Goal: Task Accomplishment & Management: Manage account settings

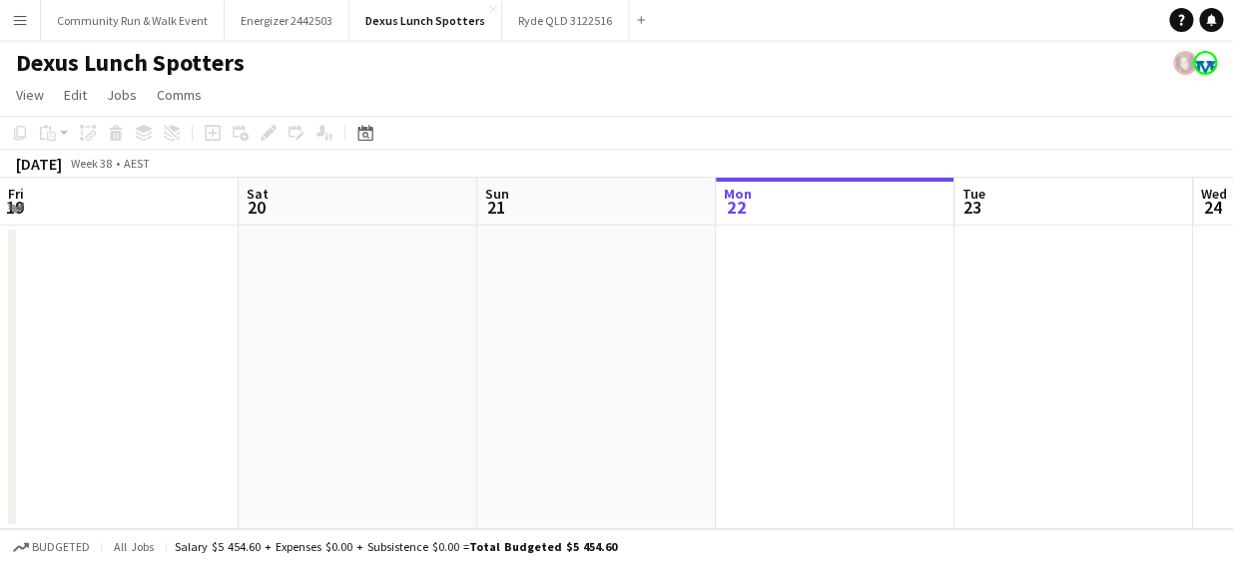
scroll to position [0, 477]
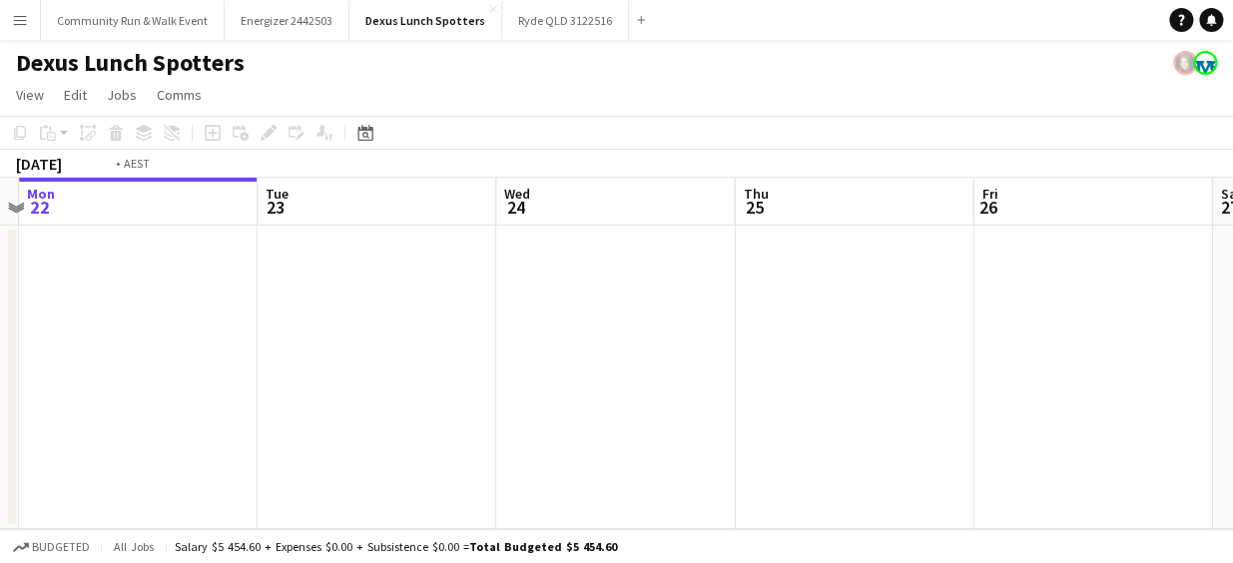
drag, startPoint x: 732, startPoint y: 370, endPoint x: 35, endPoint y: 325, distance: 698.5
click at [35, 325] on app-calendar-viewport "Fri 19 Sat 20 Sun 21 Mon 22 Tue 23 Wed 24 Thu 25 Fri 26 Sat 27 Sun 28 Mon 29" at bounding box center [616, 353] width 1233 height 351
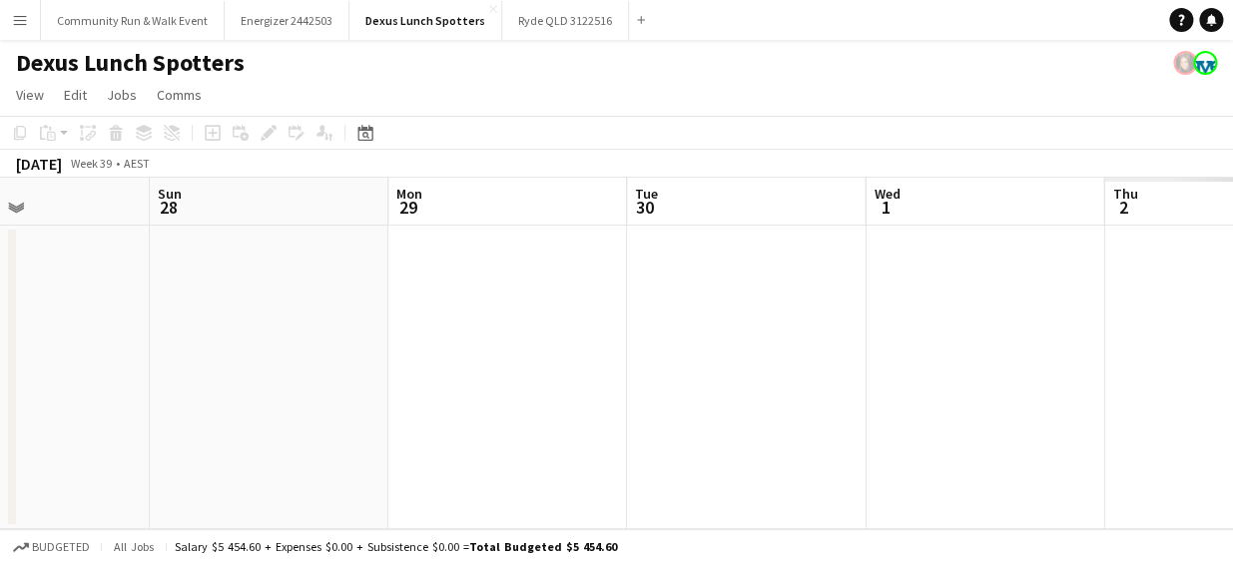
drag, startPoint x: 943, startPoint y: 399, endPoint x: 119, endPoint y: 299, distance: 830.0
click at [119, 299] on app-calendar-viewport "Thu 25 Fri 26 Sat 27 Sun 28 Mon 29 Tue 30 Wed 1 Thu 2 Fri 3 Sat 4 Sun 5" at bounding box center [616, 353] width 1233 height 351
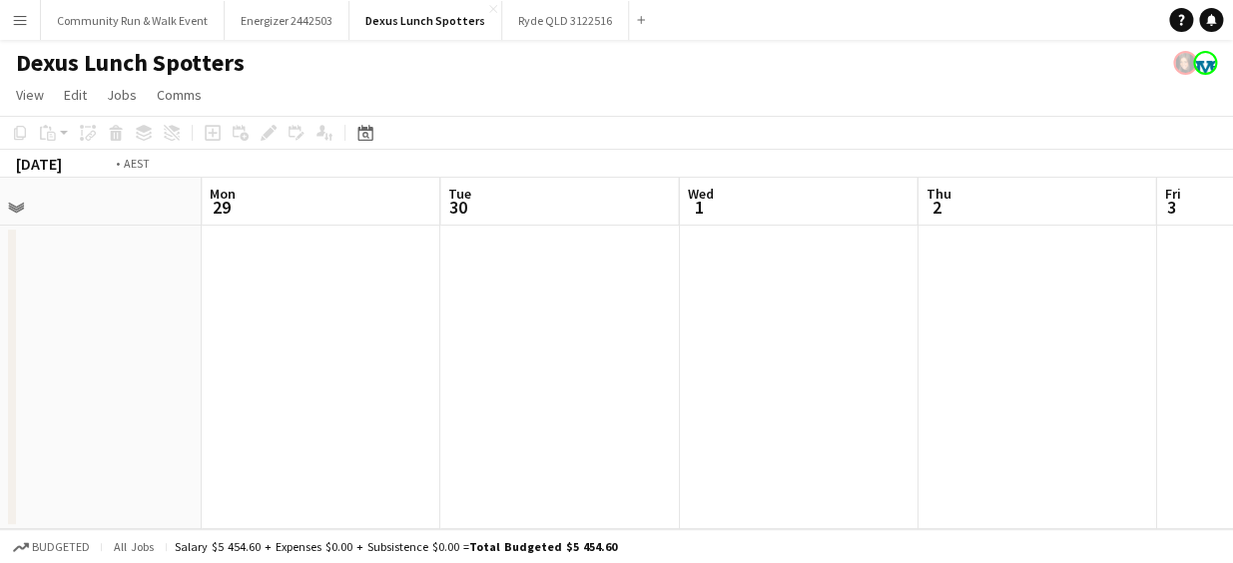
drag, startPoint x: 852, startPoint y: 352, endPoint x: 188, endPoint y: 292, distance: 666.8
click at [188, 292] on app-calendar-viewport "Thu 25 Fri 26 Sat 27 Sun 28 Mon 29 Tue 30 Wed 1 Thu 2 Fri 3 Sat 4 Sun 5" at bounding box center [616, 353] width 1233 height 351
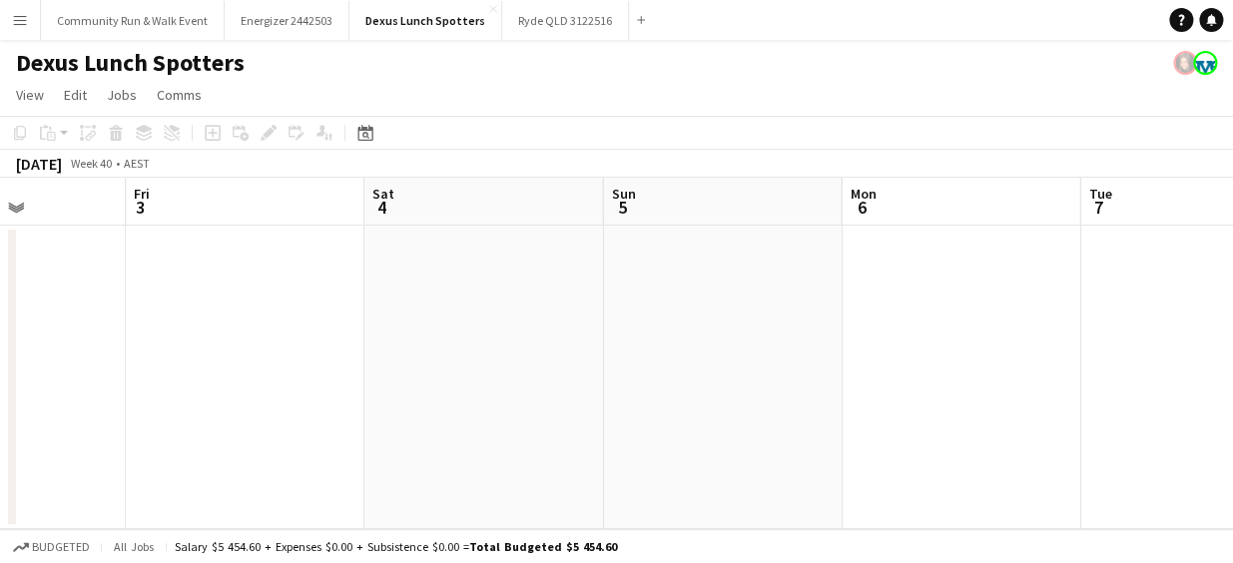
drag, startPoint x: 822, startPoint y: 369, endPoint x: 278, endPoint y: 278, distance: 551.9
click at [245, 278] on app-calendar-viewport "Mon 29 Tue 30 Wed 1 Thu 2 Fri 3 Sat 4 Sun 5 Mon 6 Tue 7 Wed 8 Thu 9" at bounding box center [616, 353] width 1233 height 351
drag, startPoint x: 930, startPoint y: 350, endPoint x: 205, endPoint y: 289, distance: 727.6
click at [205, 289] on app-calendar-viewport "Wed 1 Thu 2 Fri 3 Sat 4 Sun 5 Mon 6 Tue 7 Wed 8 Thu 9 Fri 10 Sat 11" at bounding box center [616, 353] width 1233 height 351
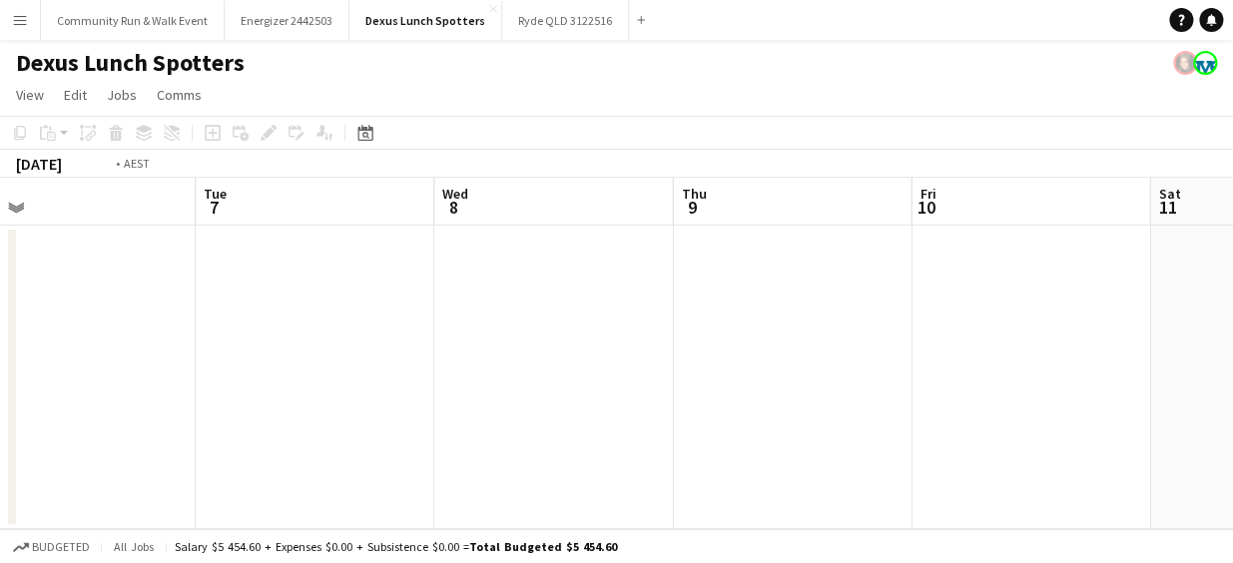
drag, startPoint x: 866, startPoint y: 381, endPoint x: 241, endPoint y: 315, distance: 628.7
click at [241, 315] on app-calendar-viewport "Fri 3 Sat 4 Sun 5 Mon 6 Tue 7 Wed 8 Thu 9 Fri 10 Sat 11 Sun 12 Mon 13" at bounding box center [616, 353] width 1233 height 351
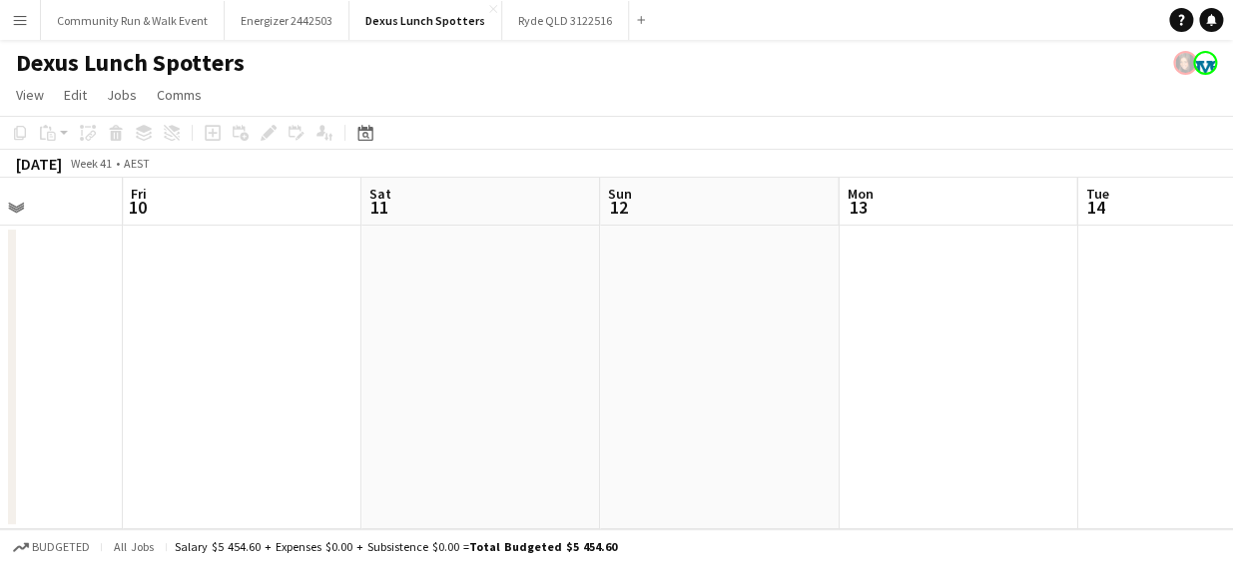
drag, startPoint x: 889, startPoint y: 414, endPoint x: 97, endPoint y: 476, distance: 794.3
click at [97, 476] on app-calendar-viewport "Tue 7 Wed 8 Thu 9 Fri 10 Sat 11 Sun 12 Mon 13 Tue 14 Wed 15 Thu 16 Fri 17" at bounding box center [616, 353] width 1233 height 351
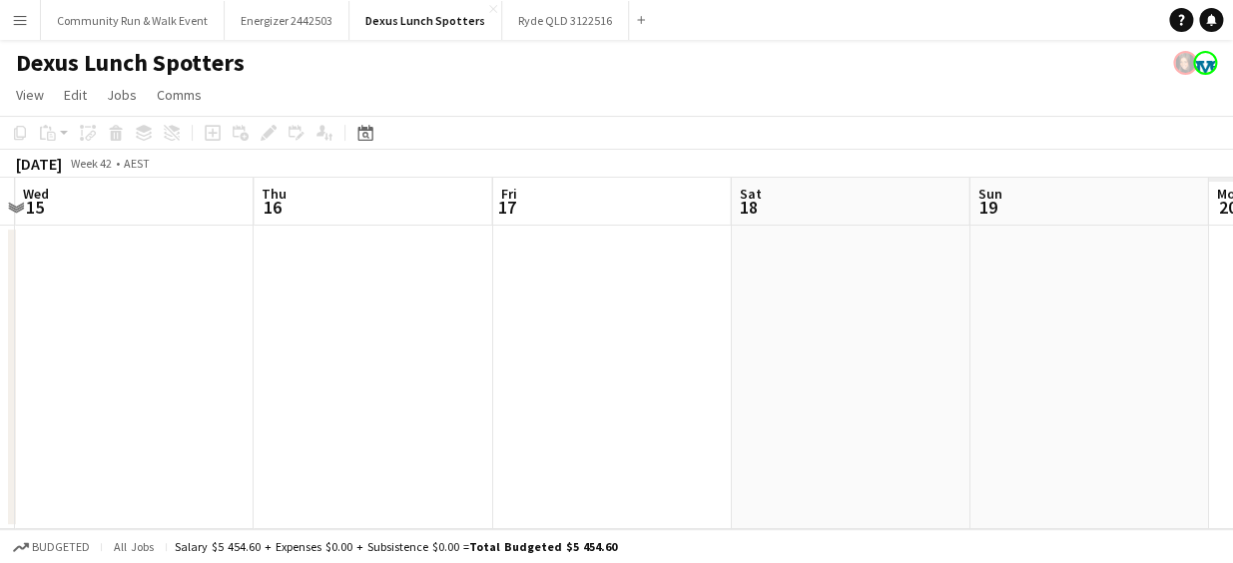
drag, startPoint x: 922, startPoint y: 469, endPoint x: 112, endPoint y: 363, distance: 816.7
click at [112, 363] on app-calendar-viewport "Sat 11 Sun 12 Mon 13 Tue 14 Wed 15 Thu 16 Fri 17 Sat 18 Sun 19 Mon 20 Tue 21" at bounding box center [616, 353] width 1233 height 351
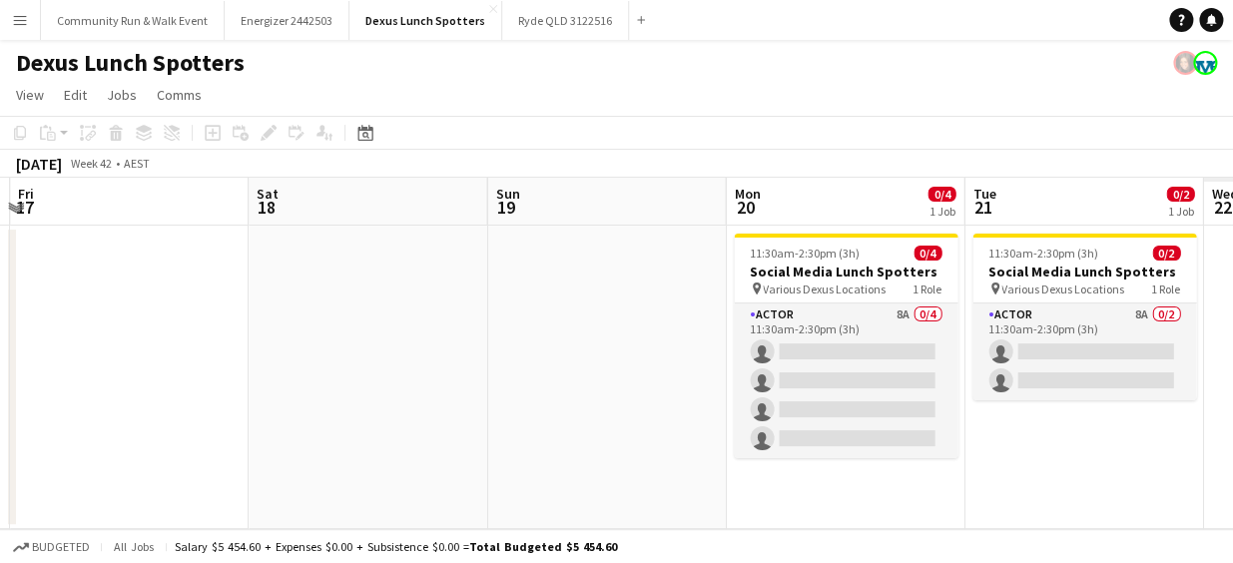
drag, startPoint x: 600, startPoint y: 382, endPoint x: 96, endPoint y: 297, distance: 511.5
click at [96, 297] on app-calendar-viewport "Mon 13 Tue 14 Wed 15 Thu 16 Fri 17 Sat 18 Sun 19 Mon 20 0/4 1 Job Tue 21 0/2 1 …" at bounding box center [616, 353] width 1233 height 351
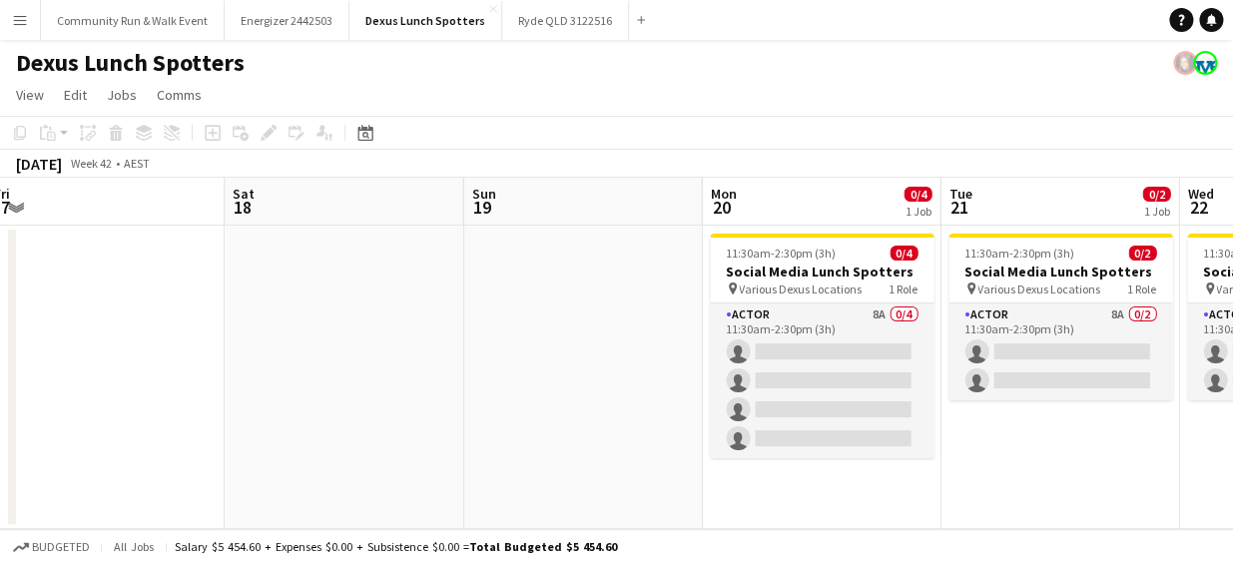
scroll to position [0, 875]
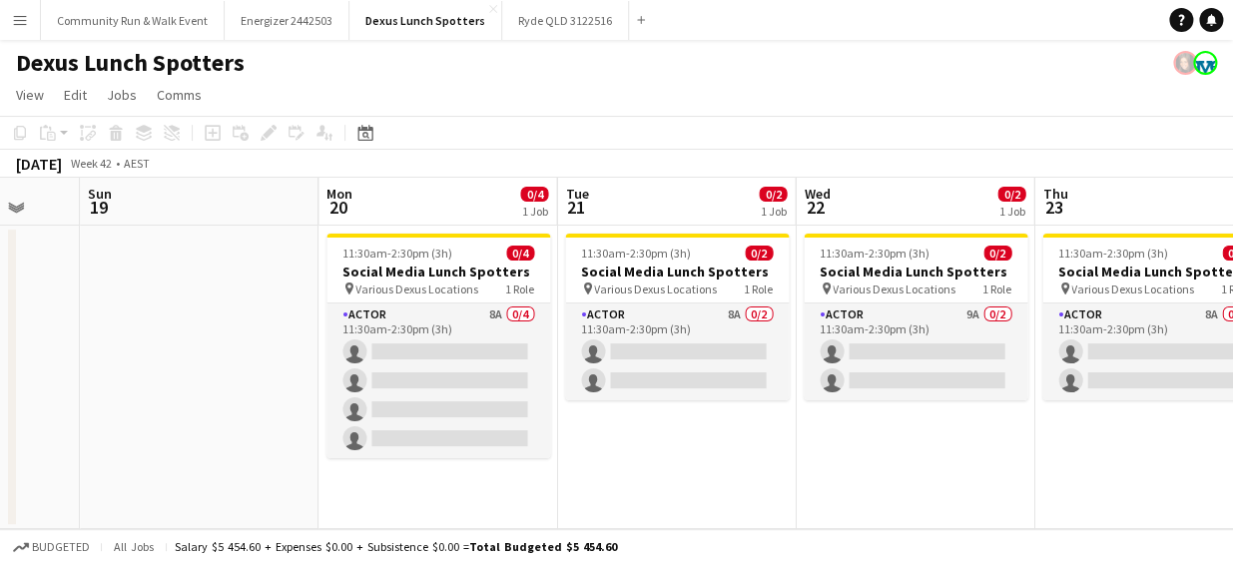
drag, startPoint x: 455, startPoint y: 351, endPoint x: 0, endPoint y: 277, distance: 461.5
click at [0, 277] on html "Menu Boards Boards Boards All jobs Status Workforce Workforce My Workforce Recr…" at bounding box center [616, 281] width 1233 height 563
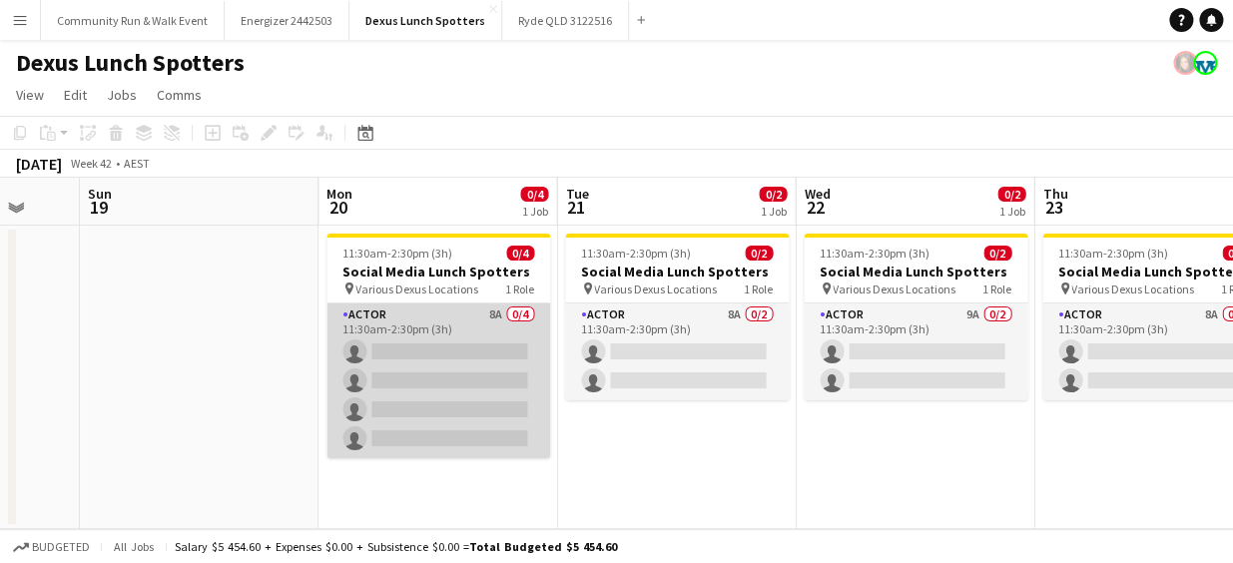
click at [467, 371] on app-card-role "Actor 8A 0/4 11:30am-2:30pm (3h) single-neutral-actions single-neutral-actions …" at bounding box center [439, 381] width 224 height 155
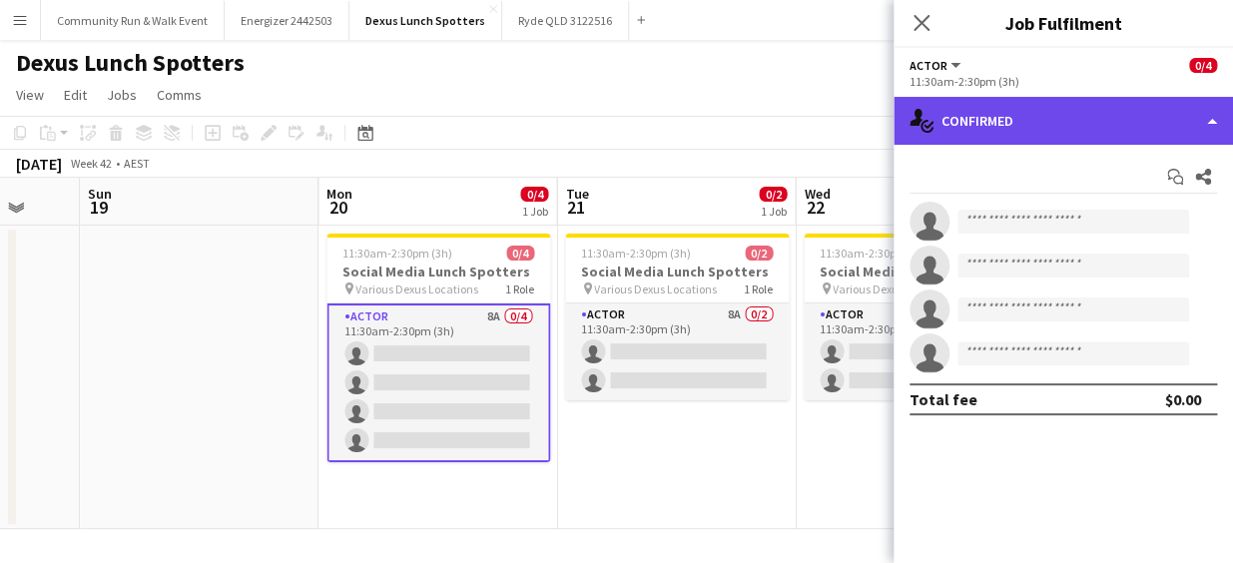
click at [1000, 132] on div "single-neutral-actions-check-2 Confirmed" at bounding box center [1064, 121] width 340 height 48
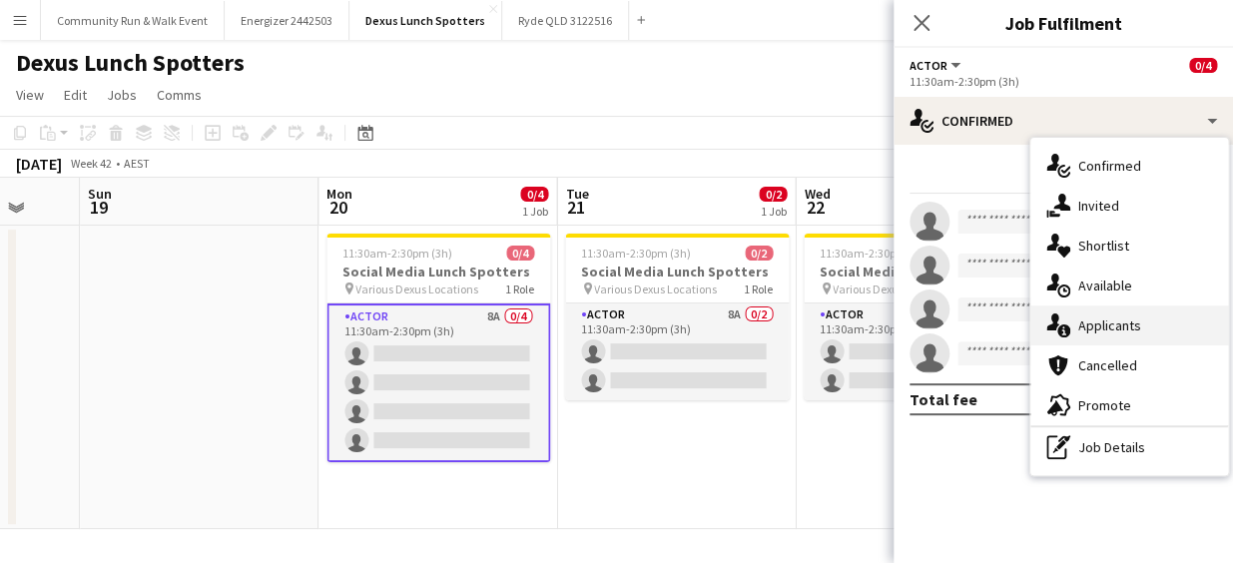
click at [1093, 320] on span "Applicants" at bounding box center [1109, 326] width 63 height 18
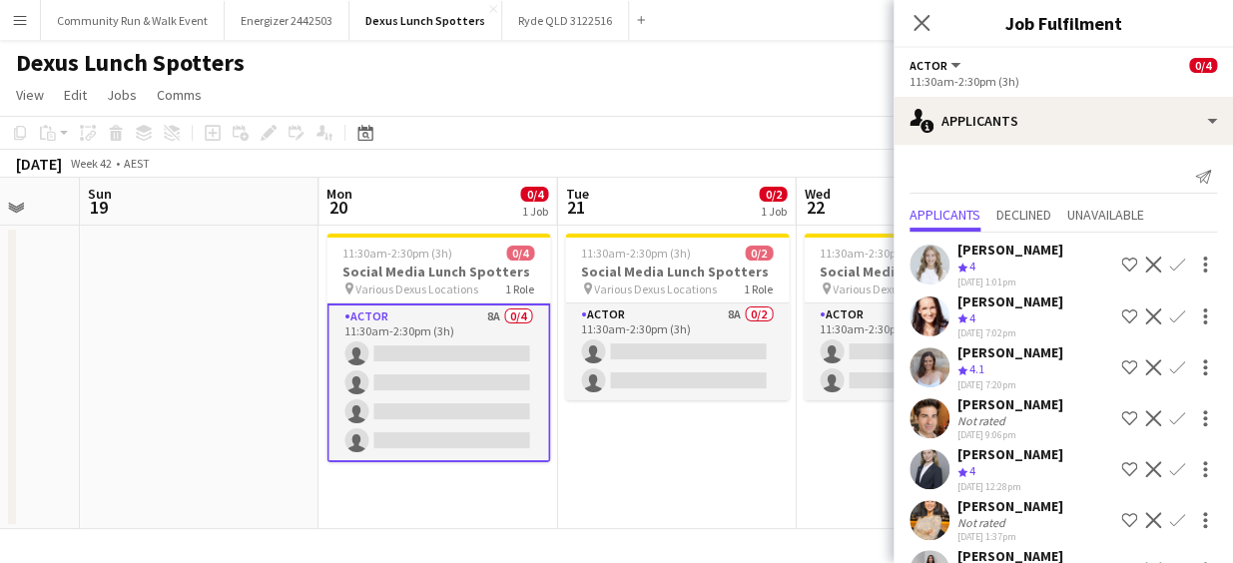
scroll to position [113, 0]
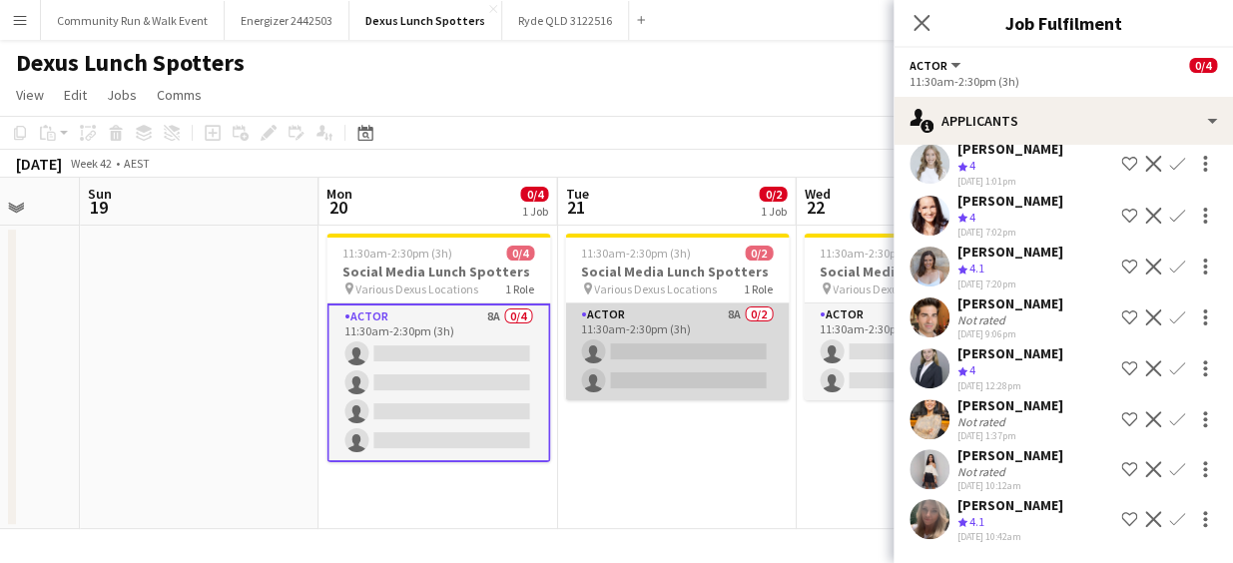
click at [659, 356] on app-card-role "Actor 8A 0/2 11:30am-2:30pm (3h) single-neutral-actions single-neutral-actions" at bounding box center [677, 352] width 224 height 97
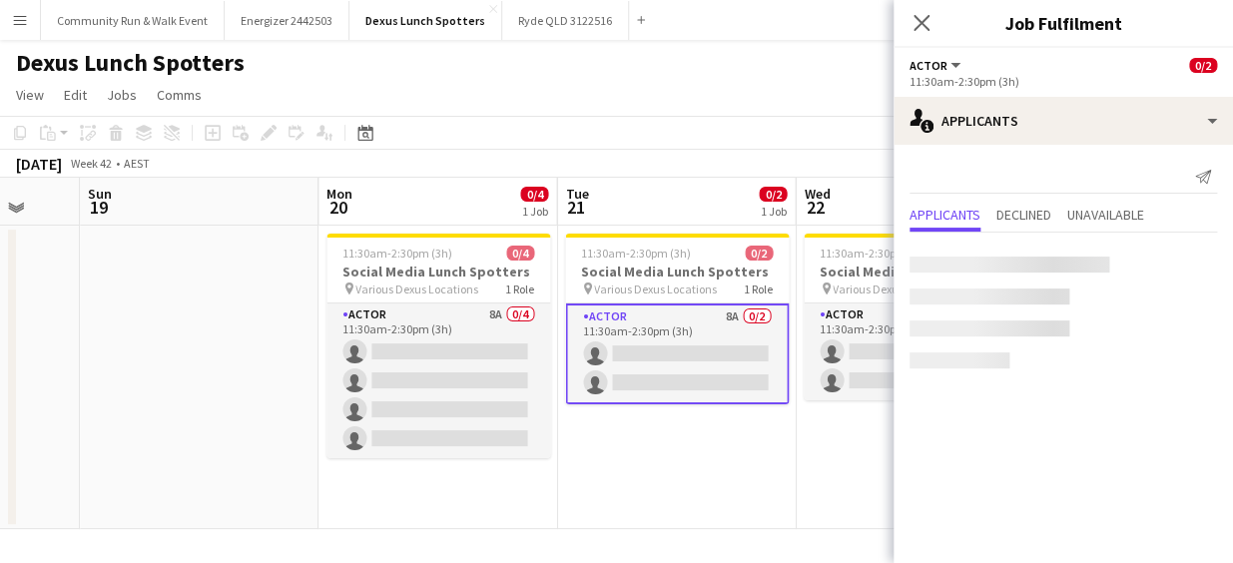
scroll to position [0, 0]
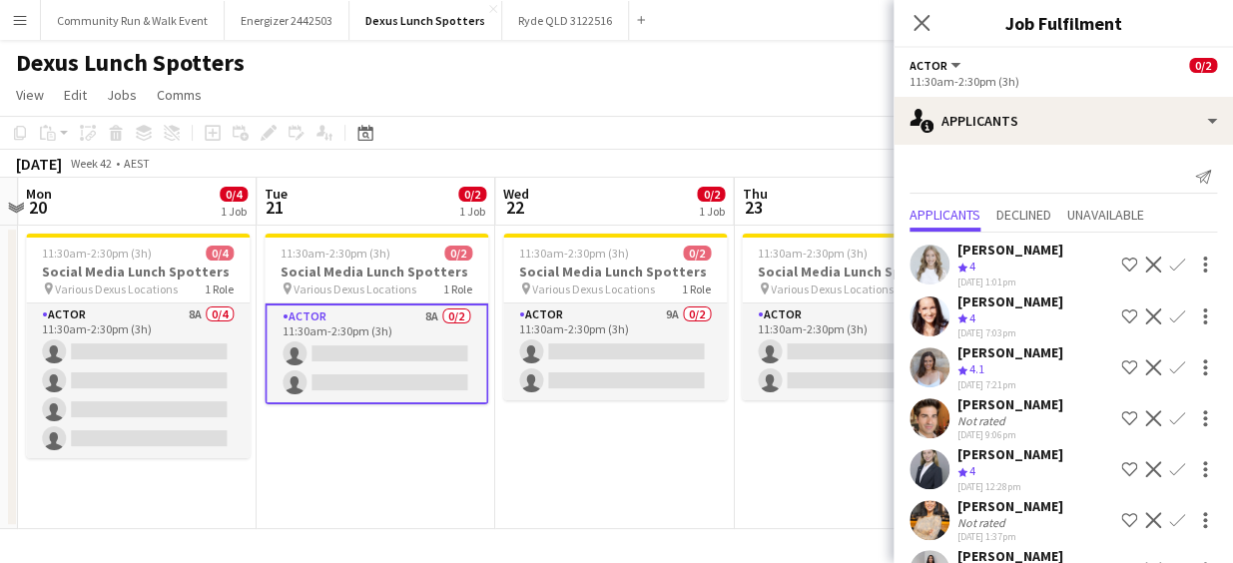
drag, startPoint x: 712, startPoint y: 478, endPoint x: 403, endPoint y: 448, distance: 310.0
click at [403, 448] on app-calendar-viewport "Fri 17 Sat 18 Sun 19 Mon 20 0/4 1 Job Tue 21 0/2 1 Job Wed 22 0/2 1 Job Thu 23 …" at bounding box center [616, 353] width 1233 height 351
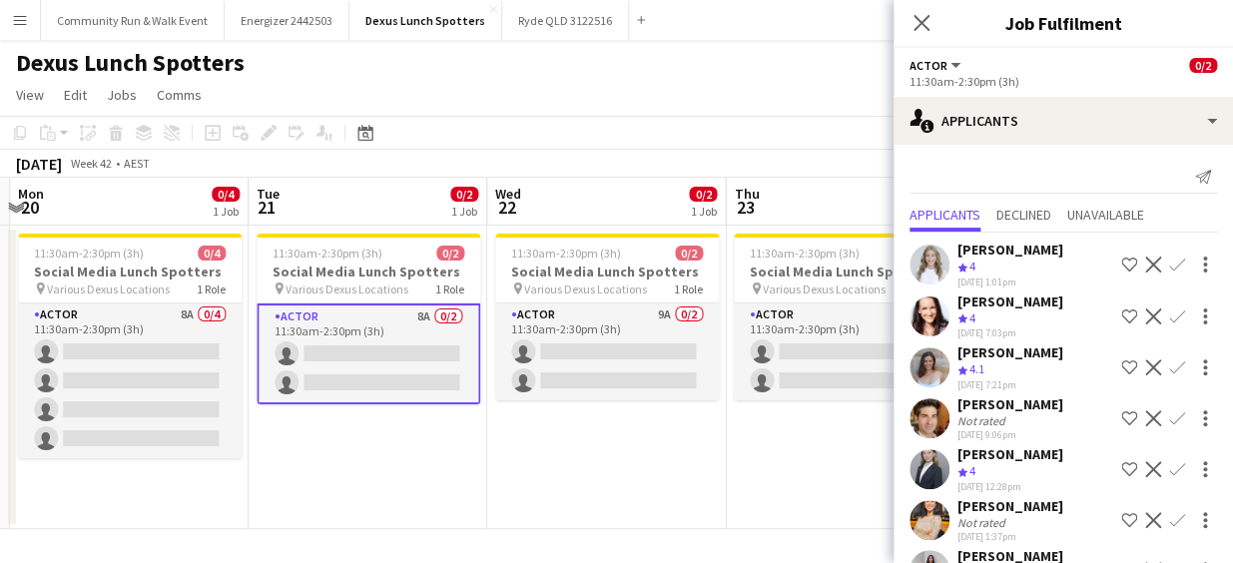
scroll to position [113, 0]
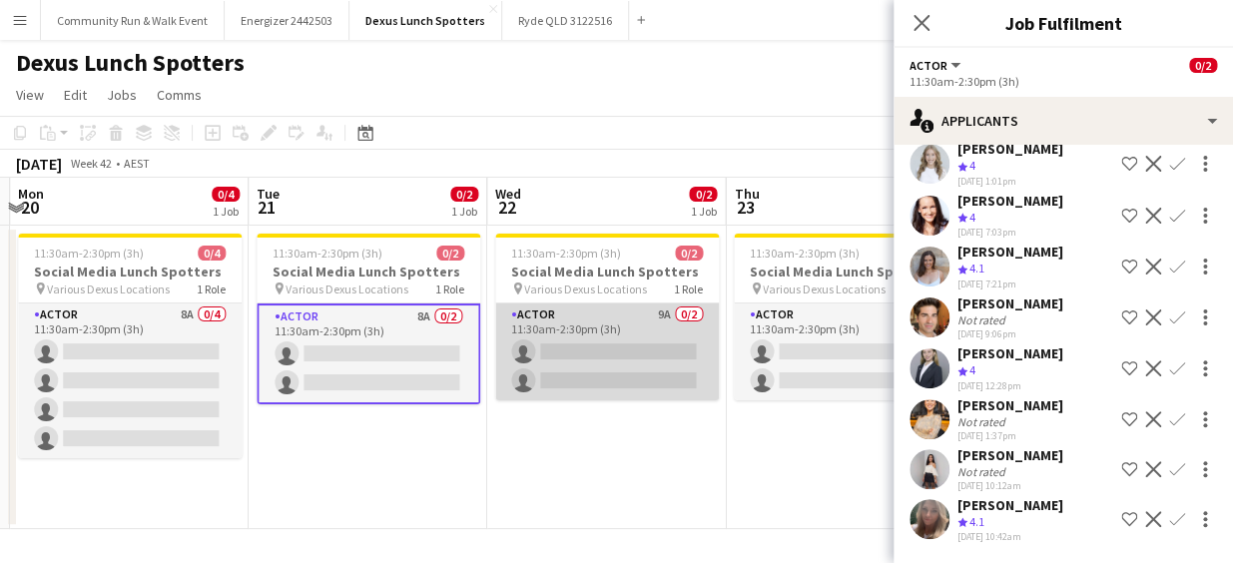
click at [661, 390] on app-card-role "Actor 9A 0/2 11:30am-2:30pm (3h) single-neutral-actions single-neutral-actions" at bounding box center [607, 352] width 224 height 97
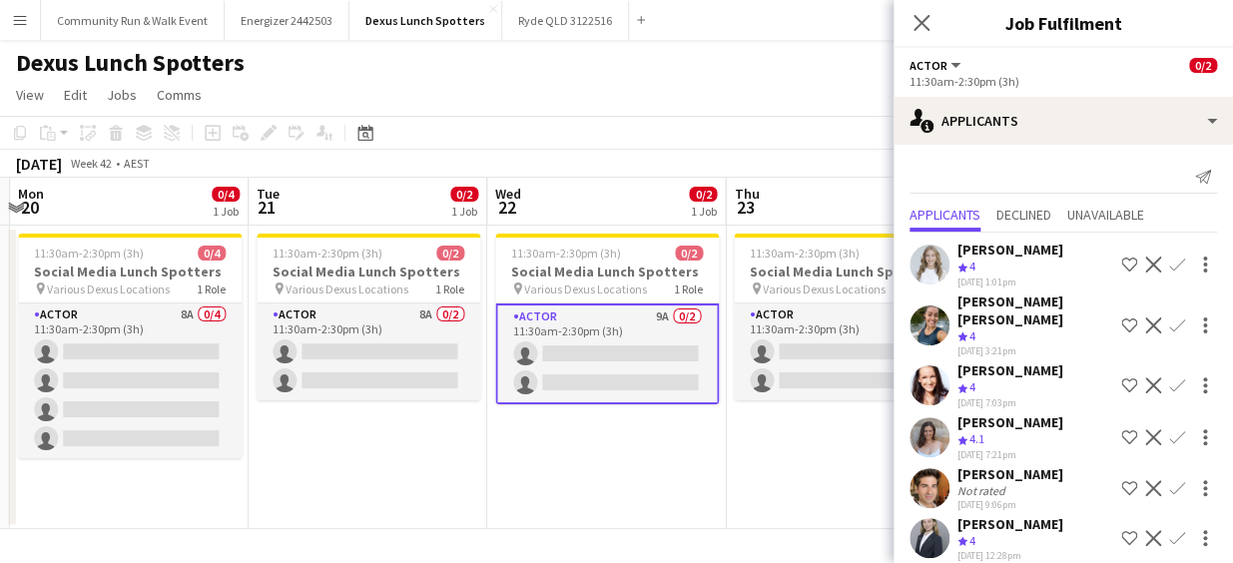
scroll to position [164, 0]
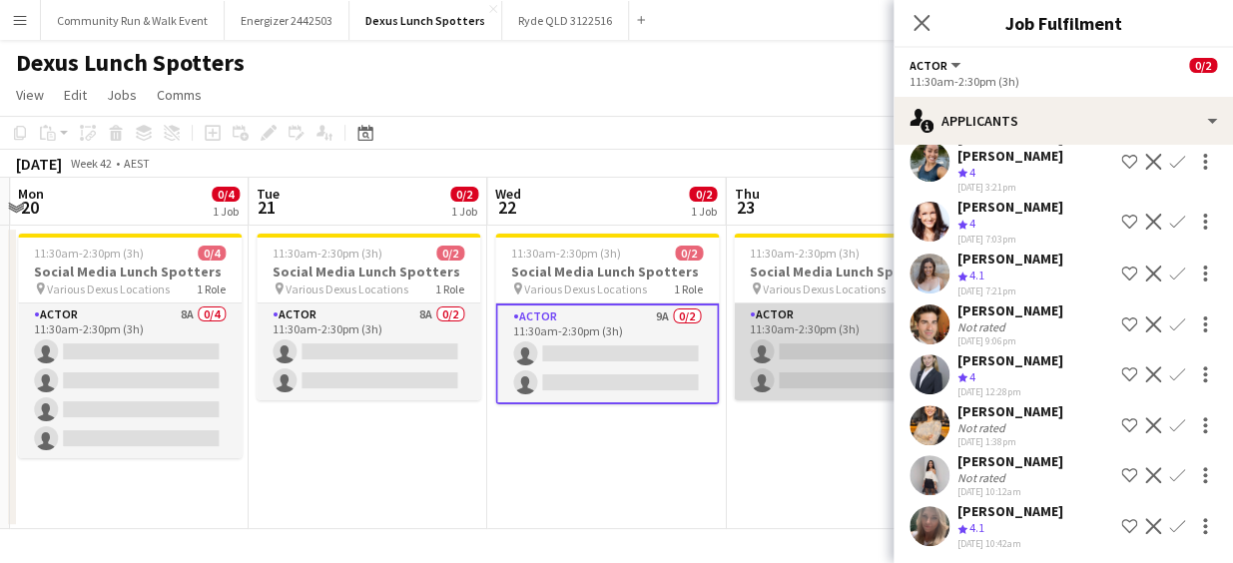
click at [817, 388] on app-card-role "Actor 8A 0/2 11:30am-2:30pm (3h) single-neutral-actions single-neutral-actions" at bounding box center [846, 352] width 224 height 97
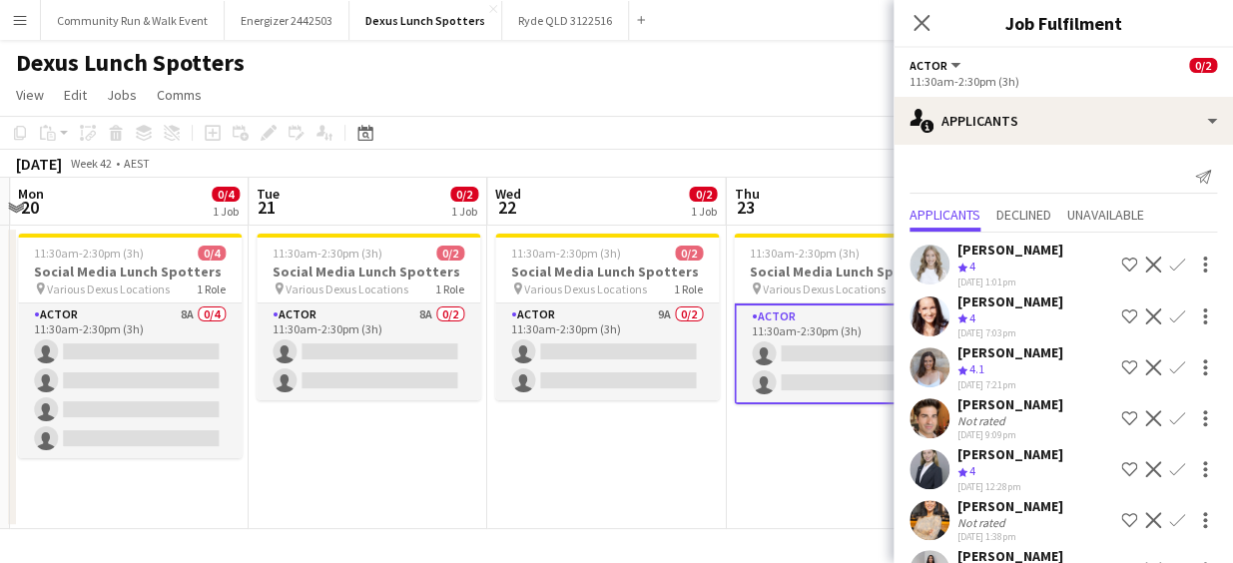
scroll to position [113, 0]
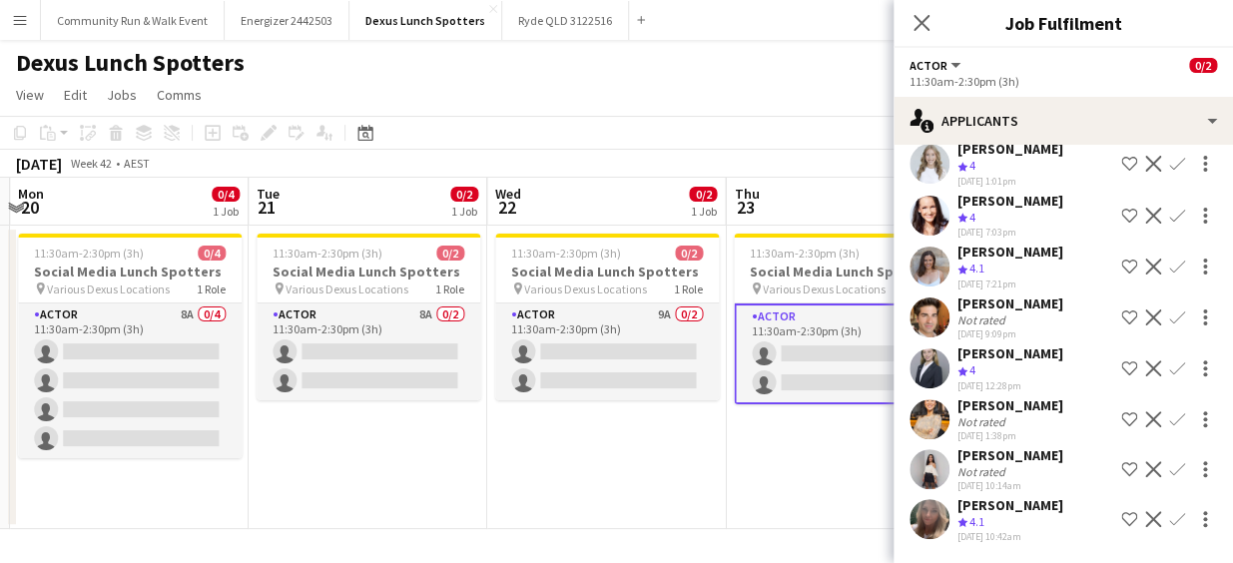
click at [767, 474] on app-date-cell "11:30am-2:30pm (3h) 0/2 Social Media Lunch Spotters pin Various Dexus Locations…" at bounding box center [845, 378] width 239 height 304
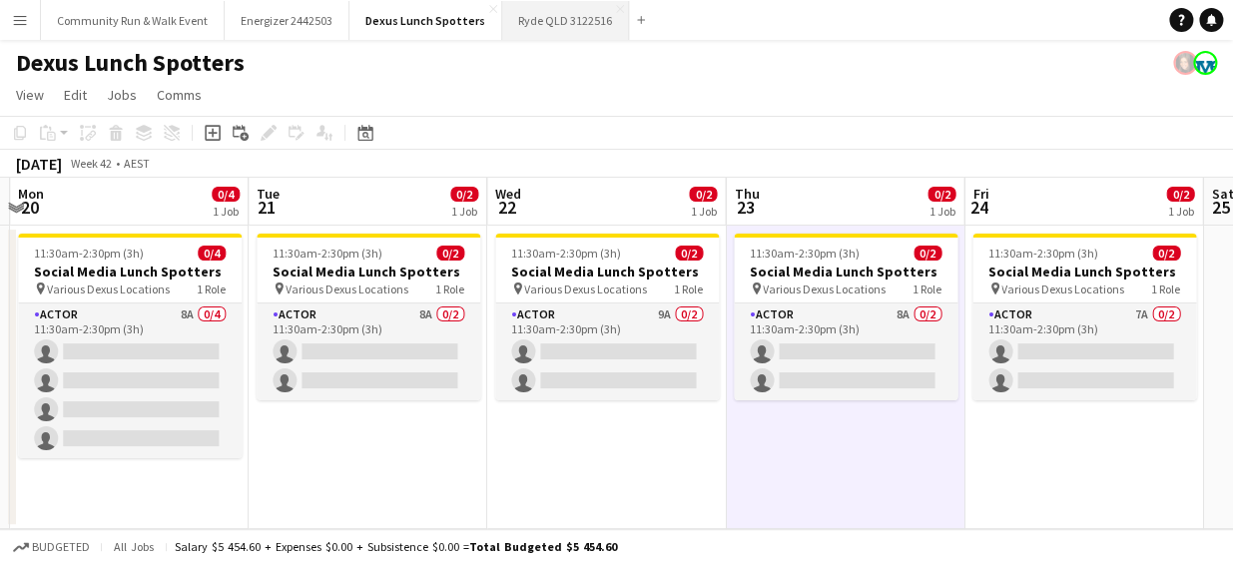
click at [542, 28] on button "Ryde QLD 3122516 Close" at bounding box center [565, 20] width 127 height 39
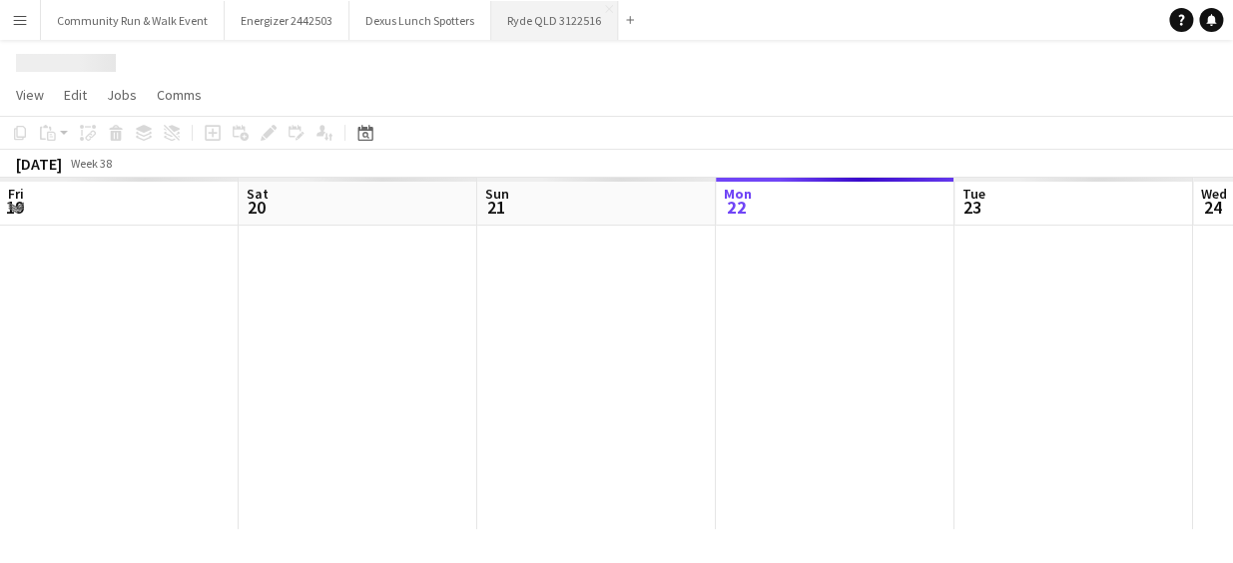
scroll to position [0, 477]
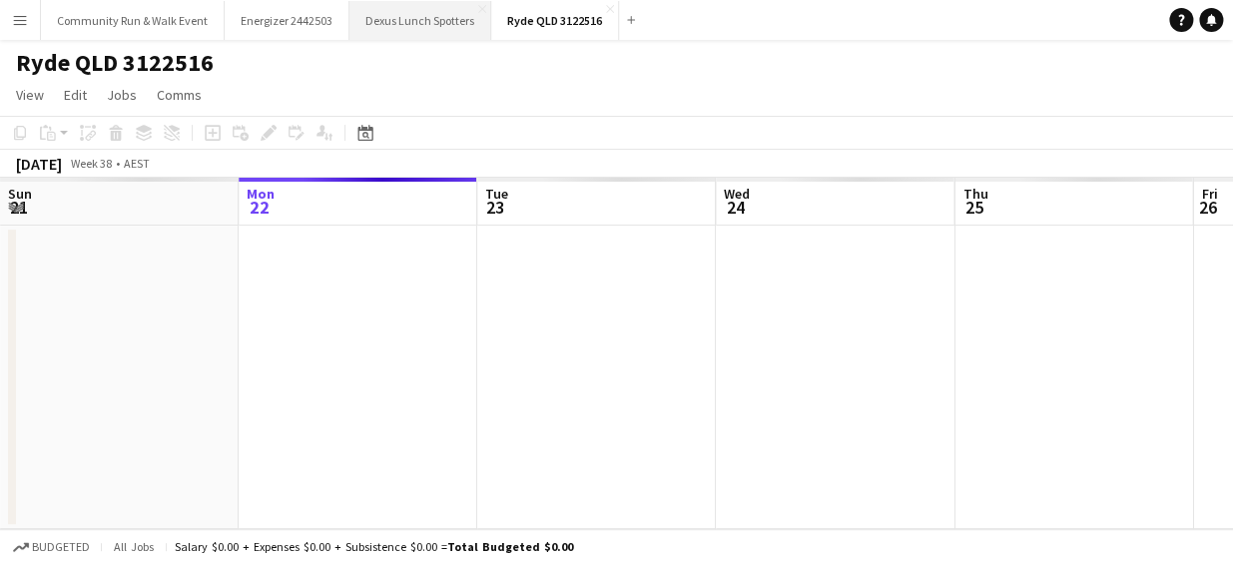
click at [385, 13] on button "Dexus Lunch Spotters Close" at bounding box center [420, 20] width 142 height 39
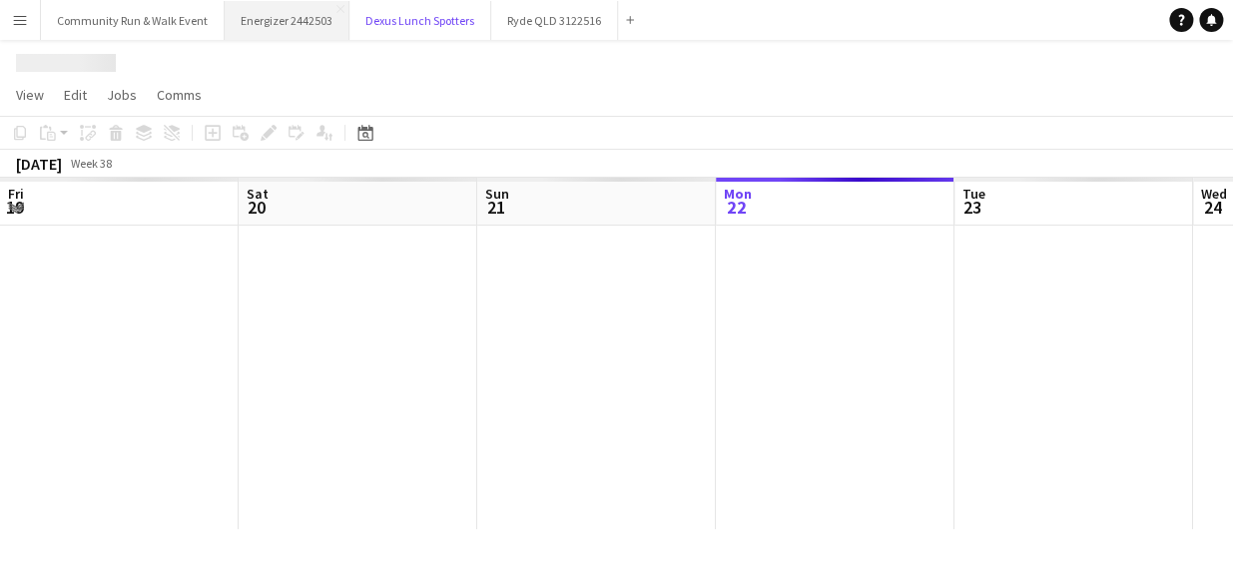
scroll to position [0, 477]
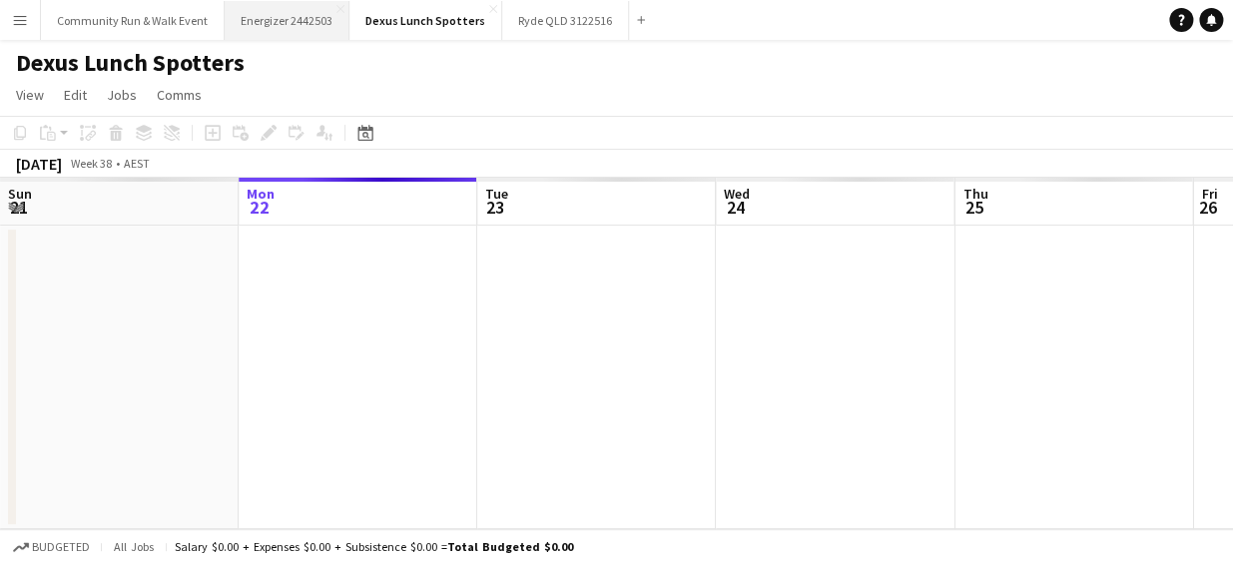
click at [250, 28] on button "Energizer 2442503 Close" at bounding box center [287, 20] width 125 height 39
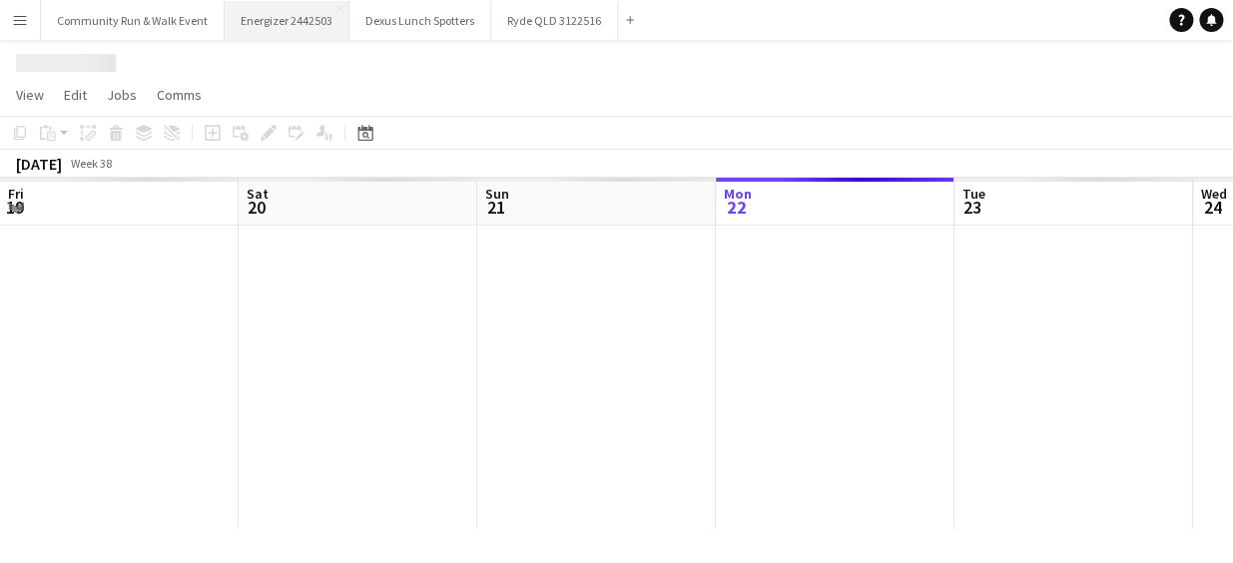
scroll to position [0, 477]
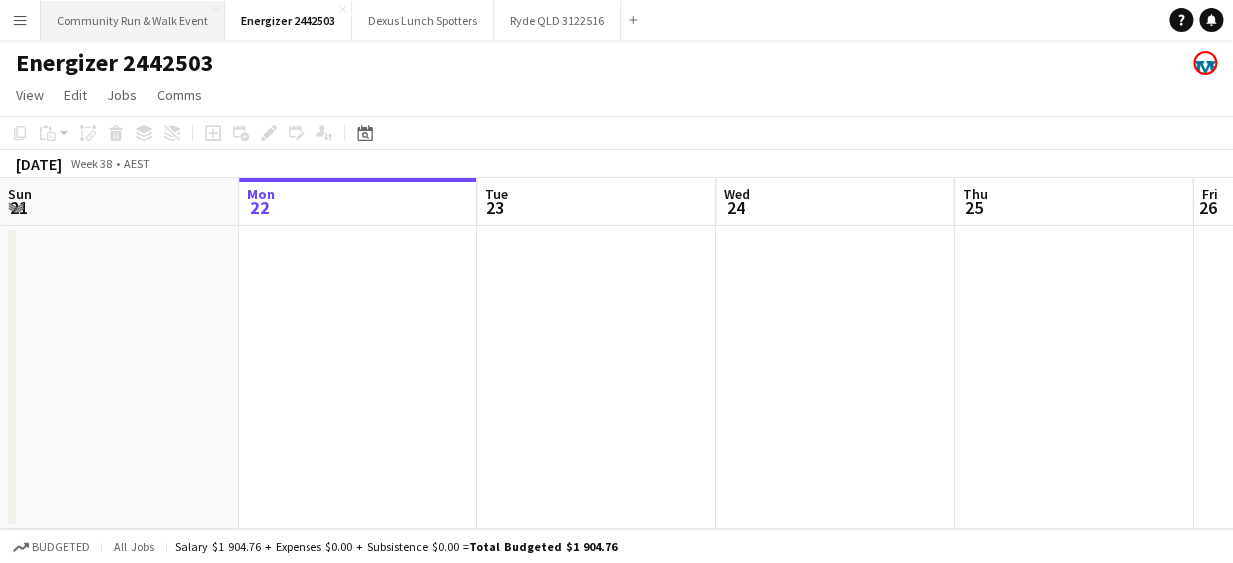
click at [140, 25] on button "Community Run & Walk Event Close" at bounding box center [133, 20] width 184 height 39
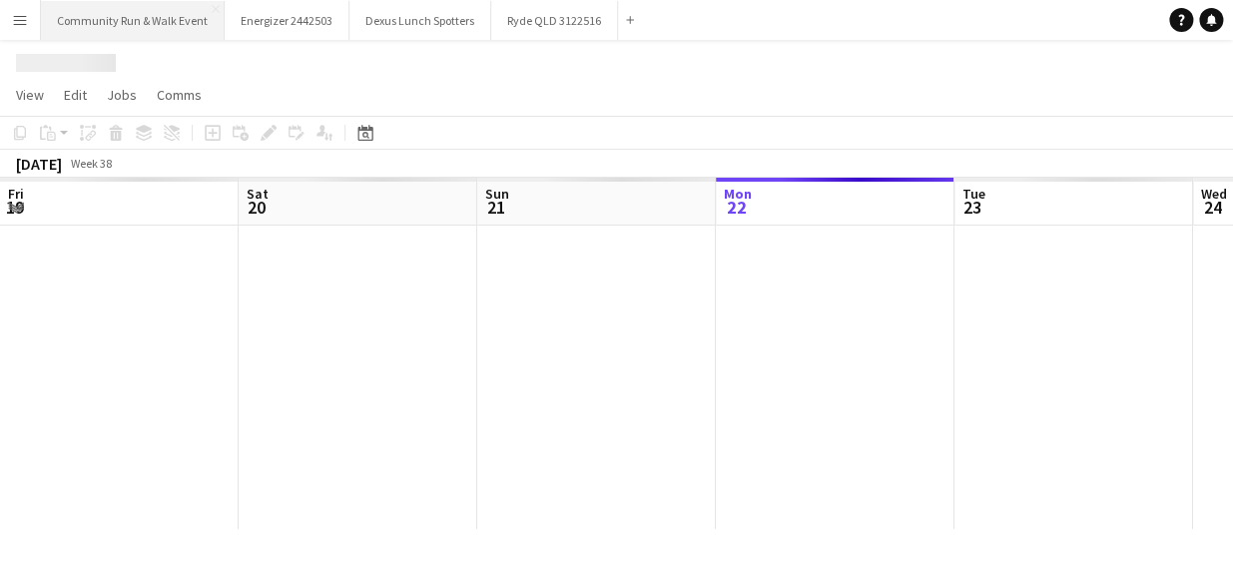
scroll to position [0, 477]
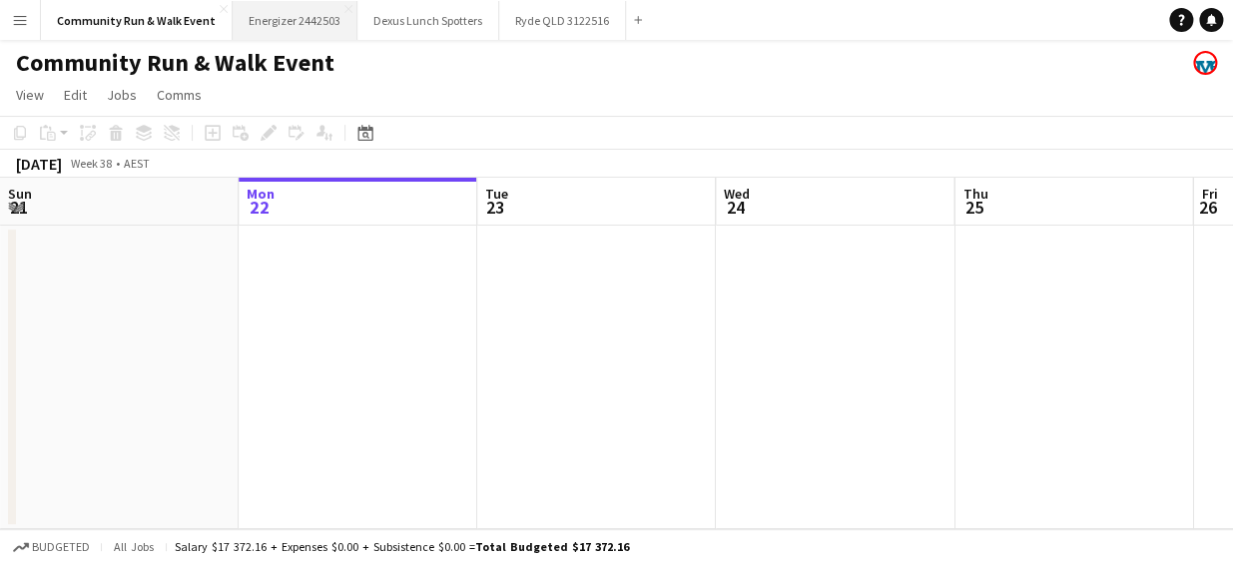
click at [299, 28] on button "Energizer 2442503 Close" at bounding box center [295, 20] width 125 height 39
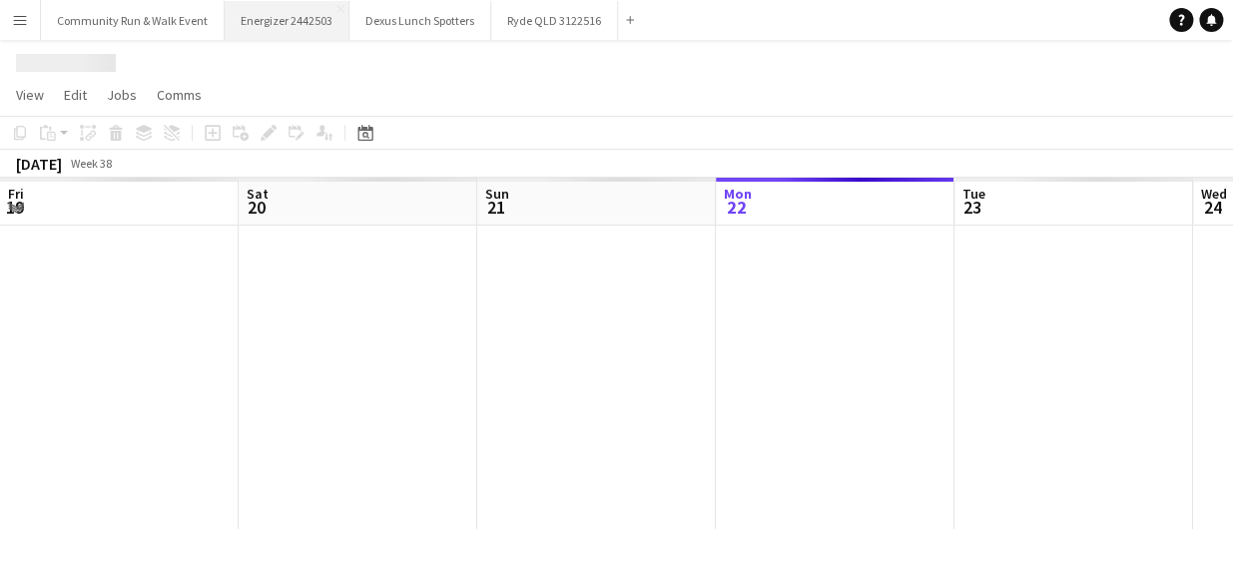
scroll to position [0, 477]
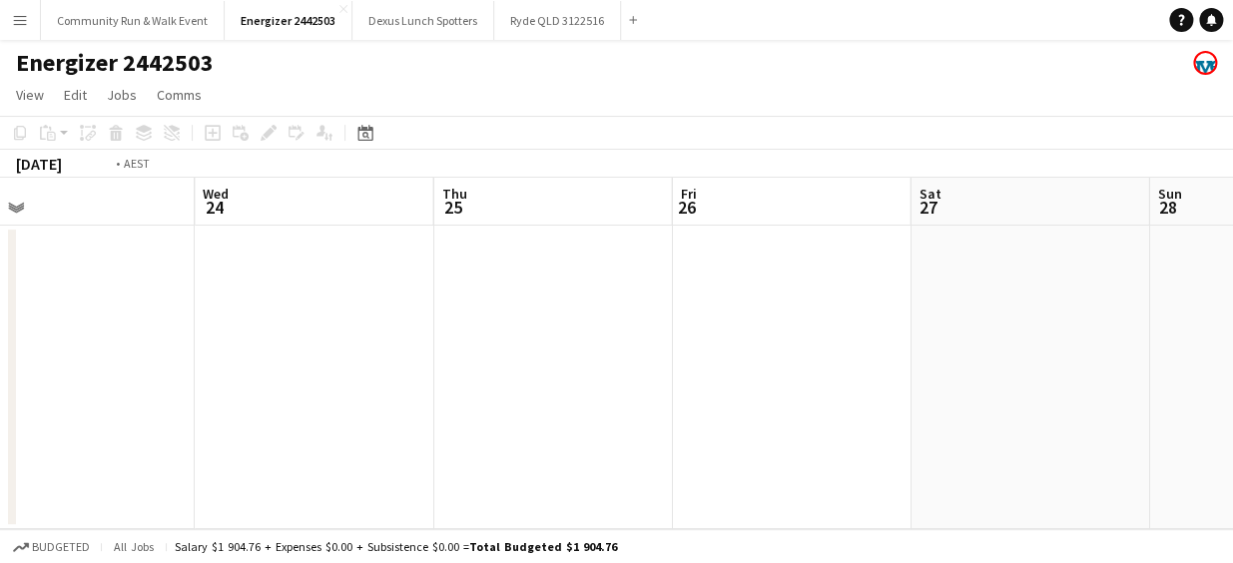
drag, startPoint x: 856, startPoint y: 410, endPoint x: 321, endPoint y: 378, distance: 536.2
click at [321, 378] on app-calendar-viewport "Fri 19 Sat 20 Sun 21 Mon 22 Tue 23 Wed 24 Thu 25 Fri 26 Sat 27 Sun 28 Mon 29" at bounding box center [616, 353] width 1233 height 351
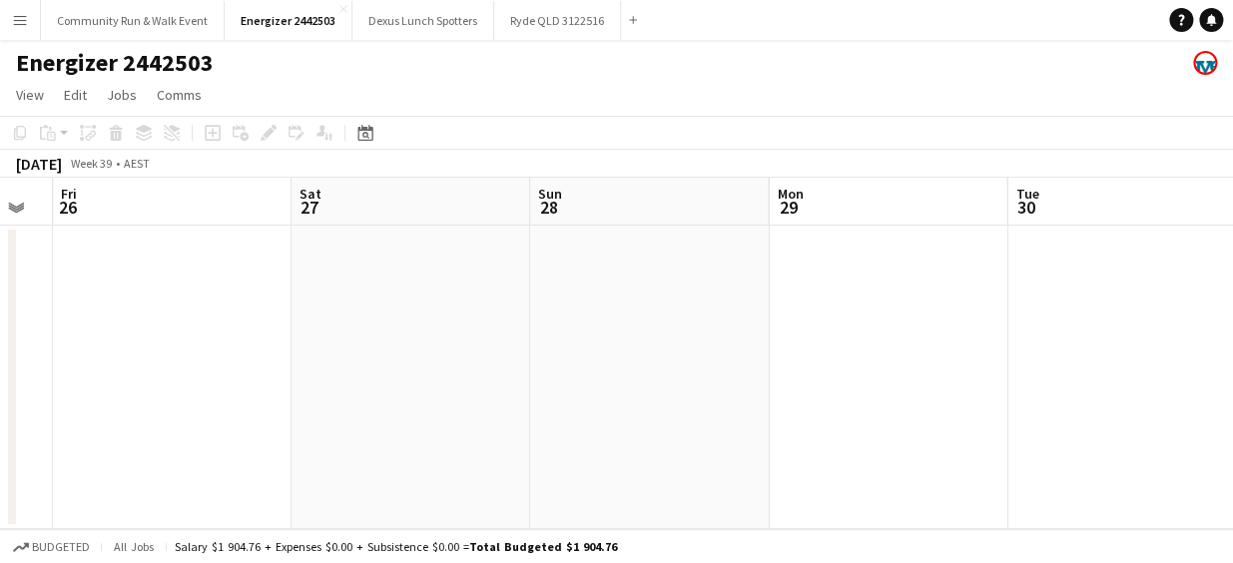
drag, startPoint x: 864, startPoint y: 381, endPoint x: 259, endPoint y: 297, distance: 611.0
click at [259, 297] on app-calendar-viewport "Tue 23 Wed 24 Thu 25 Fri 26 Sat 27 Sun 28 Mon 29 Tue 30 Wed 1 Thu 2 Fri 3" at bounding box center [616, 353] width 1233 height 351
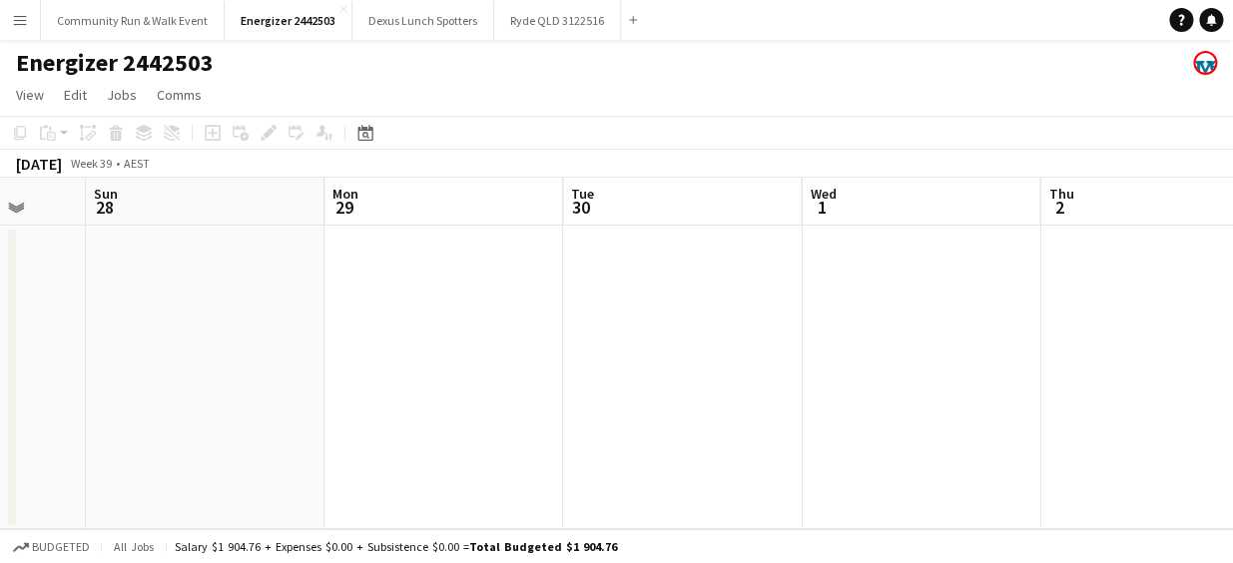
drag, startPoint x: 638, startPoint y: 306, endPoint x: 194, endPoint y: 280, distance: 445.1
click at [194, 280] on app-calendar-viewport "Thu 25 Fri 26 Sat 27 Sun 28 Mon 29 Tue 30 Wed 1 Thu 2 Fri 3 Sat 4 Sun 5" at bounding box center [616, 353] width 1233 height 351
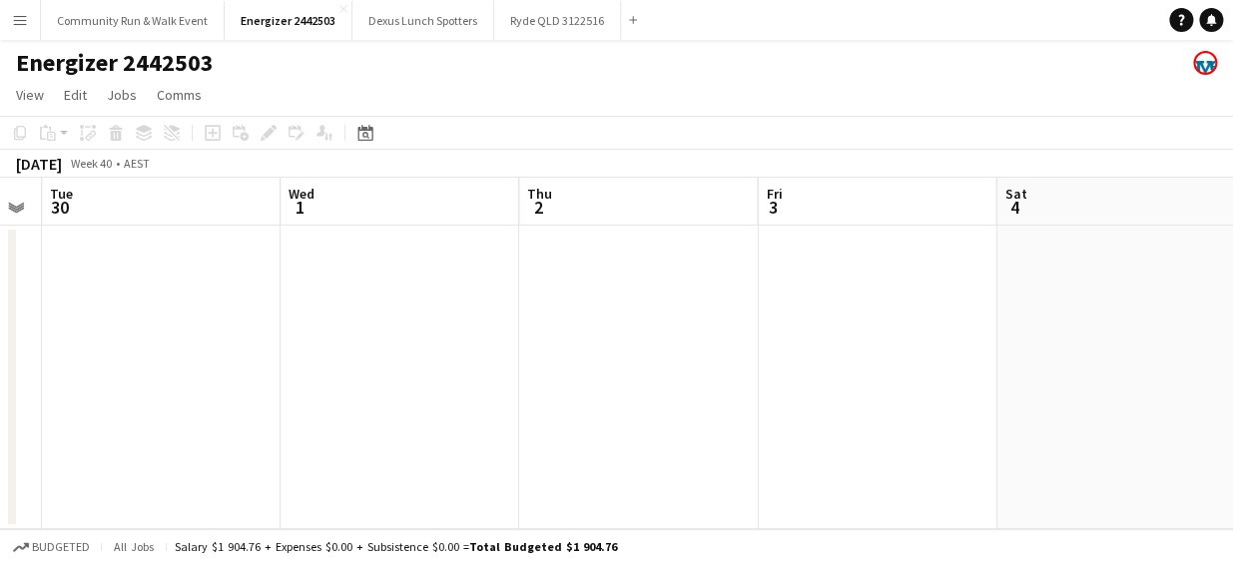
drag, startPoint x: 833, startPoint y: 374, endPoint x: 292, endPoint y: 325, distance: 543.5
click at [292, 325] on app-calendar-viewport "Sat 27 Sun 28 Mon 29 Tue 30 Wed 1 Thu 2 Fri 3 Sat 4 Sun 5 Mon 6 Tue 7" at bounding box center [616, 353] width 1233 height 351
drag, startPoint x: 829, startPoint y: 377, endPoint x: 254, endPoint y: 290, distance: 581.8
click at [254, 290] on app-calendar-viewport "Sat 27 Sun 28 Mon 29 Tue 30 Wed 1 Thu 2 Fri 3 Sat 4 Sun 5 Mon 6 Tue 7" at bounding box center [616, 353] width 1233 height 351
drag, startPoint x: 739, startPoint y: 329, endPoint x: 270, endPoint y: 349, distance: 469.8
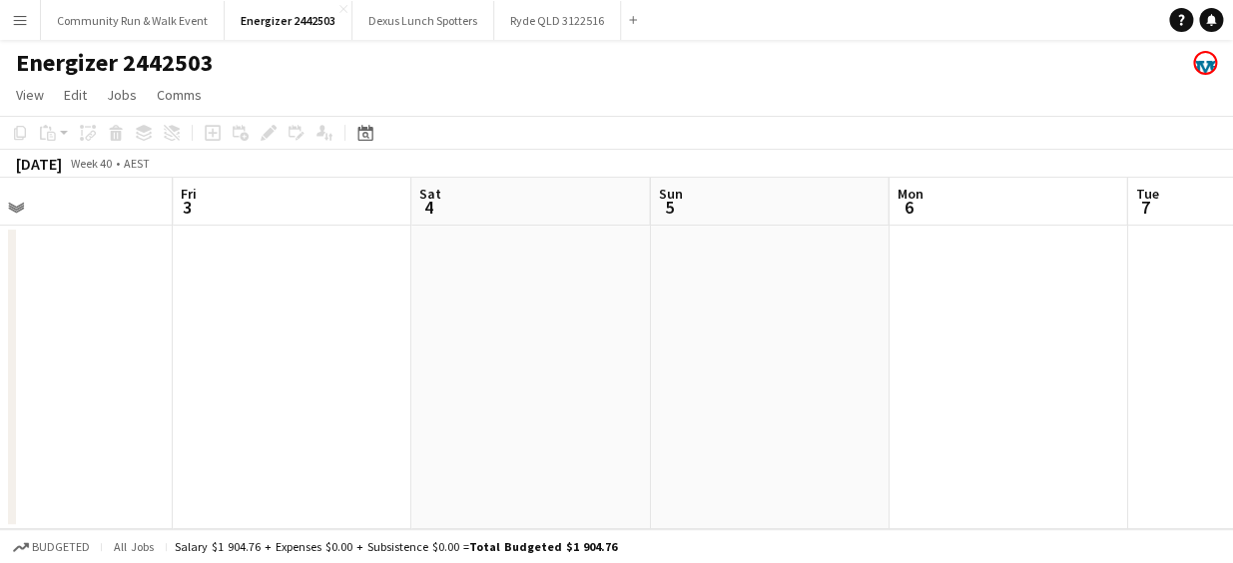
click at [270, 349] on app-calendar-viewport "Mon 29 Tue 30 Wed 1 Thu 2 Fri 3 Sat 4 Sun 5 Mon 6 Tue 7 Wed 8 Thu 9" at bounding box center [616, 353] width 1233 height 351
drag, startPoint x: 787, startPoint y: 379, endPoint x: 218, endPoint y: 350, distance: 569.9
click at [218, 350] on app-calendar-viewport "Sat 4 Sun 5 Mon 6 Tue 7 Wed 8 Thu 9 Fri 10 Sat 11 Sun 12 Mon 13 Tue 14" at bounding box center [616, 353] width 1233 height 351
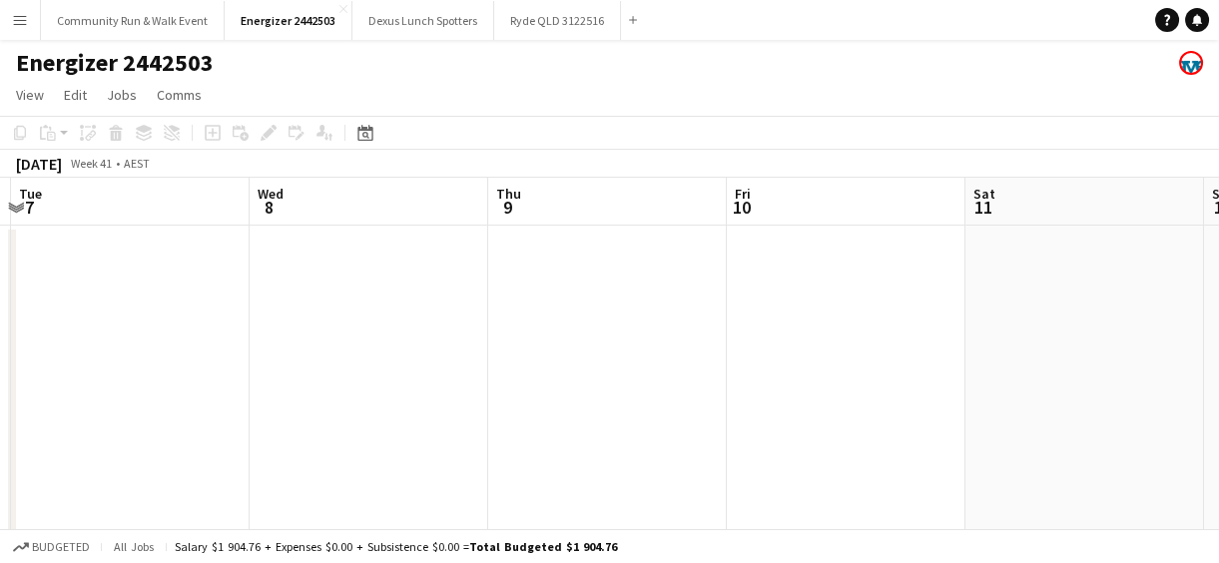
drag, startPoint x: 761, startPoint y: 391, endPoint x: 210, endPoint y: 339, distance: 553.7
click at [210, 339] on app-calendar-viewport "Sat 4 Sun 5 Mon 6 Tue 7 Wed 8 Thu 9 Fri 10 Sat 11 Sun 12 Mon 13 Tue 14 3/5 1 Jo…" at bounding box center [609, 373] width 1219 height 391
click at [764, 341] on app-date-cell at bounding box center [841, 398] width 239 height 344
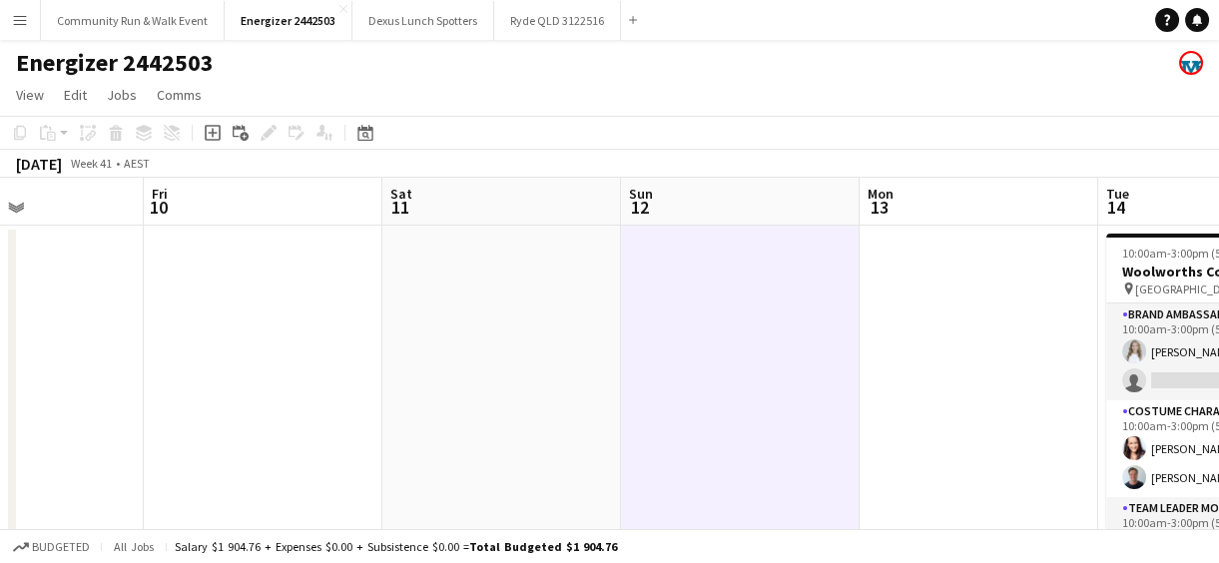
drag, startPoint x: 764, startPoint y: 341, endPoint x: 178, endPoint y: 360, distance: 586.5
click at [178, 360] on app-calendar-viewport "Mon 6 Tue 7 Wed 8 Thu 9 Fri 10 Sat 11 Sun 12 Mon 13 Tue 14 3/5 1 Job Wed 15 3/5…" at bounding box center [609, 373] width 1219 height 391
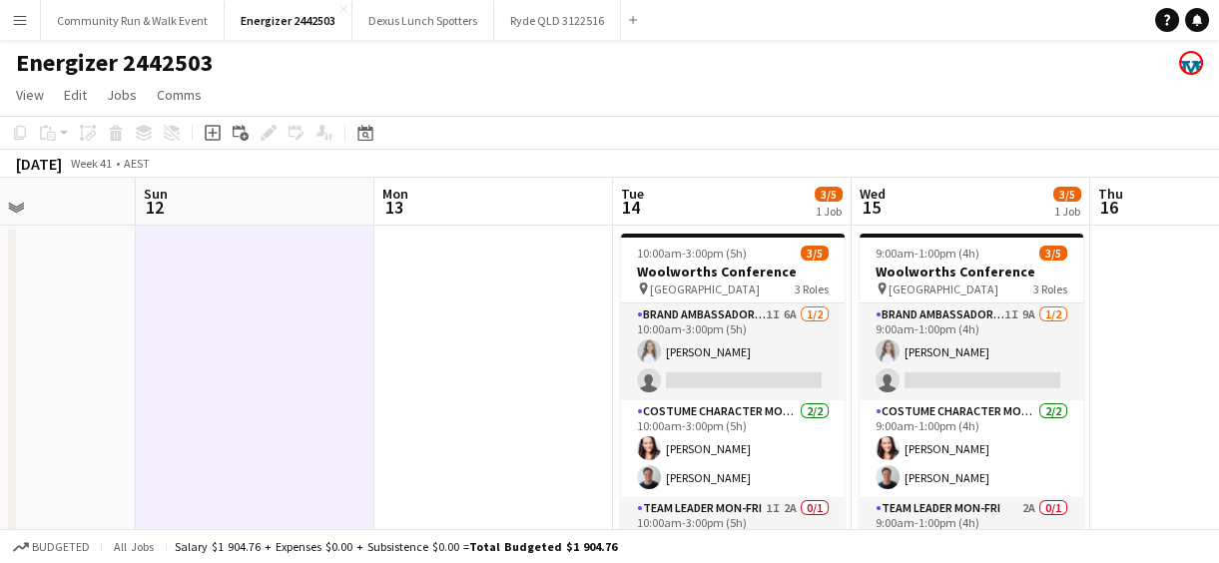
scroll to position [0, 545]
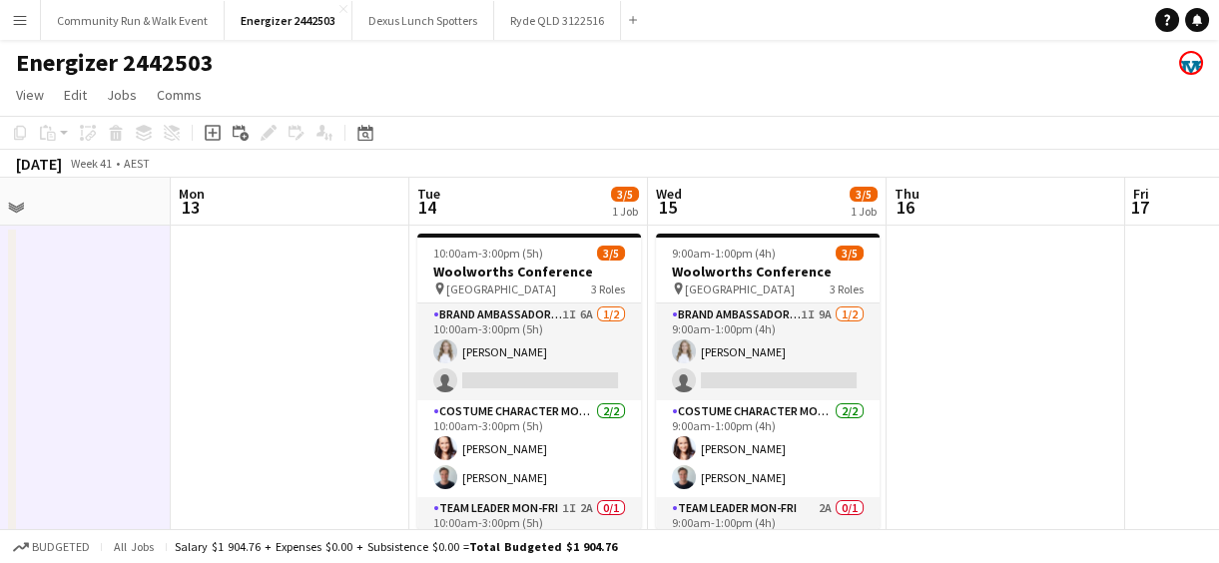
drag, startPoint x: 310, startPoint y: 370, endPoint x: 106, endPoint y: 355, distance: 204.3
click at [106, 355] on app-calendar-viewport "Fri 10 Sat 11 Sun 12 Mon 13 Tue 14 3/5 1 Job Wed 15 3/5 1 Job Thu 16 Fri 17 Sat…" at bounding box center [609, 373] width 1219 height 391
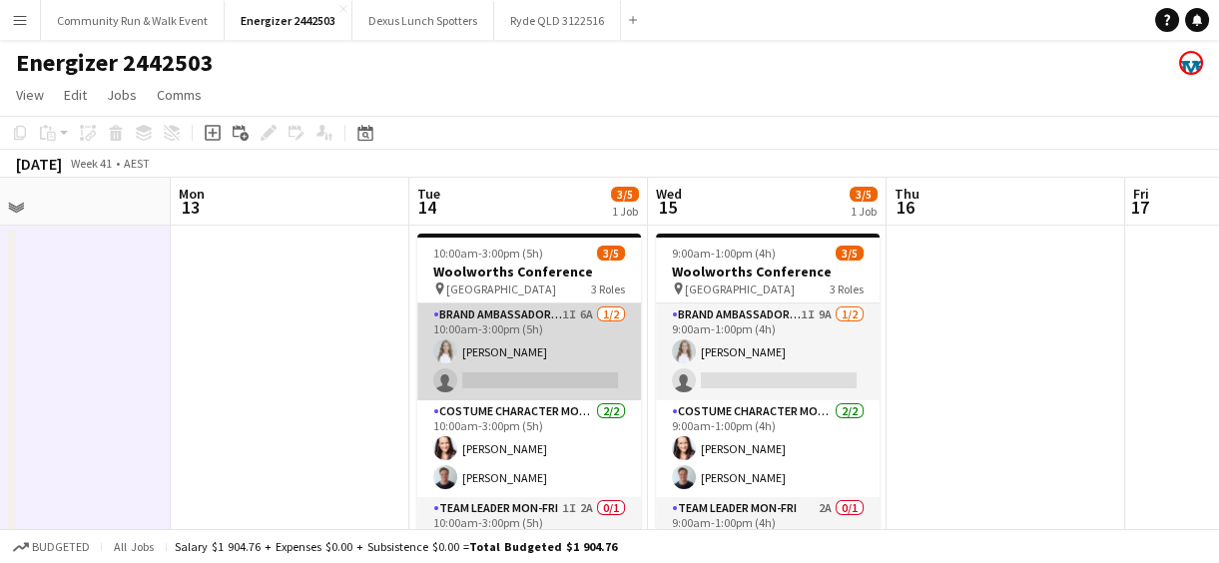
click at [499, 371] on app-card-role "Brand Ambassador Mon-Fri 1I 6A [DATE] 10:00am-3:00pm (5h) [PERSON_NAME] single-…" at bounding box center [529, 352] width 224 height 97
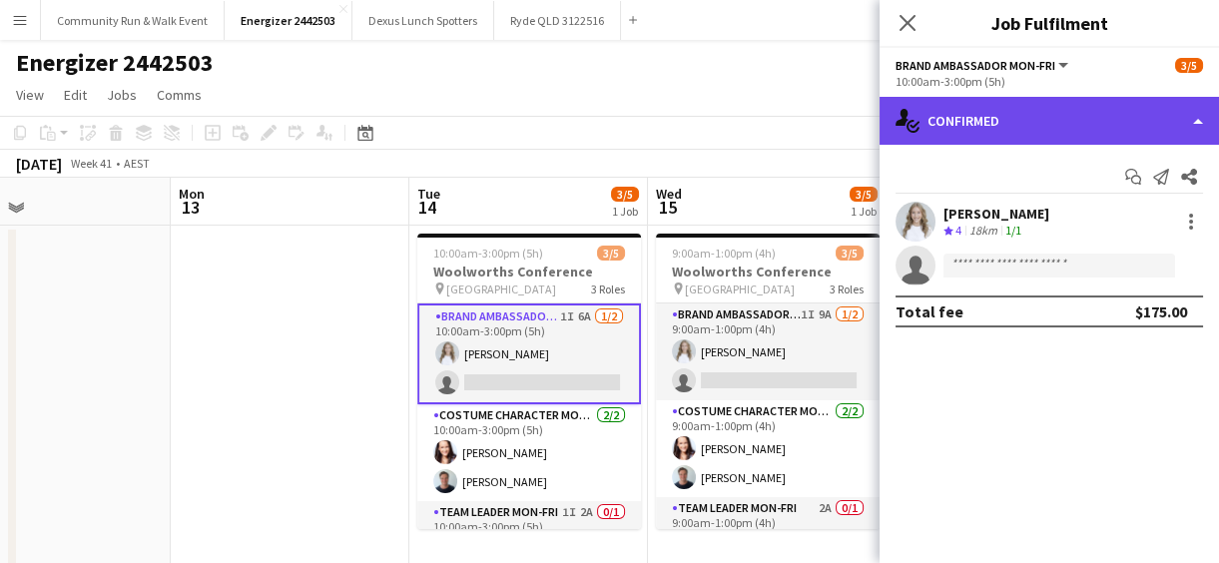
click at [1007, 105] on div "single-neutral-actions-check-2 Confirmed" at bounding box center [1050, 121] width 340 height 48
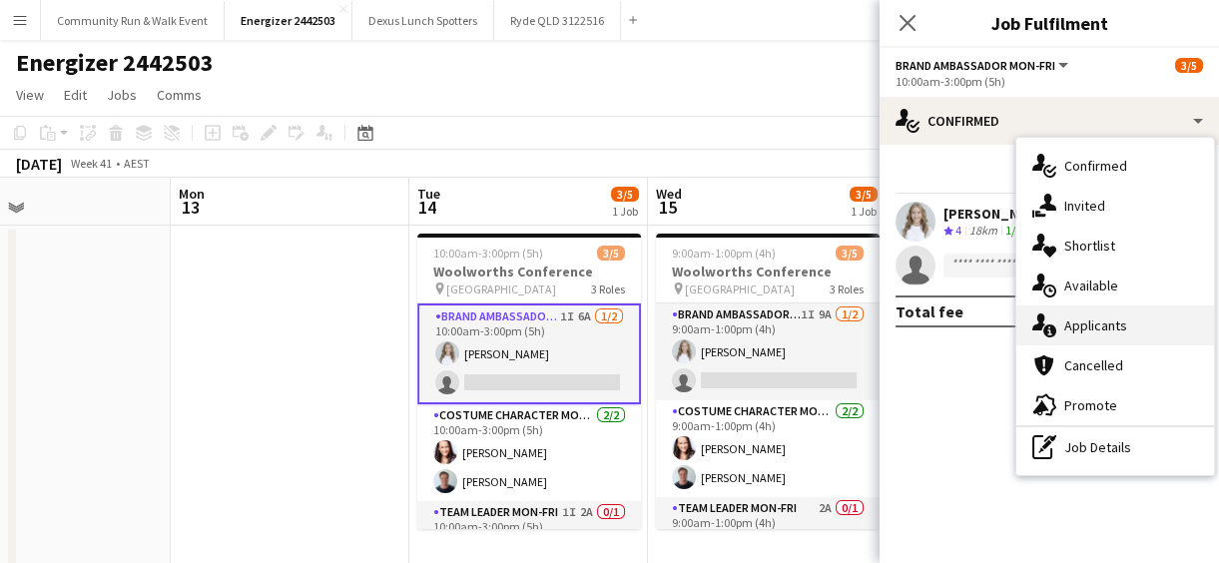
click at [1106, 323] on span "Applicants" at bounding box center [1095, 326] width 63 height 18
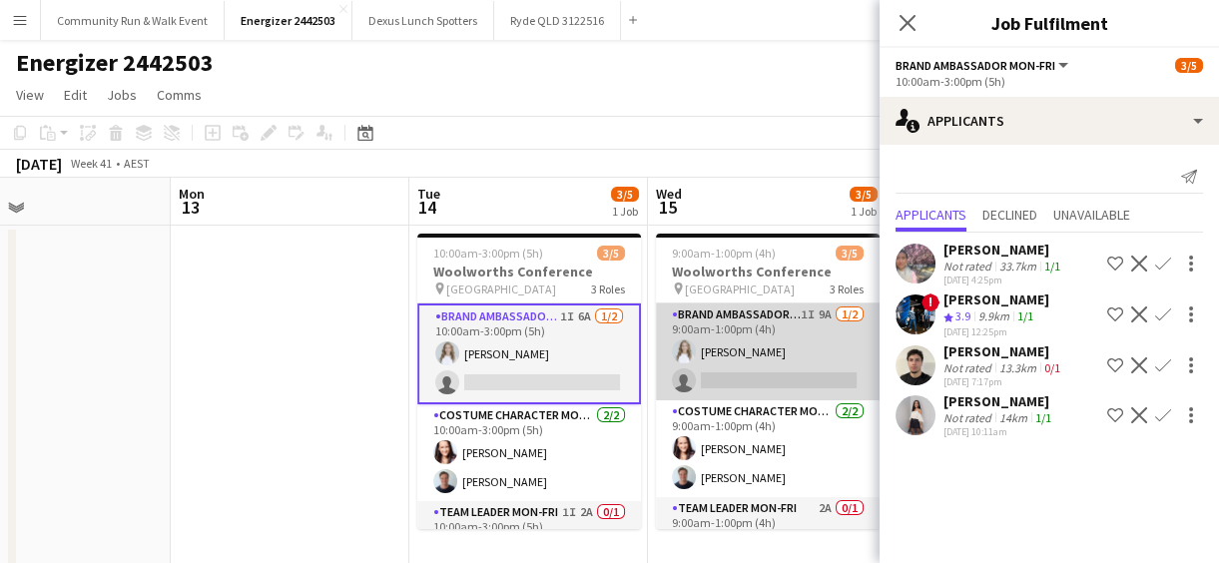
click at [745, 359] on app-card-role "Brand Ambassador Mon-Fri 1I 9A [DATE] 9:00am-1:00pm (4h) [PERSON_NAME] single-n…" at bounding box center [768, 352] width 224 height 97
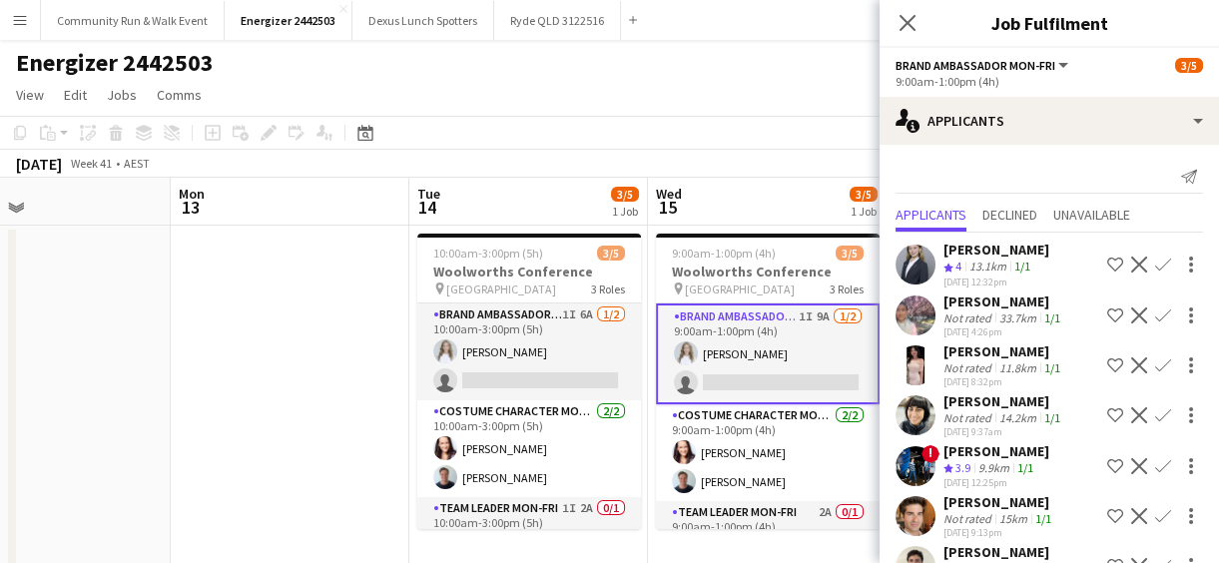
scroll to position [111, 0]
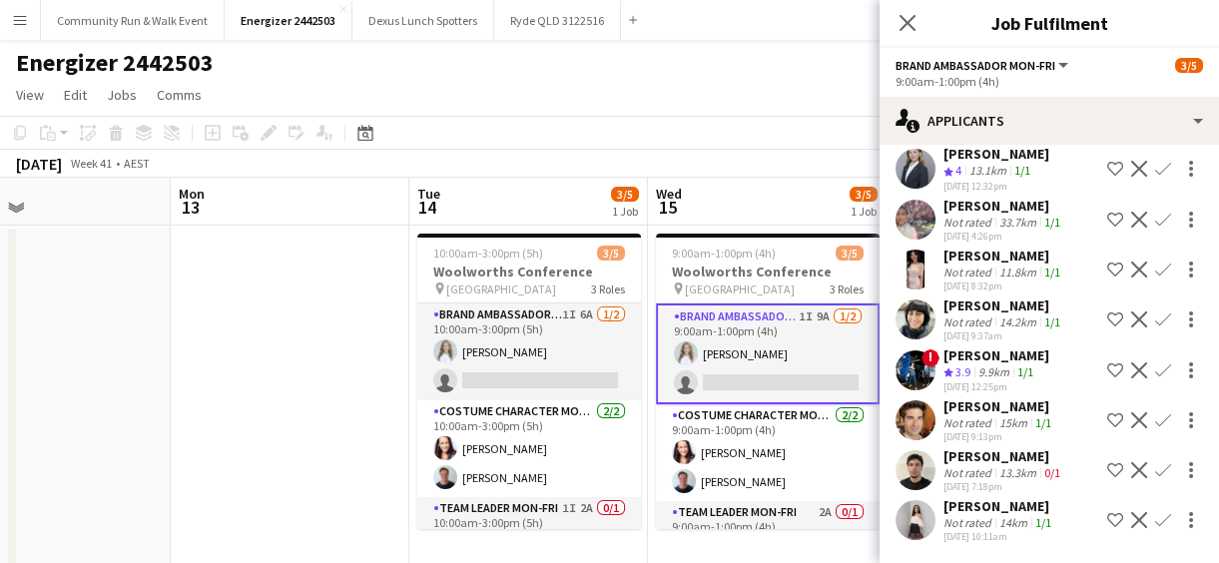
click at [276, 358] on app-date-cell at bounding box center [290, 398] width 239 height 344
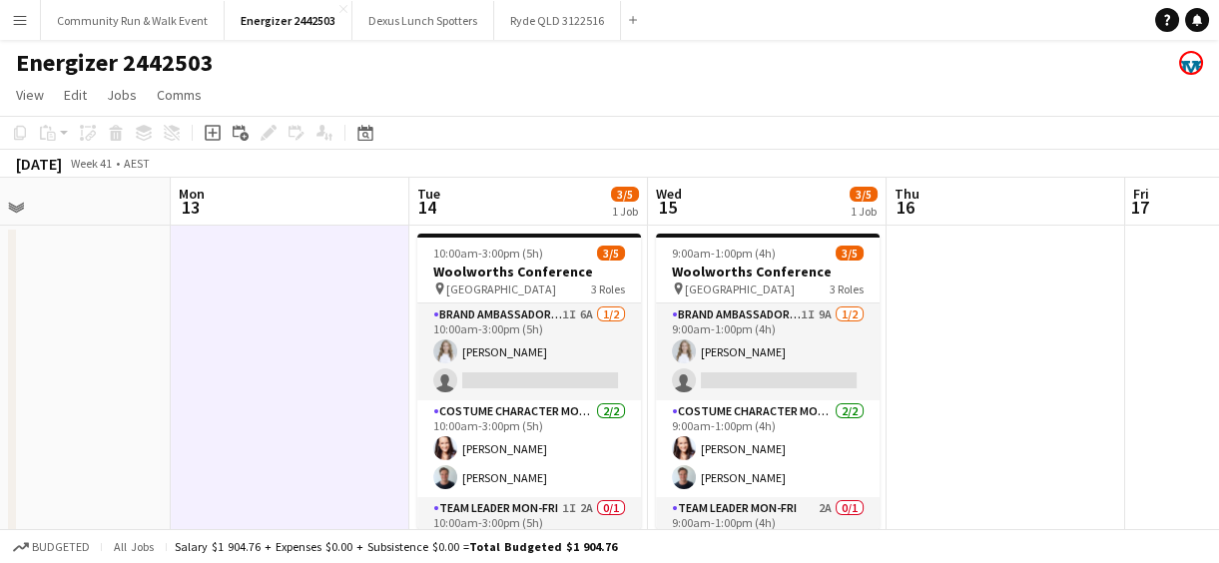
scroll to position [40, 0]
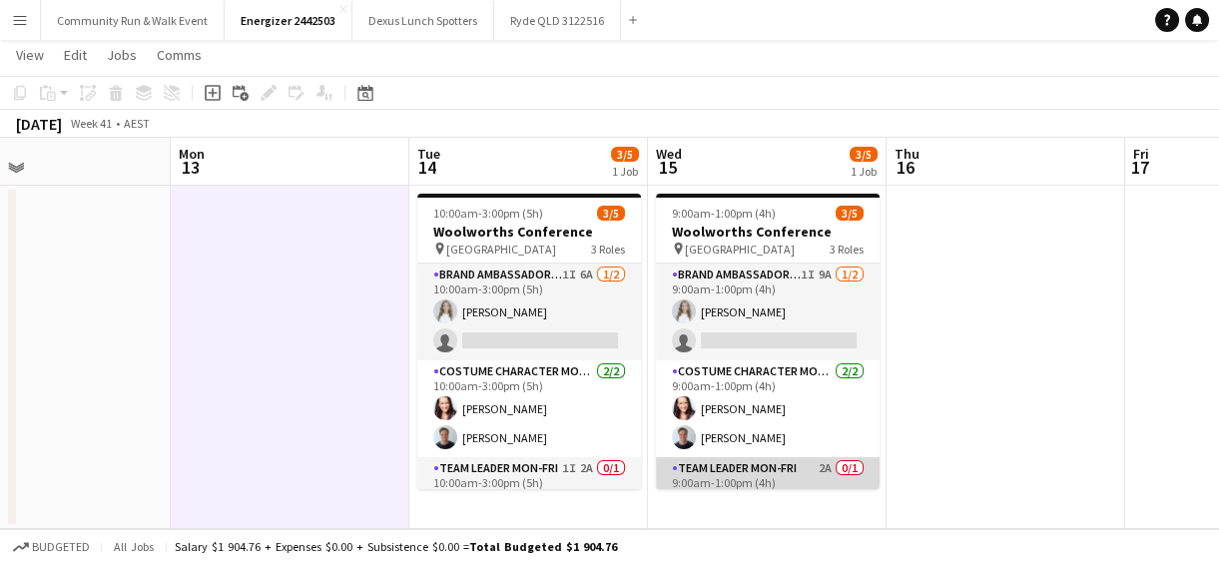
click at [731, 478] on app-card-role "Team Leader Mon-Fri 2A 0/1 9:00am-1:00pm (4h) single-neutral-actions" at bounding box center [768, 491] width 224 height 68
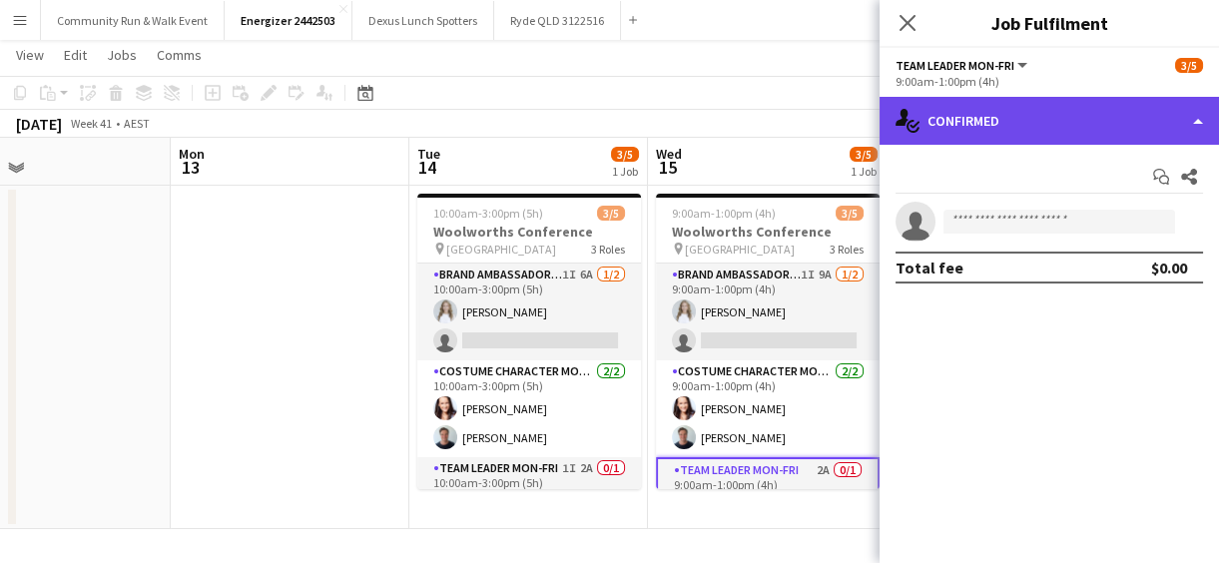
click at [1040, 97] on div "single-neutral-actions-check-2 Confirmed" at bounding box center [1050, 121] width 340 height 48
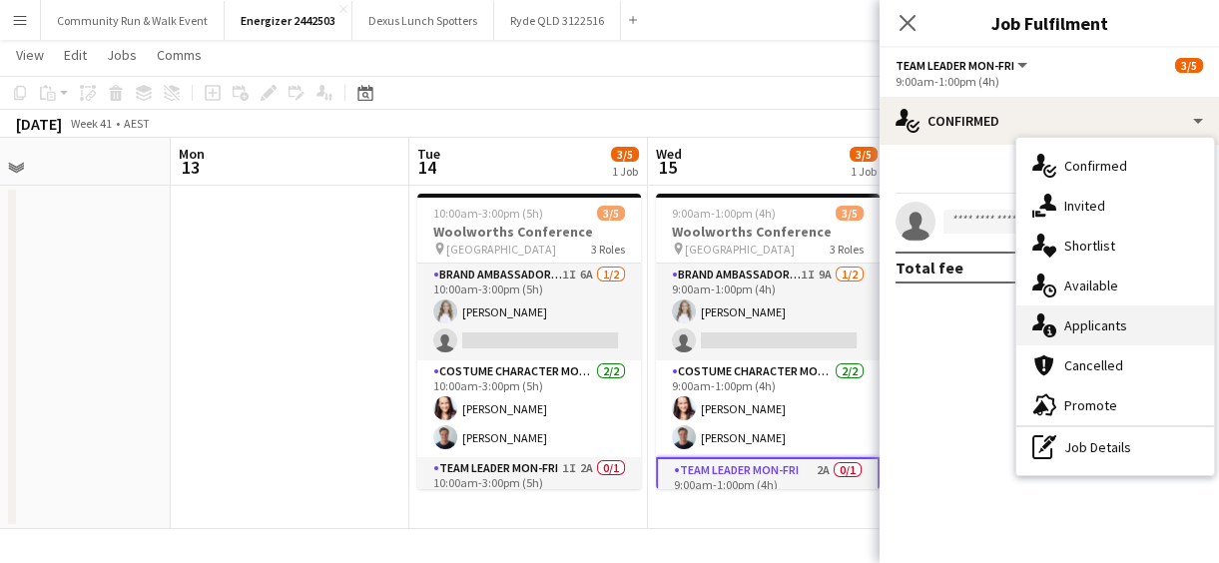
click at [1081, 311] on div "single-neutral-actions-information Applicants" at bounding box center [1116, 326] width 198 height 40
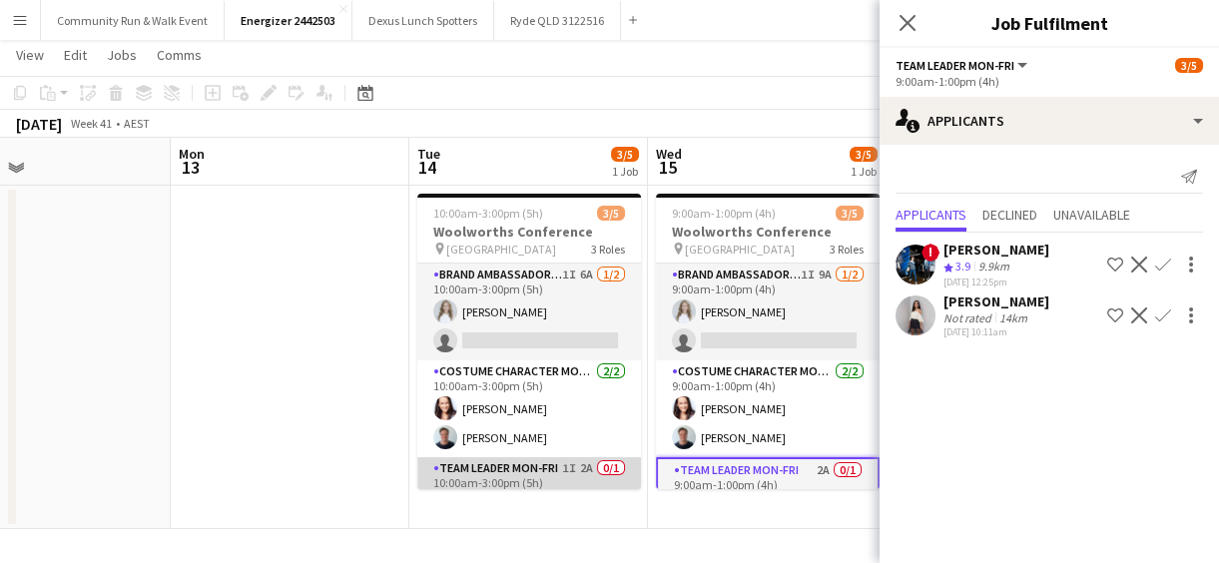
click at [555, 472] on app-card-role "Team Leader Mon-Fri 1I 2A 0/1 10:00am-3:00pm (5h) single-neutral-actions" at bounding box center [529, 491] width 224 height 68
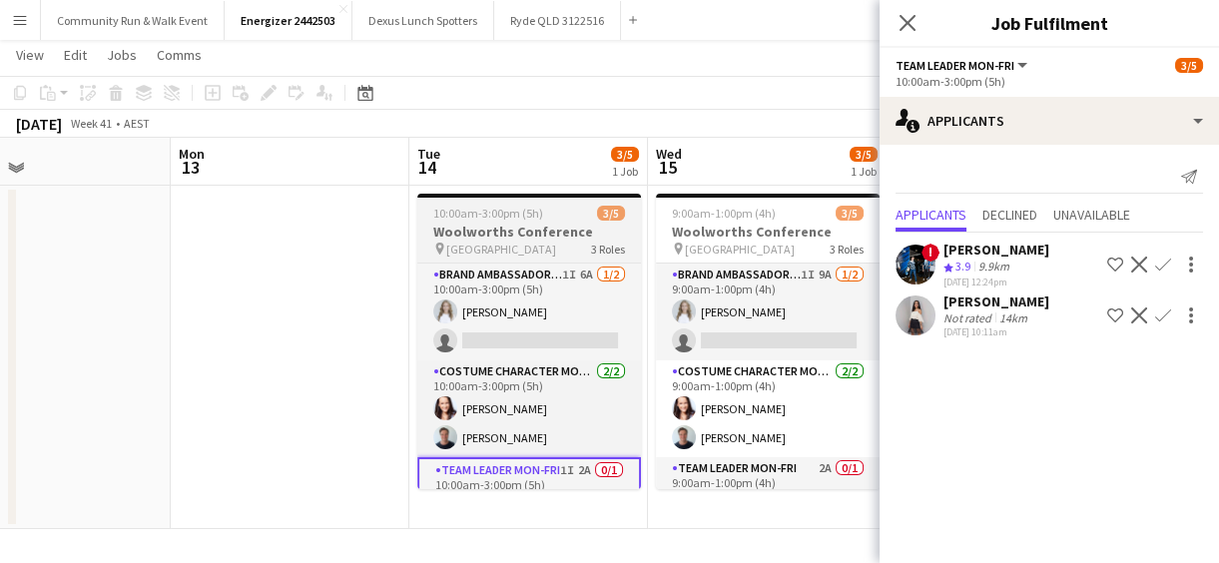
scroll to position [39, 0]
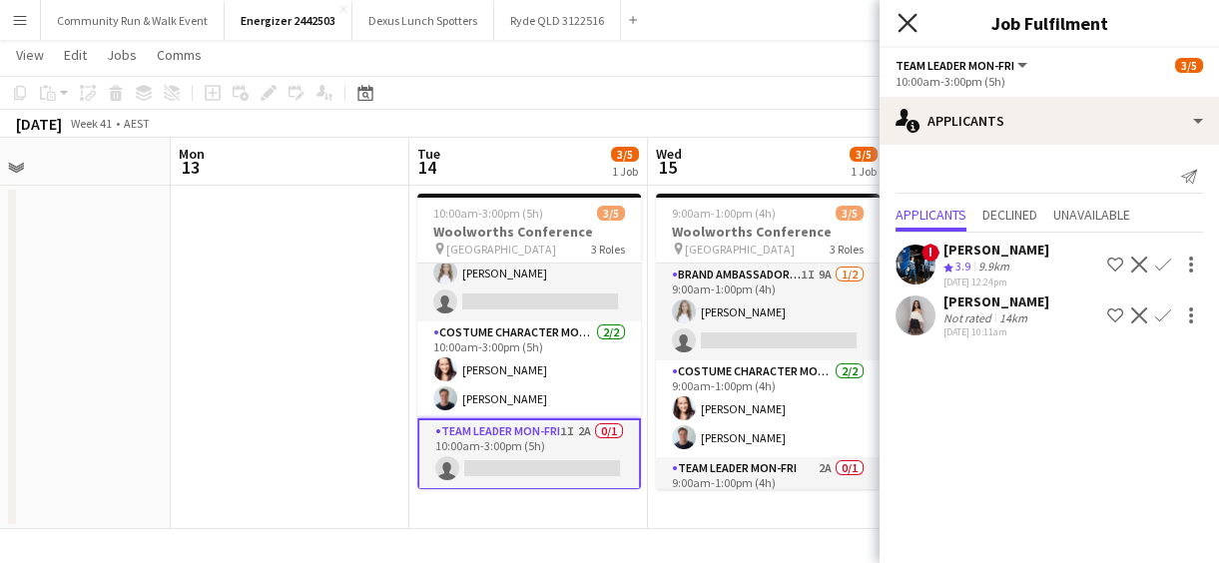
click at [913, 18] on icon at bounding box center [907, 22] width 19 height 19
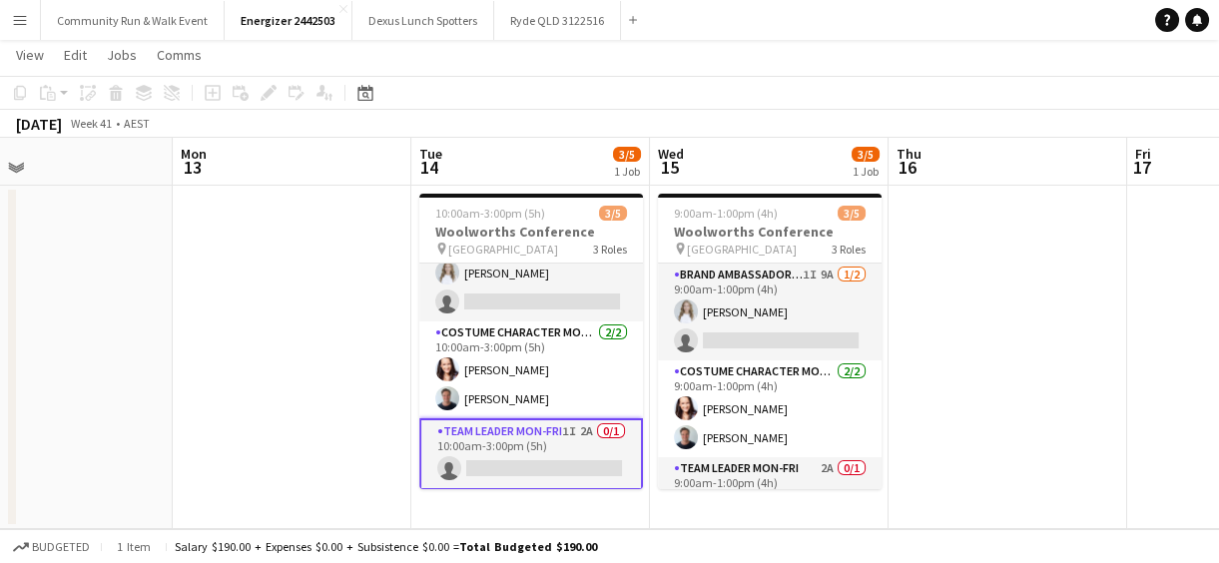
scroll to position [0, 540]
drag, startPoint x: 879, startPoint y: 338, endPoint x: 884, endPoint y: 474, distance: 136.9
click at [884, 474] on app-calendar-viewport "Fri 10 Sat 11 Sun 12 Mon 13 Tue 14 3/5 1 Job Wed 15 3/5 1 Job Thu 16 Fri 17 Sat…" at bounding box center [609, 333] width 1219 height 391
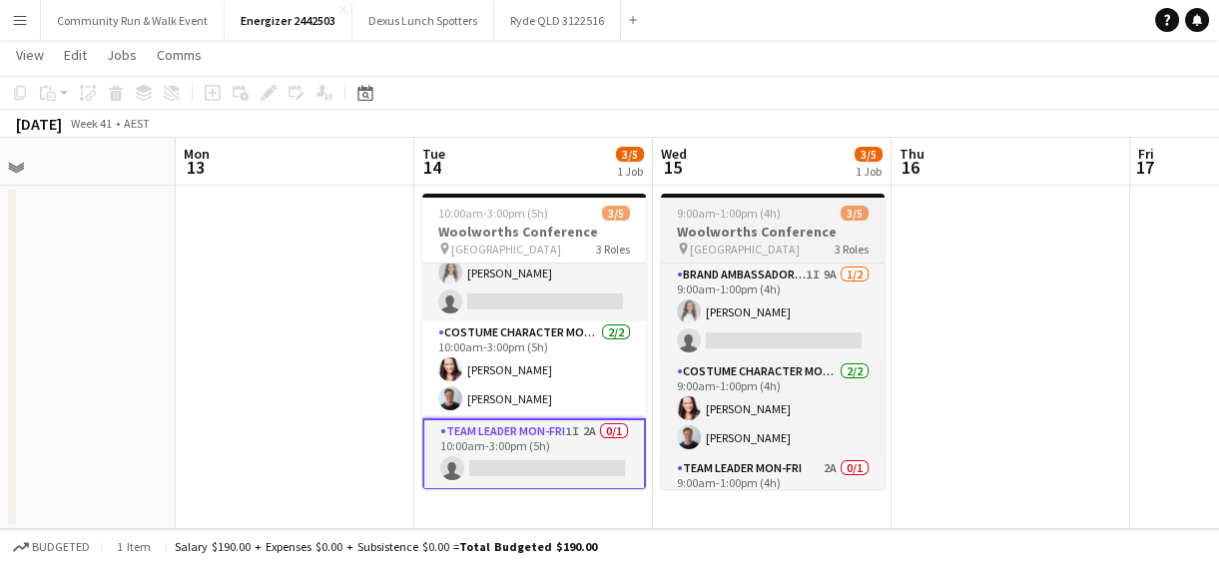
scroll to position [35, 0]
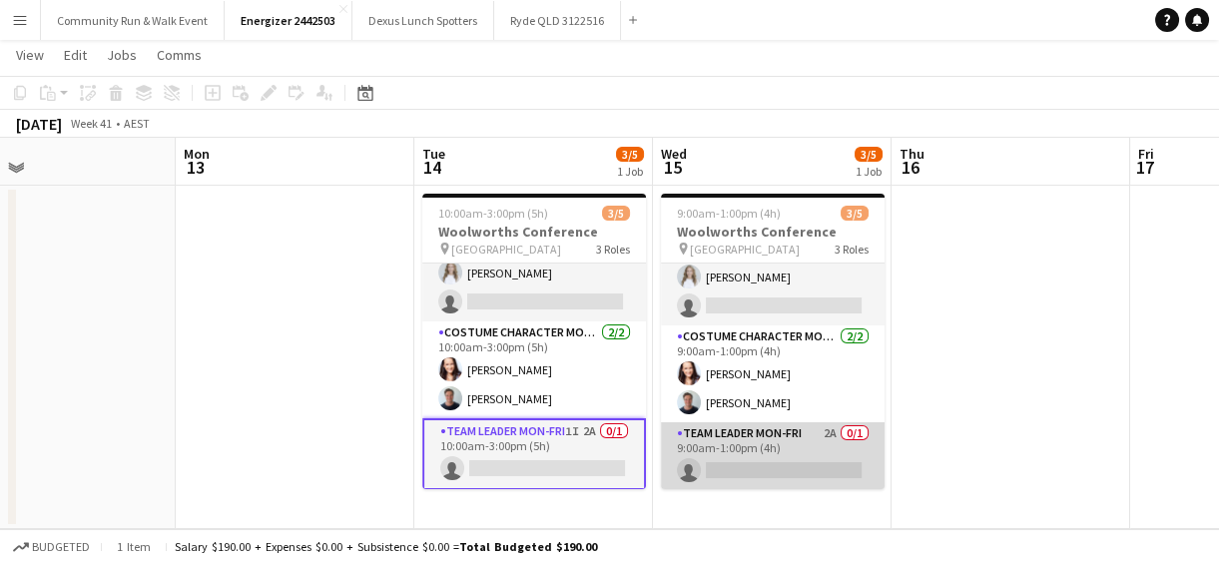
click at [755, 469] on app-card-role "Team Leader Mon-Fri 2A 0/1 9:00am-1:00pm (4h) single-neutral-actions" at bounding box center [773, 456] width 224 height 68
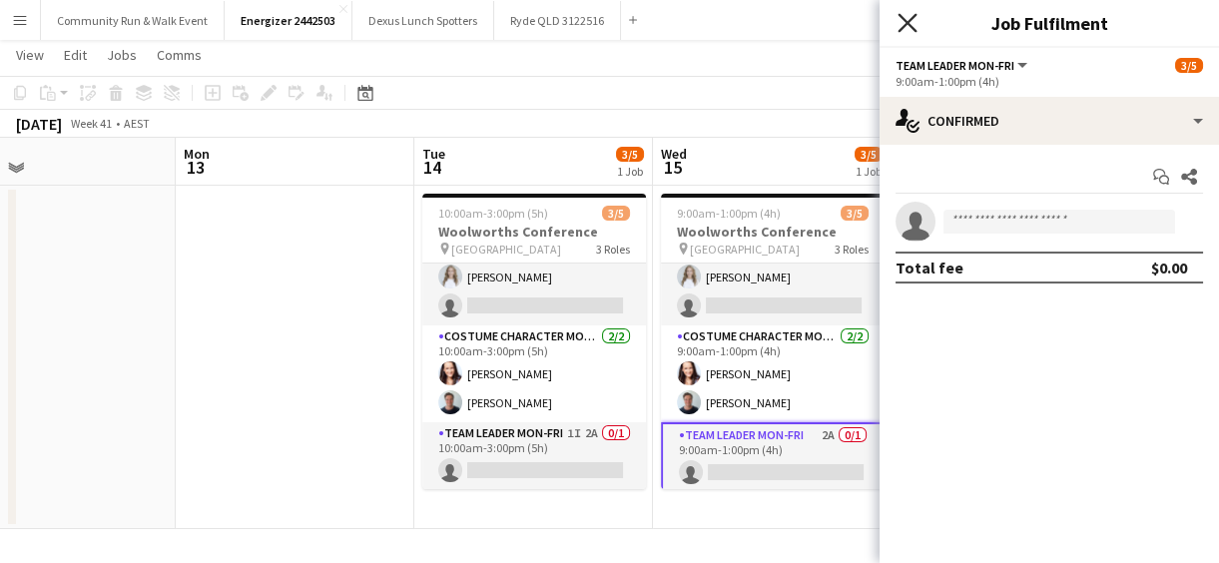
click at [913, 26] on icon "Close pop-in" at bounding box center [907, 22] width 19 height 19
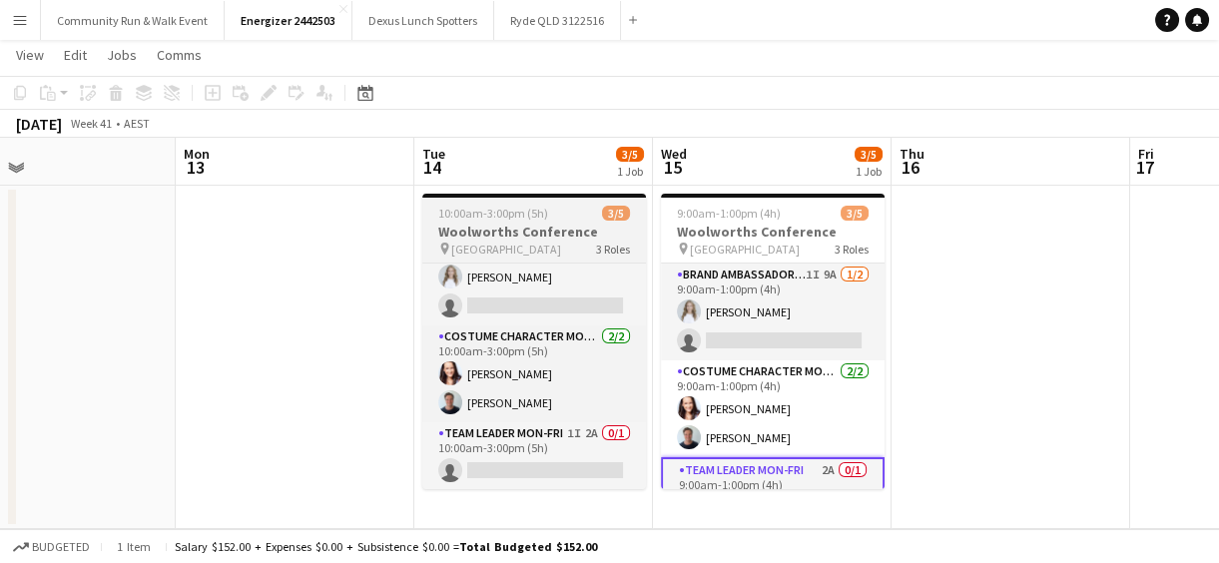
scroll to position [0, 0]
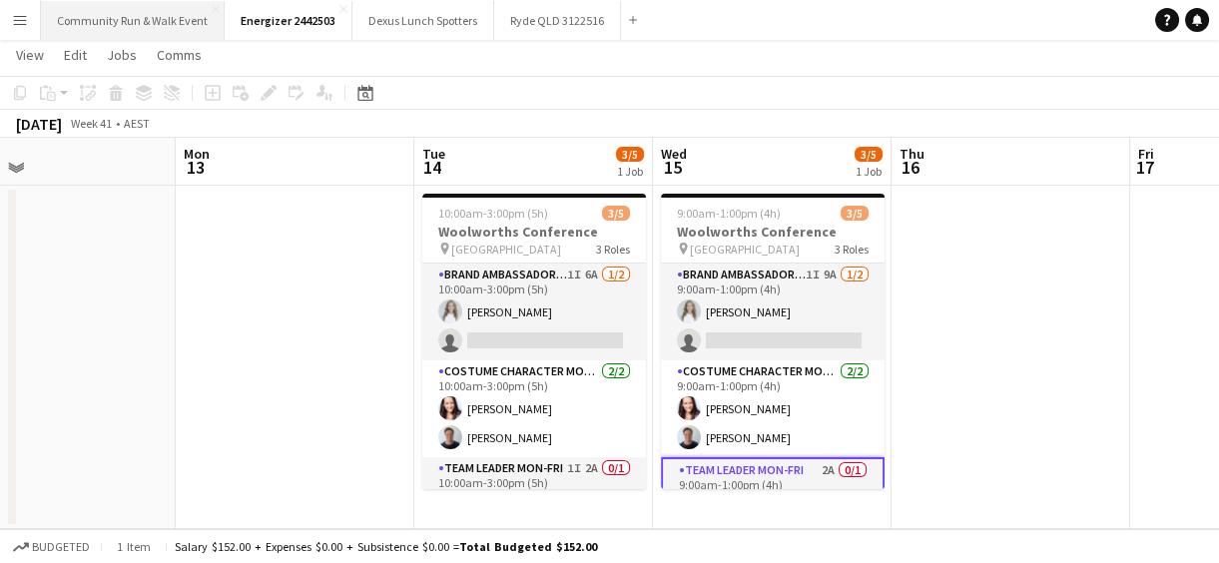
click at [111, 20] on button "Community Run & Walk Event Close" at bounding box center [133, 20] width 184 height 39
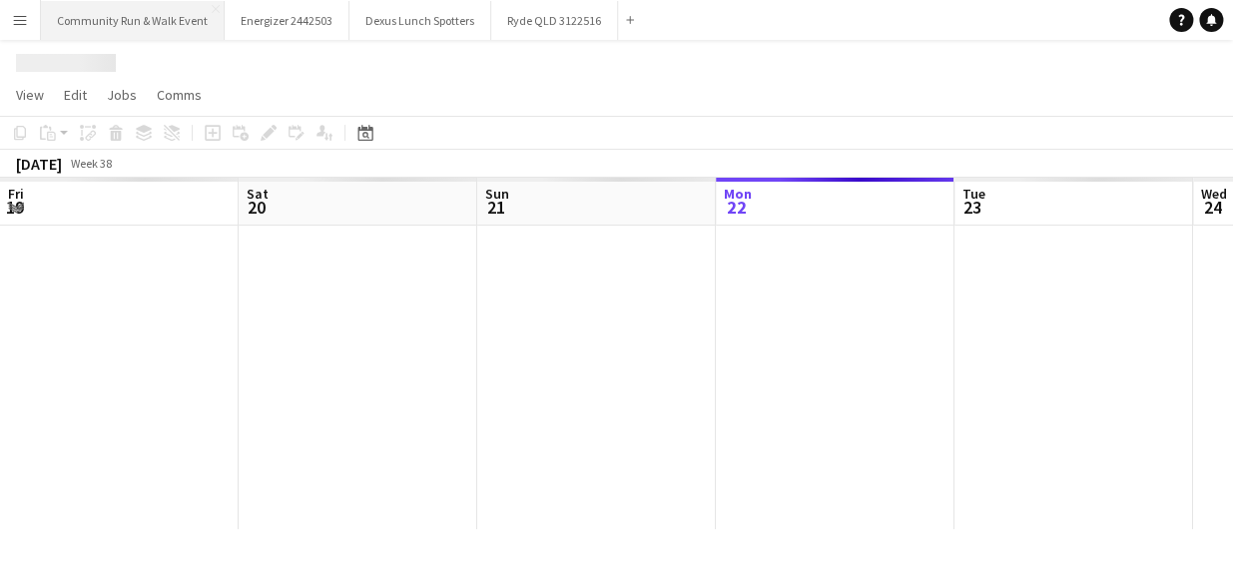
scroll to position [0, 477]
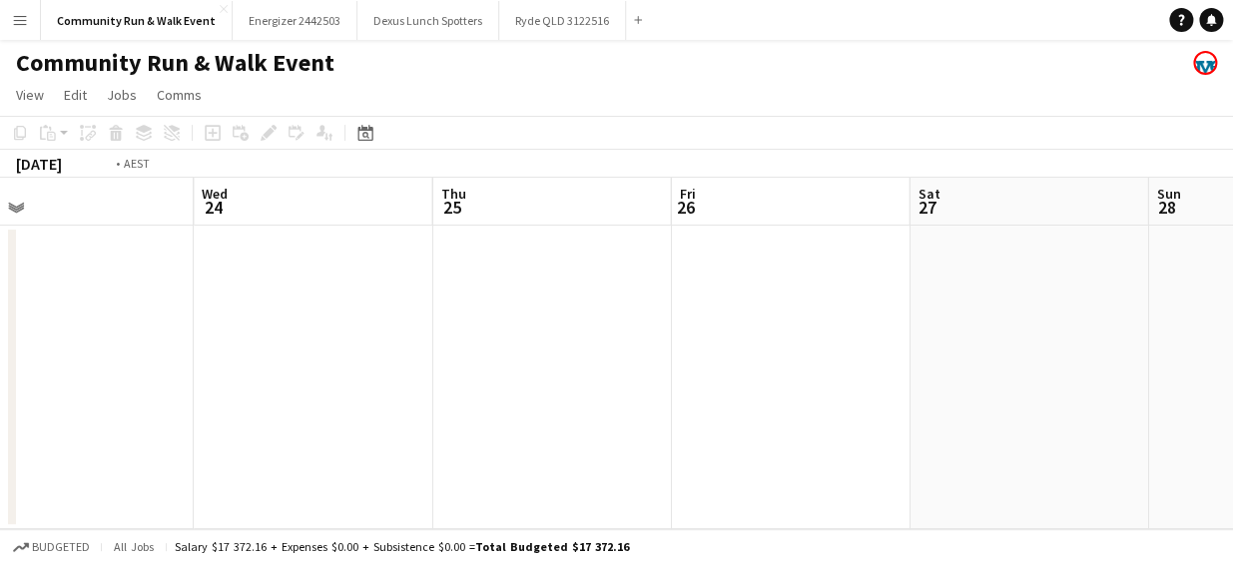
drag, startPoint x: 772, startPoint y: 386, endPoint x: 244, endPoint y: 336, distance: 530.7
click at [244, 336] on app-calendar-viewport "Fri 19 Sat 20 Sun 21 Mon 22 Tue 23 Wed 24 Thu 25 Fri 26 Sat 27 Sun 28 Mon 29" at bounding box center [616, 353] width 1233 height 351
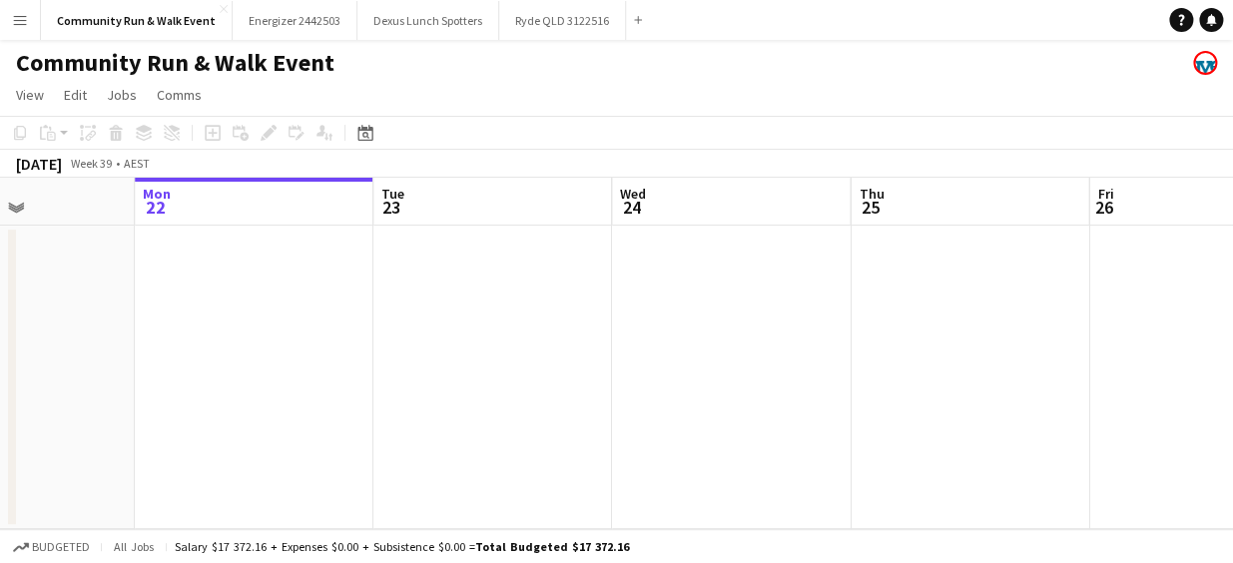
drag, startPoint x: 739, startPoint y: 375, endPoint x: 204, endPoint y: 327, distance: 537.5
click at [204, 327] on app-calendar-viewport "Fri 19 Sat 20 Sun 21 Mon 22 Tue 23 Wed 24 Thu 25 Fri 26 Sat 27 Sun 28 Mon 29" at bounding box center [616, 353] width 1233 height 351
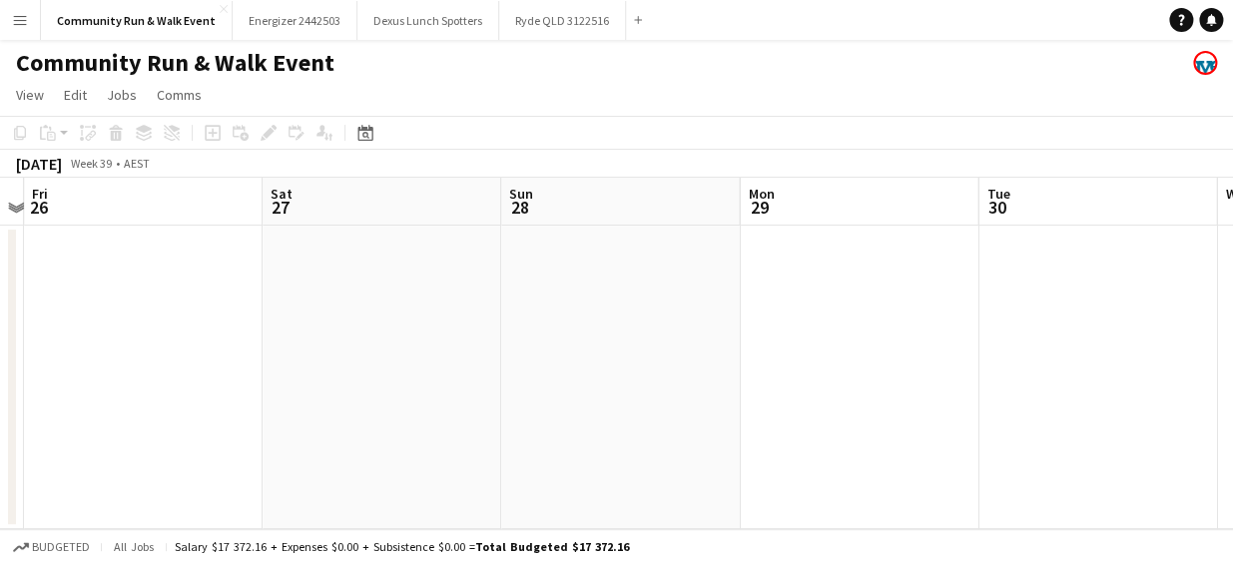
drag, startPoint x: 879, startPoint y: 402, endPoint x: 285, endPoint y: 365, distance: 595.3
click at [285, 365] on app-calendar-viewport "Tue 23 Wed 24 Thu 25 Fri 26 Sat 27 Sun 28 Mon 29 Tue 30 Wed 1 Thu 2 Fri 3" at bounding box center [616, 353] width 1233 height 351
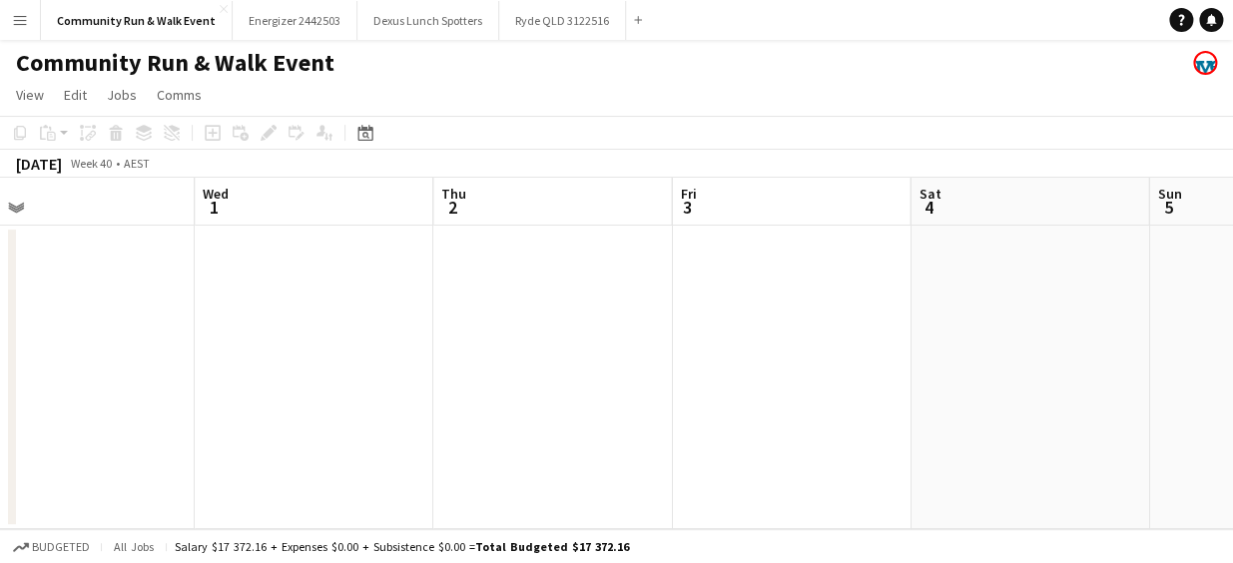
drag, startPoint x: 834, startPoint y: 411, endPoint x: 292, endPoint y: 356, distance: 545.0
click at [292, 356] on app-calendar-viewport "Sat 27 Sun 28 Mon 29 Tue 30 Wed 1 Thu 2 Fri 3 Sat 4 Sun 5 Mon 6 Tue 7" at bounding box center [616, 353] width 1233 height 351
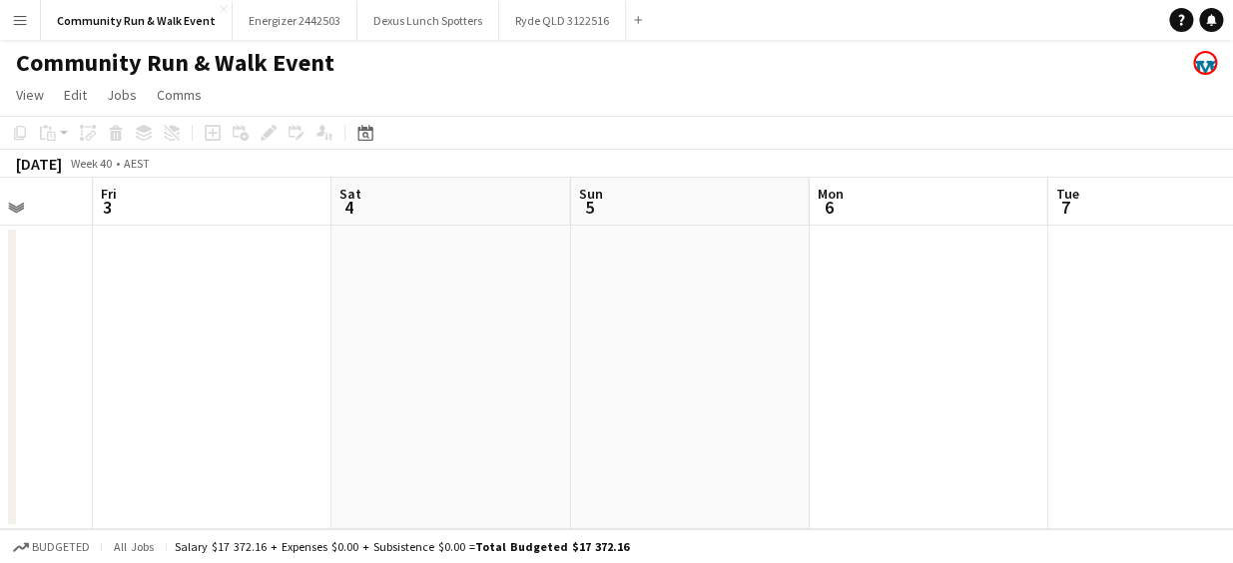
drag, startPoint x: 651, startPoint y: 387, endPoint x: 59, endPoint y: 368, distance: 592.4
click at [59, 368] on app-calendar-viewport "Mon 29 Tue 30 Wed 1 Thu 2 Fri 3 Sat 4 Sun 5 Mon 6 Tue 7 Wed 8 Thu 9" at bounding box center [616, 353] width 1233 height 351
drag, startPoint x: 508, startPoint y: 419, endPoint x: 63, endPoint y: 340, distance: 452.5
click at [63, 340] on app-calendar-viewport "Mon 29 Tue 30 Wed 1 Thu 2 Fri 3 Sat 4 Sun 5 Mon 6 Tue 7 Wed 8 Thu 9" at bounding box center [616, 353] width 1233 height 351
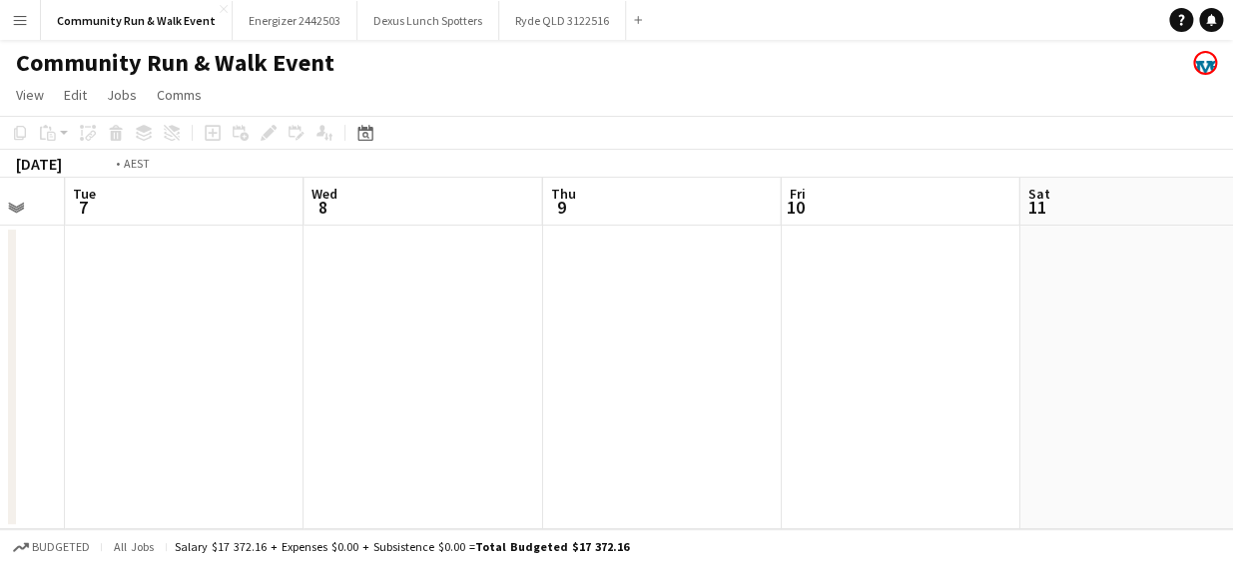
drag, startPoint x: 677, startPoint y: 396, endPoint x: 127, endPoint y: 339, distance: 553.2
click at [127, 339] on app-calendar-viewport "Fri 3 Sat 4 Sun 5 Mon 6 Tue 7 Wed 8 Thu 9 Fri 10 Sat 11 Sun 12 Mon 13" at bounding box center [616, 353] width 1233 height 351
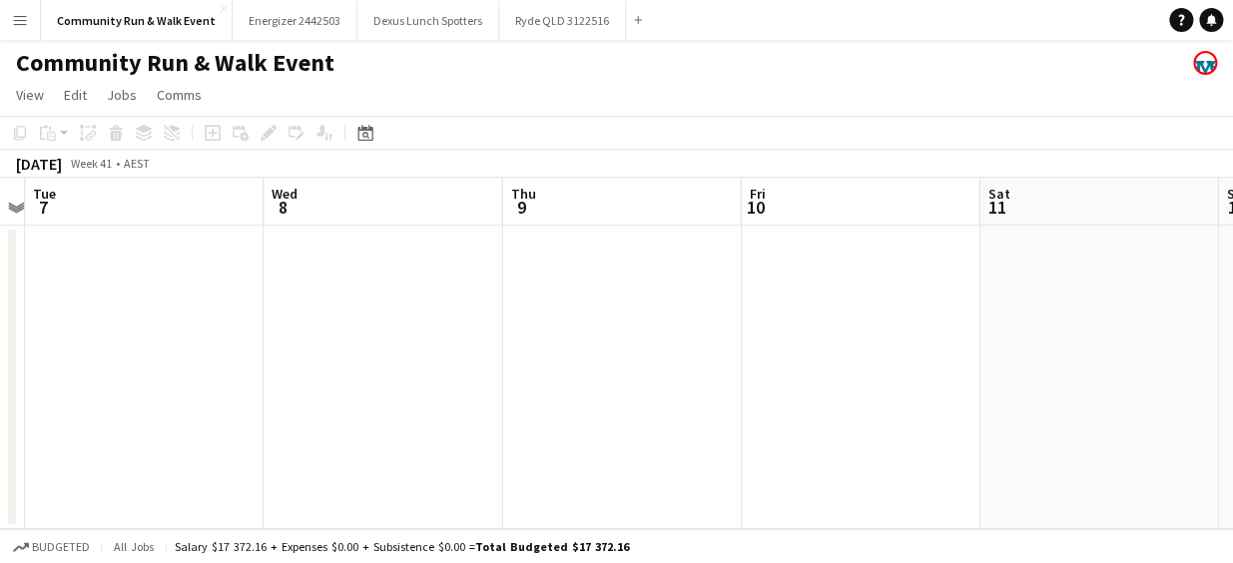
drag, startPoint x: 700, startPoint y: 326, endPoint x: 209, endPoint y: 308, distance: 491.6
click at [209, 308] on app-calendar-viewport "Fri 3 Sat 4 Sun 5 Mon 6 Tue 7 Wed 8 Thu 9 Fri 10 Sat 11 Sun 12 Mon 13" at bounding box center [616, 353] width 1233 height 351
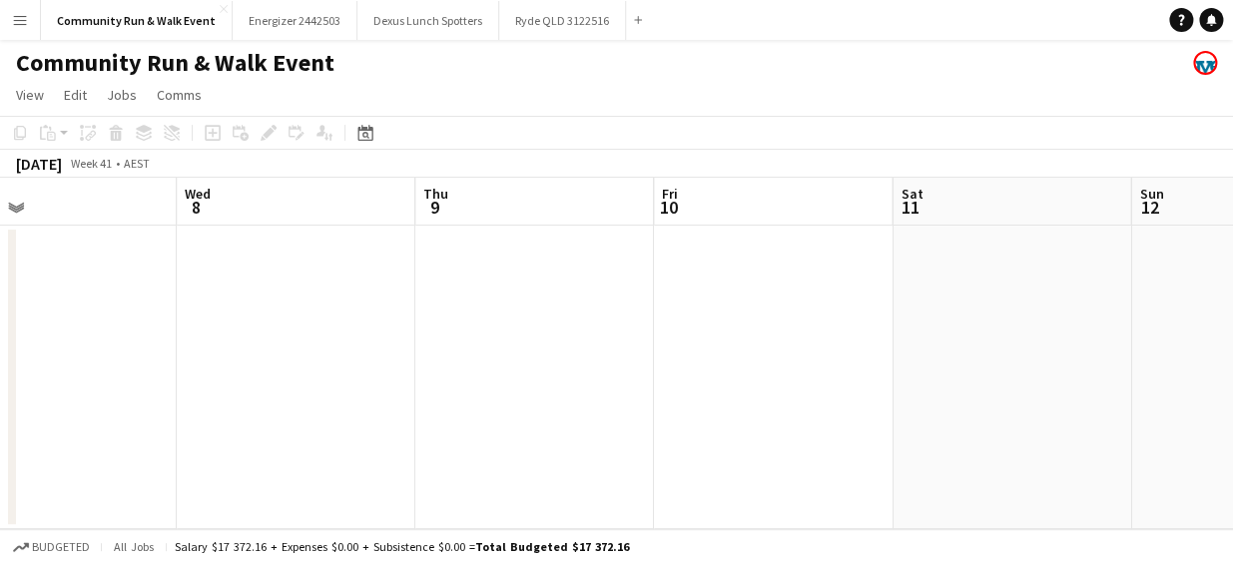
drag, startPoint x: 958, startPoint y: 385, endPoint x: 351, endPoint y: 281, distance: 615.1
click at [351, 281] on app-calendar-viewport "Sun 5 Mon 6 Tue 7 Wed 8 Thu 9 Fri 10 Sat 11 Sun 12 Mon 13 Tue 14 Wed 15" at bounding box center [616, 353] width 1233 height 351
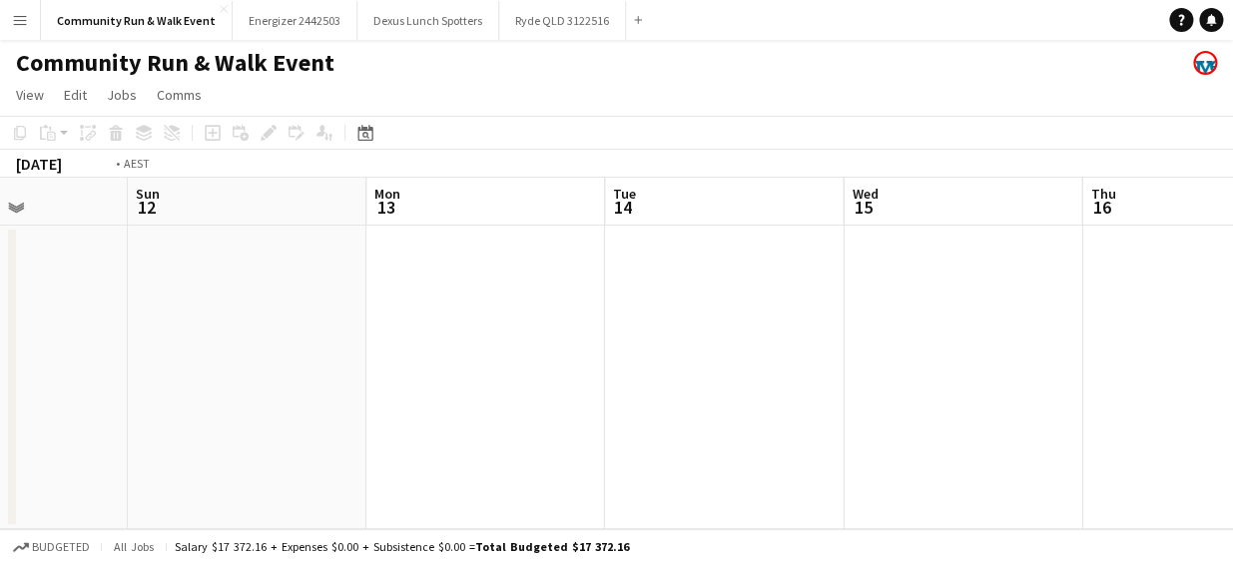
drag, startPoint x: 759, startPoint y: 348, endPoint x: 270, endPoint y: 314, distance: 490.5
click at [270, 314] on app-calendar-viewport "Thu 9 Fri 10 Sat 11 Sun 12 Mon 13 Tue 14 Wed 15 Thu 16 Fri 17 Sat 18 Sun 19" at bounding box center [616, 353] width 1233 height 351
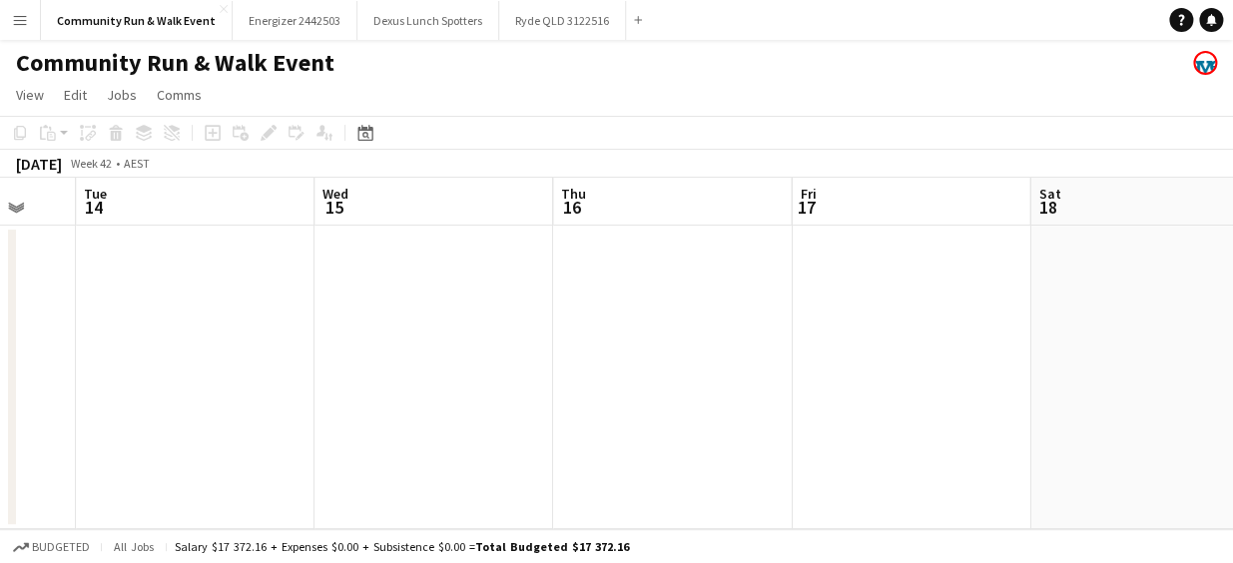
drag, startPoint x: 948, startPoint y: 375, endPoint x: 374, endPoint y: 353, distance: 573.6
click at [374, 353] on app-calendar-viewport "Sat 11 Sun 12 Mon 13 Tue 14 Wed 15 Thu 16 Fri 17 Sat 18 Sun 19 Mon 20 Tue 21" at bounding box center [616, 353] width 1233 height 351
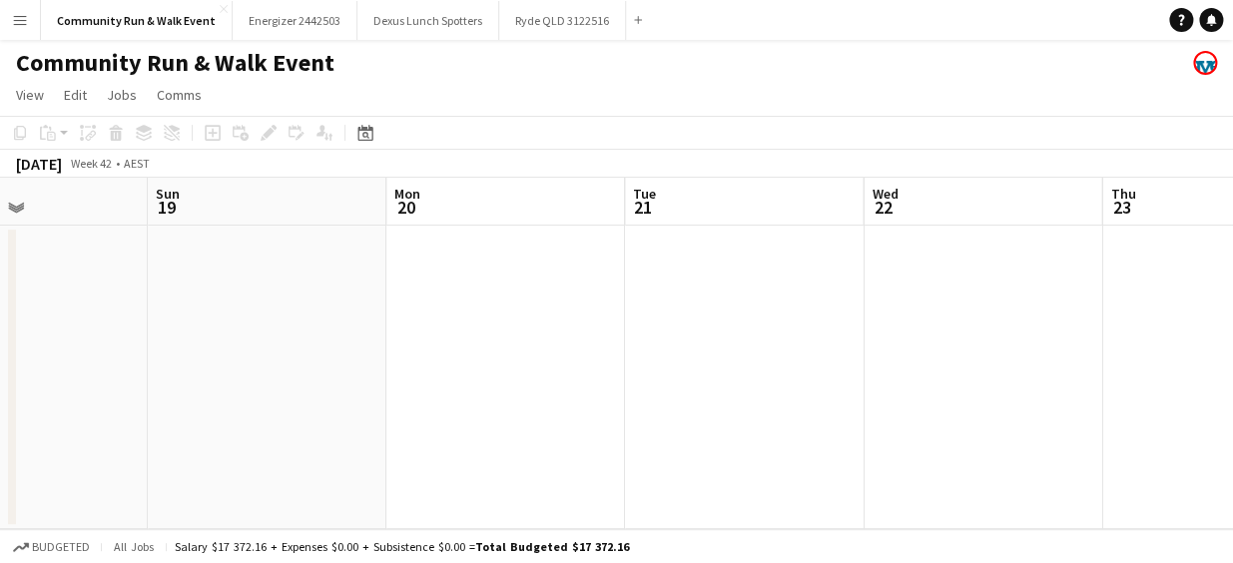
drag, startPoint x: 811, startPoint y: 370, endPoint x: 190, endPoint y: 300, distance: 625.1
click at [190, 300] on app-calendar-viewport "Thu 16 Fri 17 Sat 18 Sun 19 Mon 20 Tue 21 Wed 22 Thu 23 Fri 24 Sat 25 Sun 26" at bounding box center [616, 353] width 1233 height 351
drag, startPoint x: 660, startPoint y: 342, endPoint x: 259, endPoint y: 269, distance: 408.0
click at [259, 269] on app-calendar-viewport "Thu 16 Fri 17 Sat 18 Sun 19 Mon 20 Tue 21 Wed 22 Thu 23 Fri 24 Sat 25 Sun 26" at bounding box center [616, 353] width 1233 height 351
drag, startPoint x: 921, startPoint y: 327, endPoint x: 411, endPoint y: 304, distance: 509.8
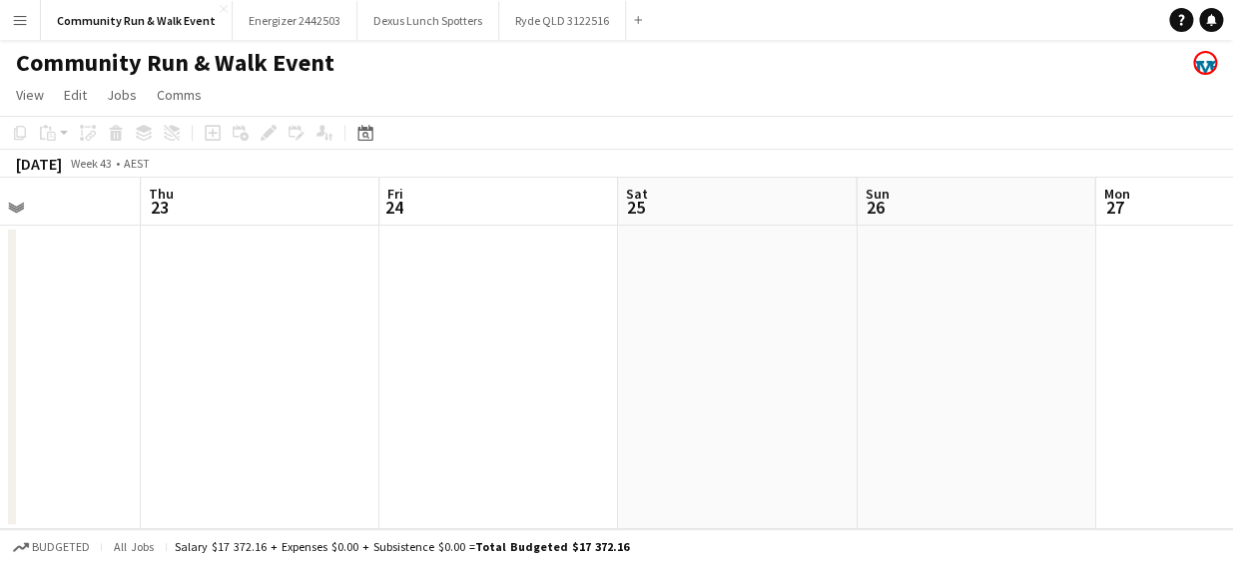
click at [411, 304] on app-calendar-viewport "Mon 20 Tue 21 Wed 22 Thu 23 Fri 24 Sat 25 Sun 26 Mon 27 Tue 28 Wed 29 Thu 30" at bounding box center [616, 353] width 1233 height 351
drag, startPoint x: 978, startPoint y: 417, endPoint x: 378, endPoint y: 341, distance: 604.0
drag, startPoint x: 378, startPoint y: 341, endPoint x: 163, endPoint y: 302, distance: 219.2
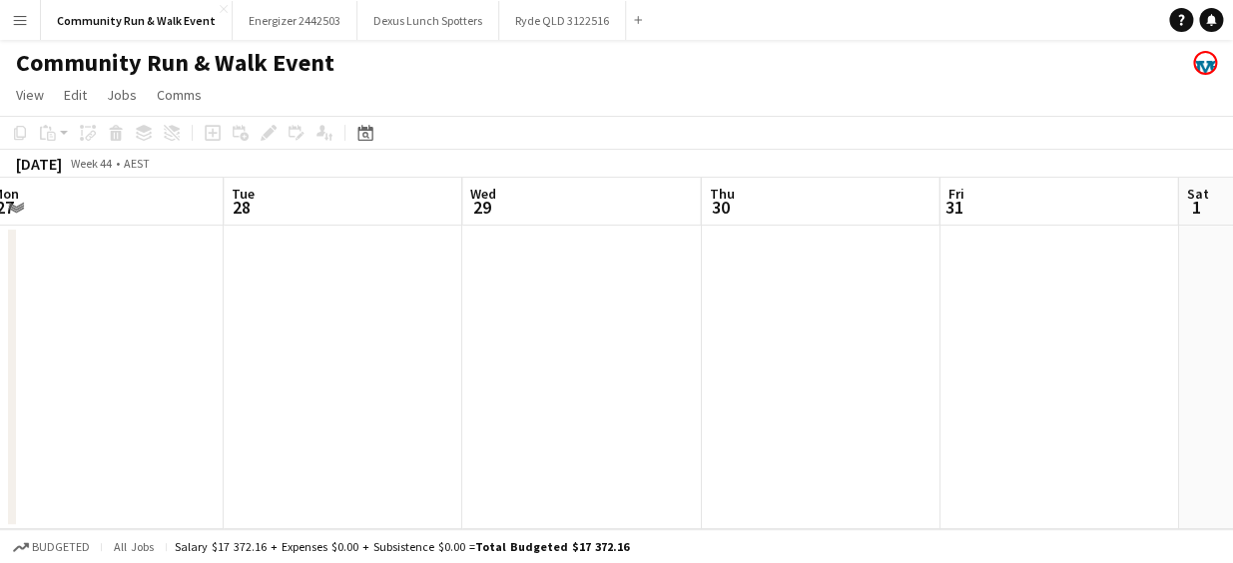
drag, startPoint x: 163, startPoint y: 302, endPoint x: 333, endPoint y: 268, distance: 173.1
click at [333, 268] on app-calendar-viewport "Fri 24 Sat 25 Sun 26 Mon 27 Tue 28 Wed 29 Thu 30 Fri 31 Sat 1 Sun 2 Mon 3" at bounding box center [616, 353] width 1233 height 351
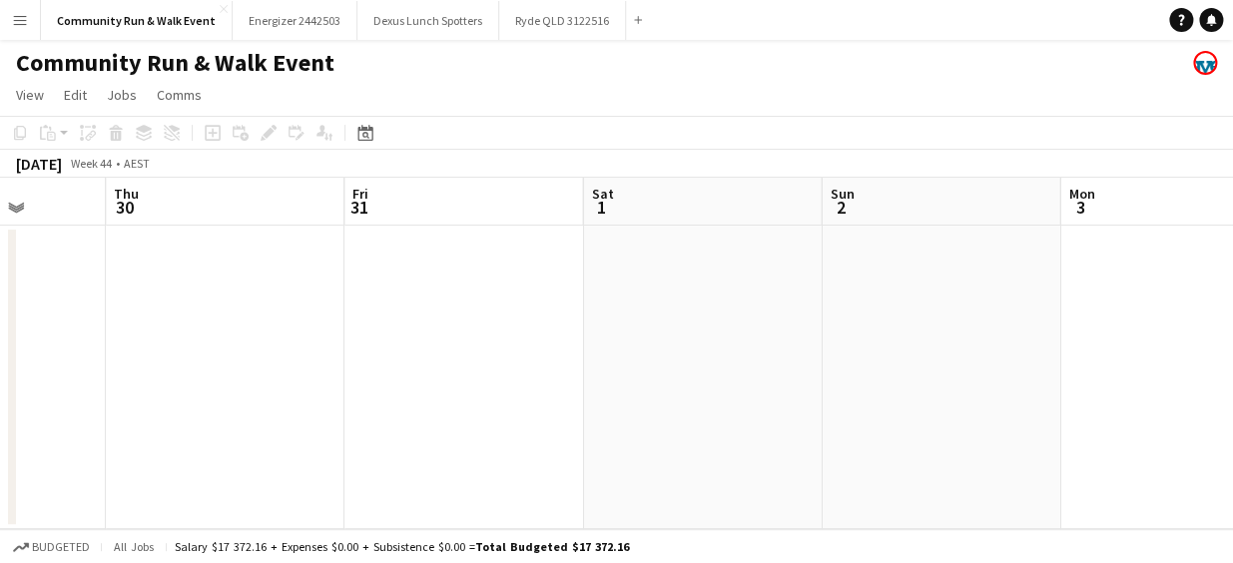
drag, startPoint x: 807, startPoint y: 361, endPoint x: 246, endPoint y: 294, distance: 565.3
click at [246, 294] on app-calendar-viewport "Sun 26 Mon 27 Tue 28 Wed 29 Thu 30 Fri 31 Sat 1 Sun 2 Mon 3 Tue 4 Wed 5" at bounding box center [616, 353] width 1233 height 351
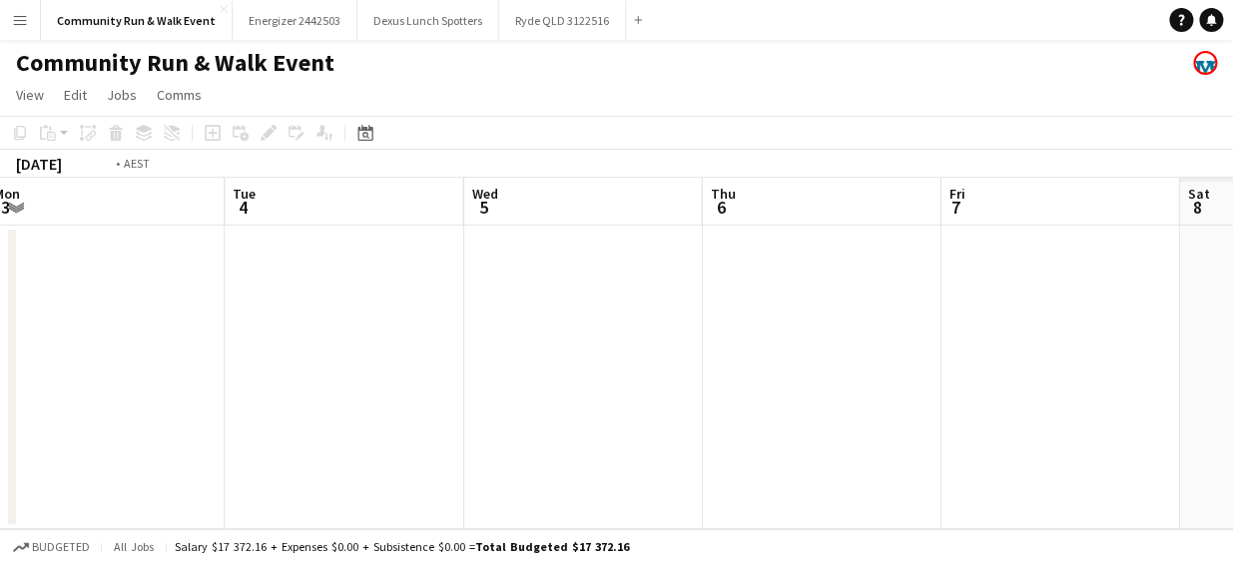
drag, startPoint x: 785, startPoint y: 312, endPoint x: 206, endPoint y: 281, distance: 580.0
click at [206, 281] on app-calendar-viewport "Thu 30 Fri 31 Sat 1 Sun 2 Mon 3 Tue 4 Wed 5 Thu 6 Fri 7 Sat 8 Sun 9" at bounding box center [616, 353] width 1233 height 351
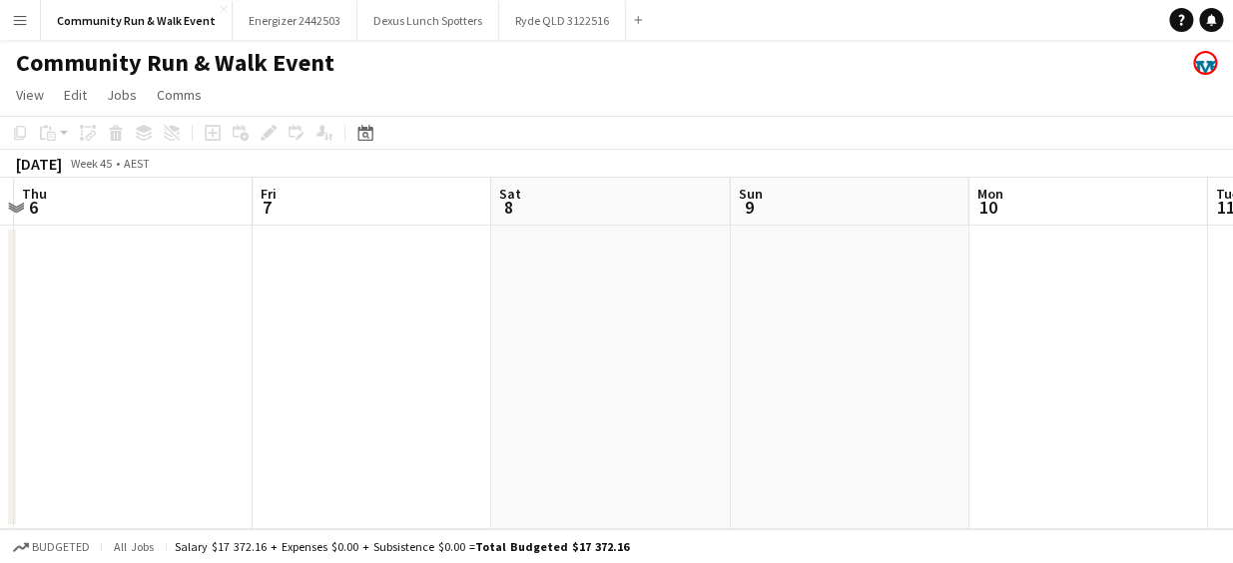
drag, startPoint x: 909, startPoint y: 398, endPoint x: 224, endPoint y: 334, distance: 688.1
click at [224, 334] on app-calendar-viewport "Mon 3 Tue 4 Wed 5 Thu 6 Fri 7 Sat 8 Sun 9 Mon 10 Tue 11 Wed 12 Thu 13" at bounding box center [616, 353] width 1233 height 351
drag, startPoint x: 843, startPoint y: 391, endPoint x: 385, endPoint y: 381, distance: 457.4
click at [385, 381] on app-calendar-viewport "Wed 5 Thu 6 Fri 7 Sat 8 Sun 9 Mon 10 Tue 11 Wed 12 Thu 13 Fri 14 Sat 15" at bounding box center [616, 353] width 1233 height 351
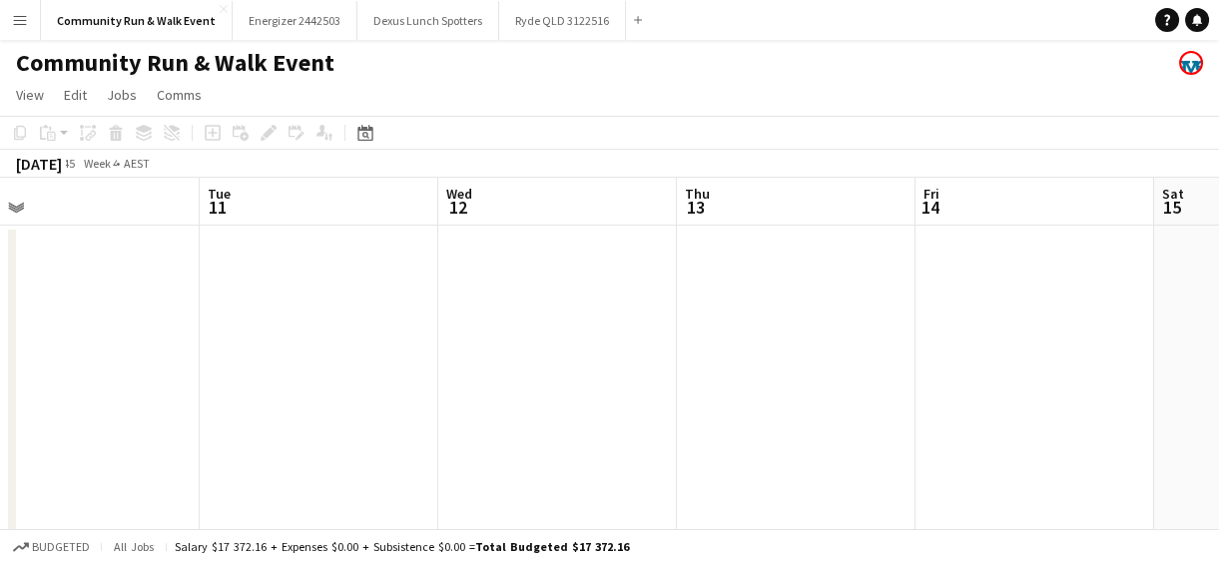
drag, startPoint x: 839, startPoint y: 445, endPoint x: 289, endPoint y: 349, distance: 558.5
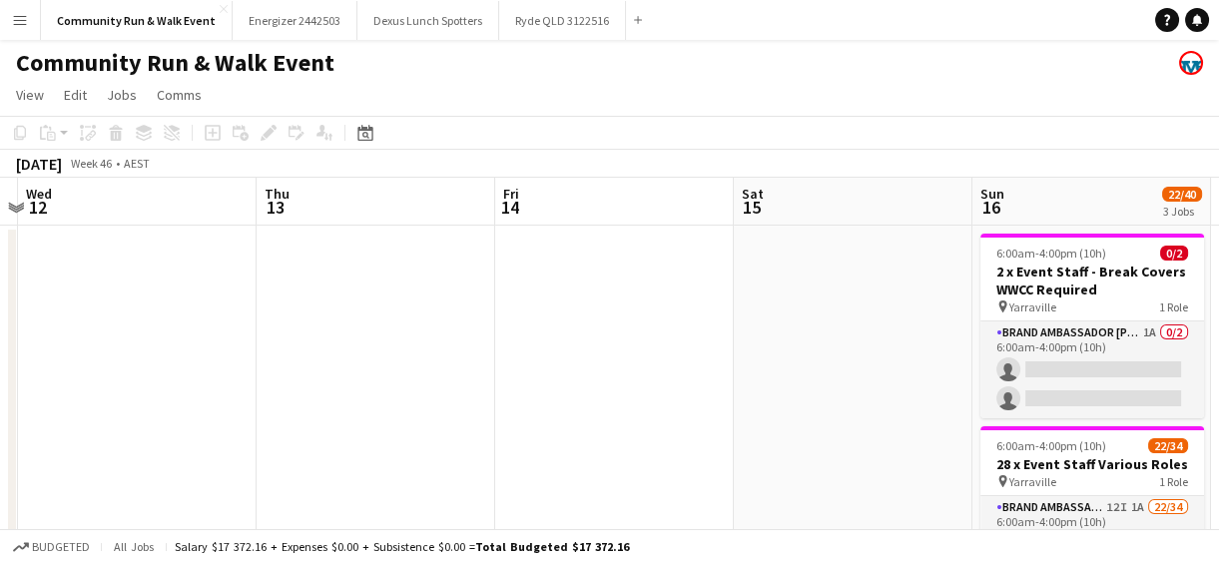
scroll to position [0, 701]
drag, startPoint x: 852, startPoint y: 385, endPoint x: 428, endPoint y: 338, distance: 426.1
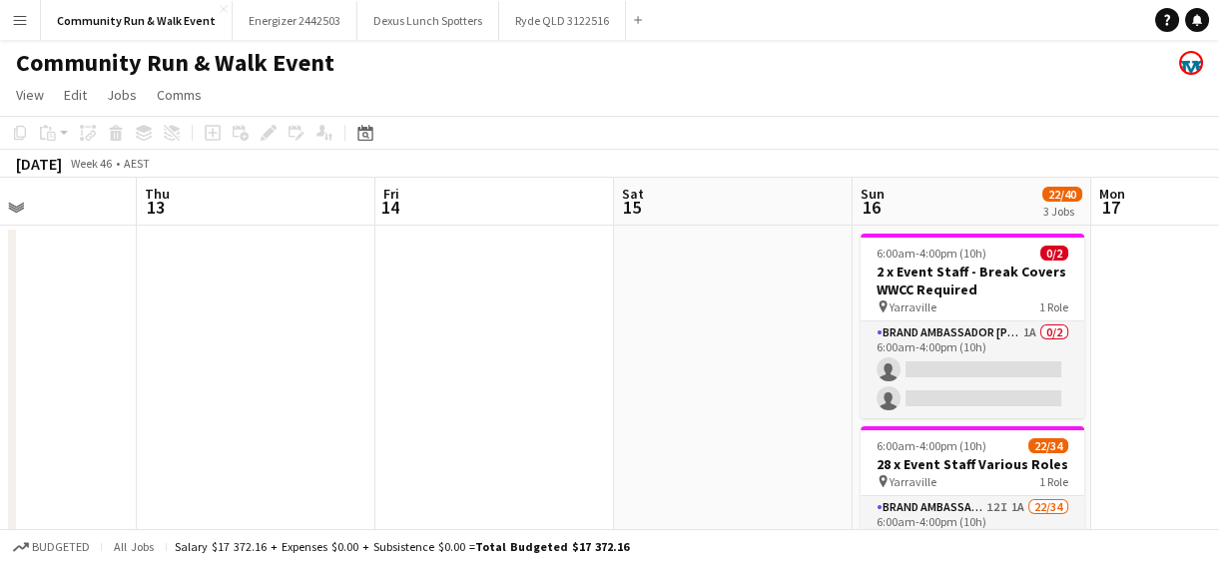
scroll to position [0, 919]
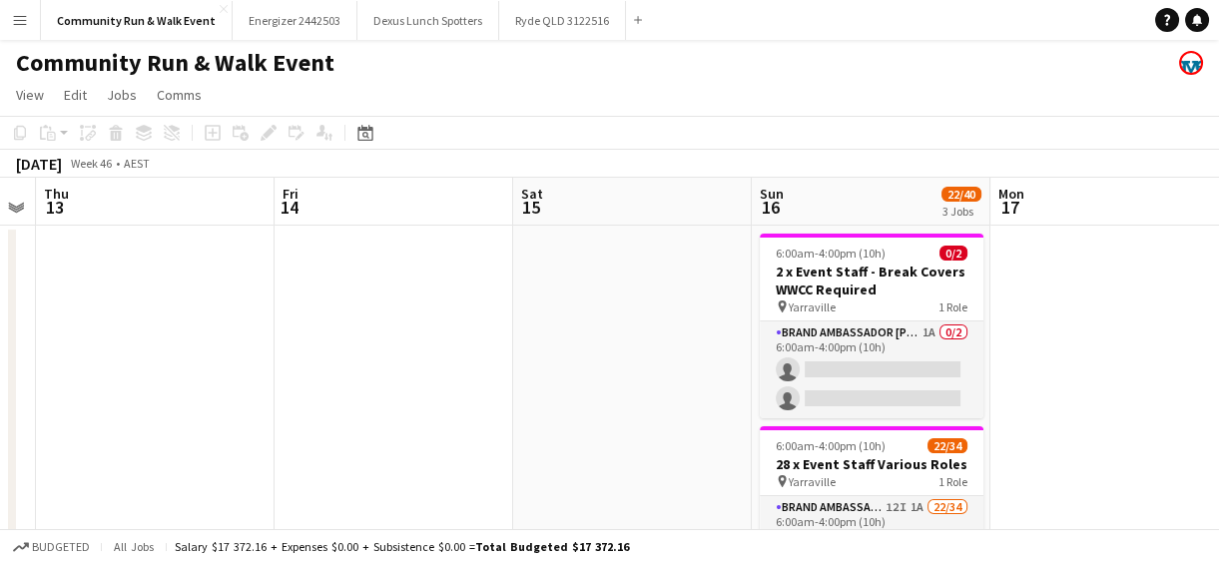
drag, startPoint x: 765, startPoint y: 360, endPoint x: 548, endPoint y: 330, distance: 218.9
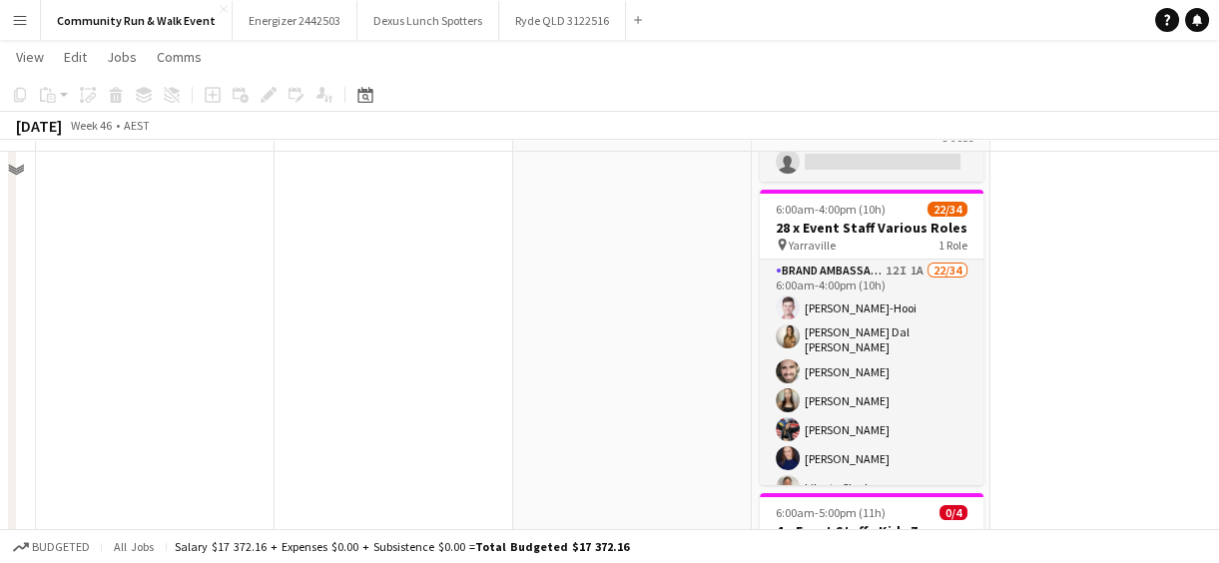
scroll to position [329, 0]
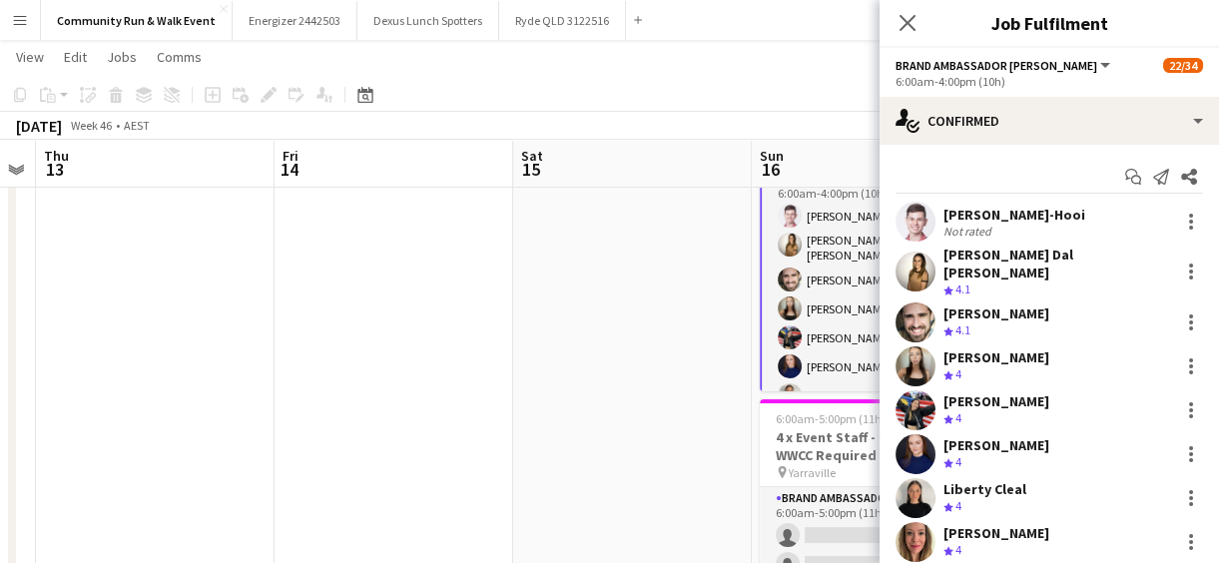
click at [696, 247] on app-date-cell at bounding box center [632, 290] width 239 height 790
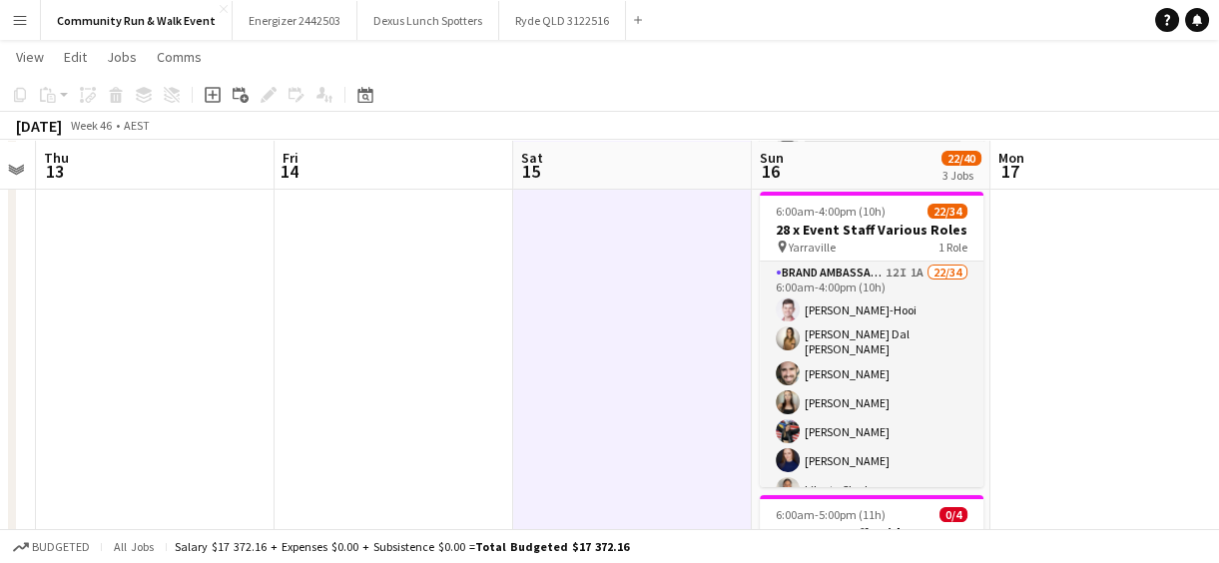
scroll to position [235, 0]
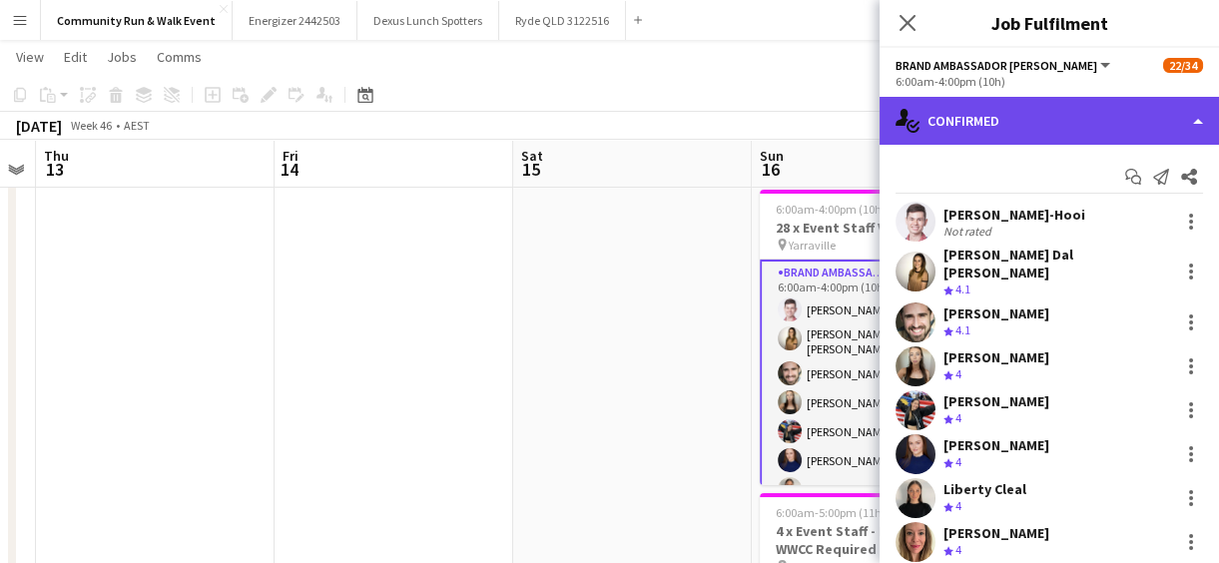
click at [1043, 120] on div "single-neutral-actions-check-2 Confirmed" at bounding box center [1050, 121] width 340 height 48
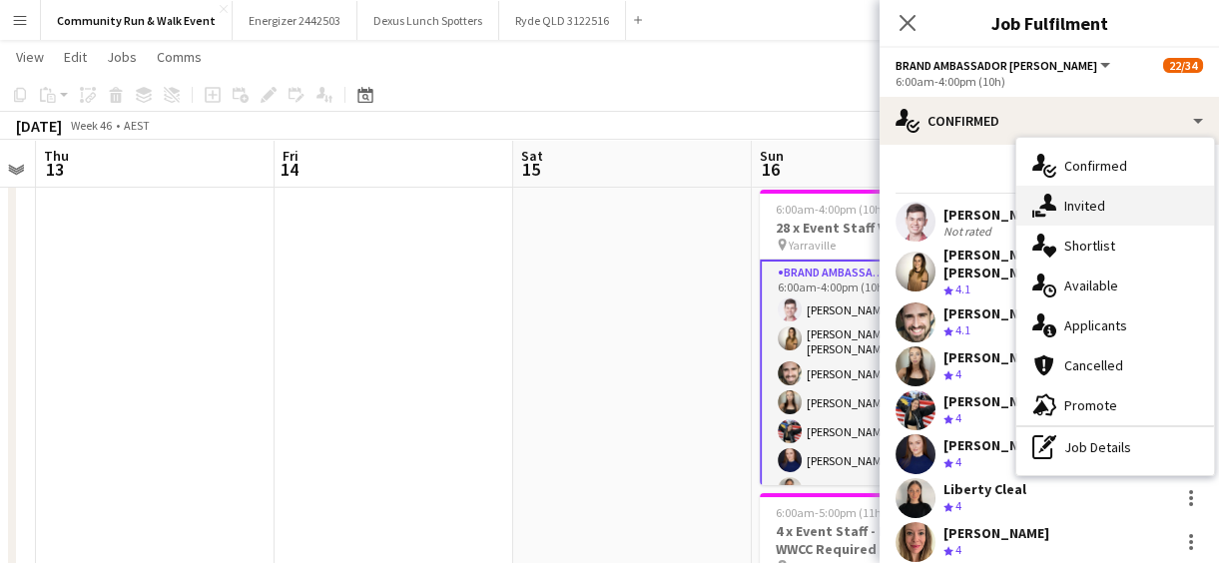
click at [1096, 215] on div "single-neutral-actions-share-1 Invited" at bounding box center [1116, 206] width 198 height 40
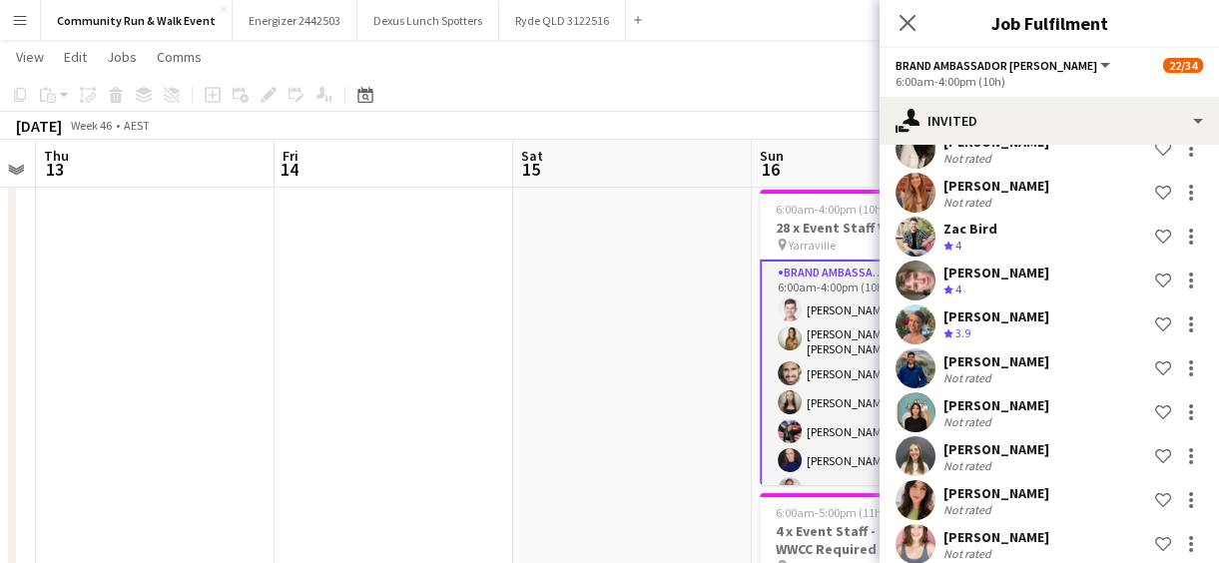
scroll to position [287, 0]
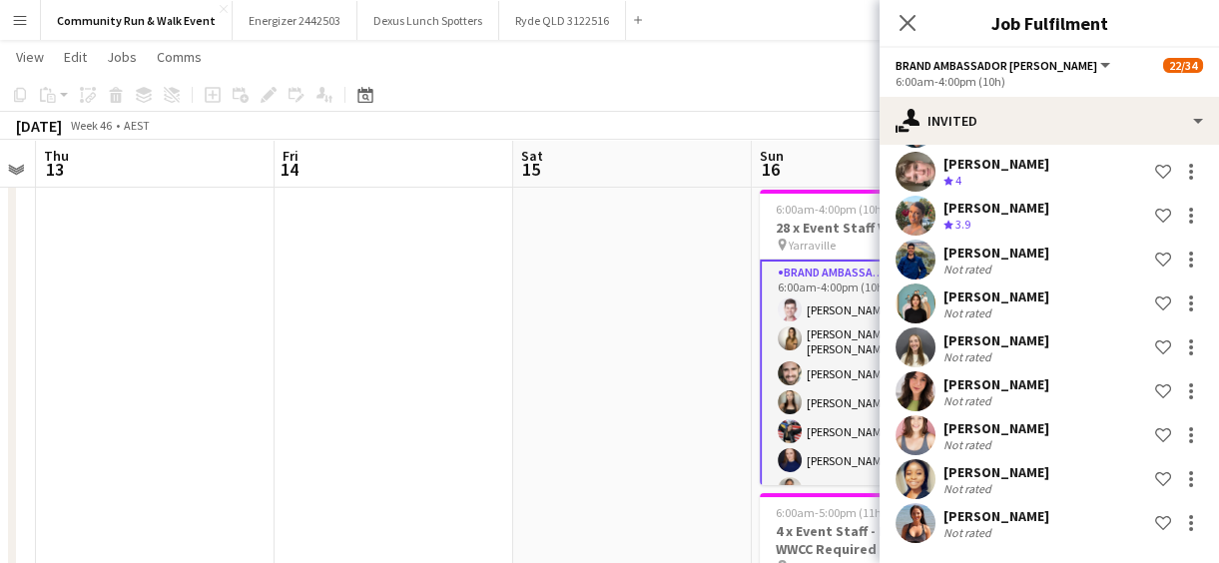
click at [927, 526] on app-user-avatar at bounding box center [916, 523] width 40 height 40
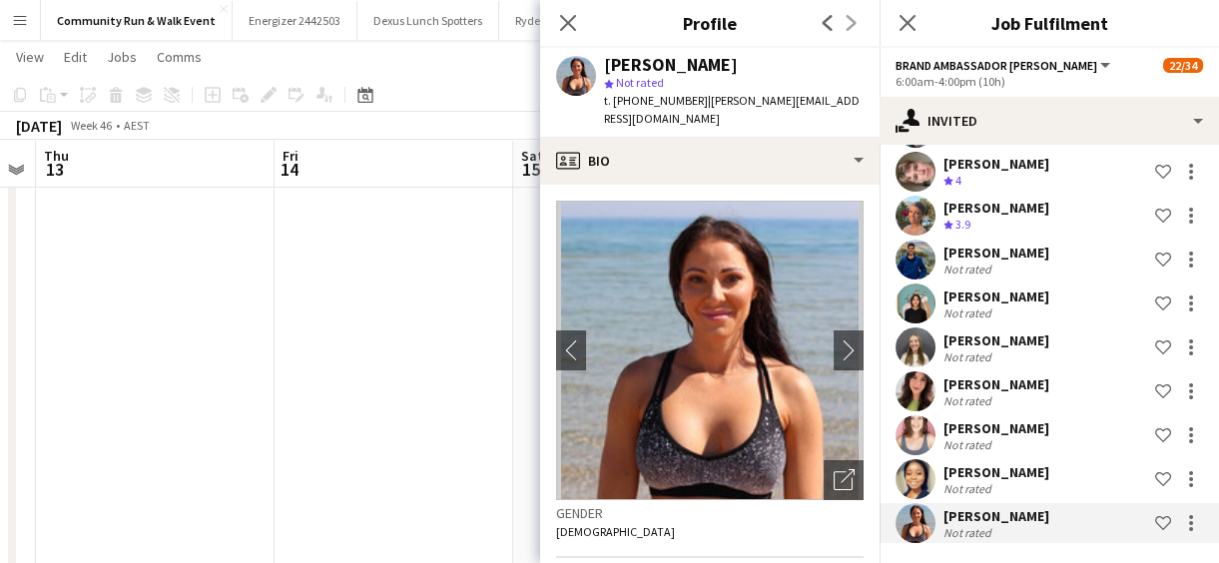
click at [919, 478] on app-user-avatar at bounding box center [916, 479] width 40 height 40
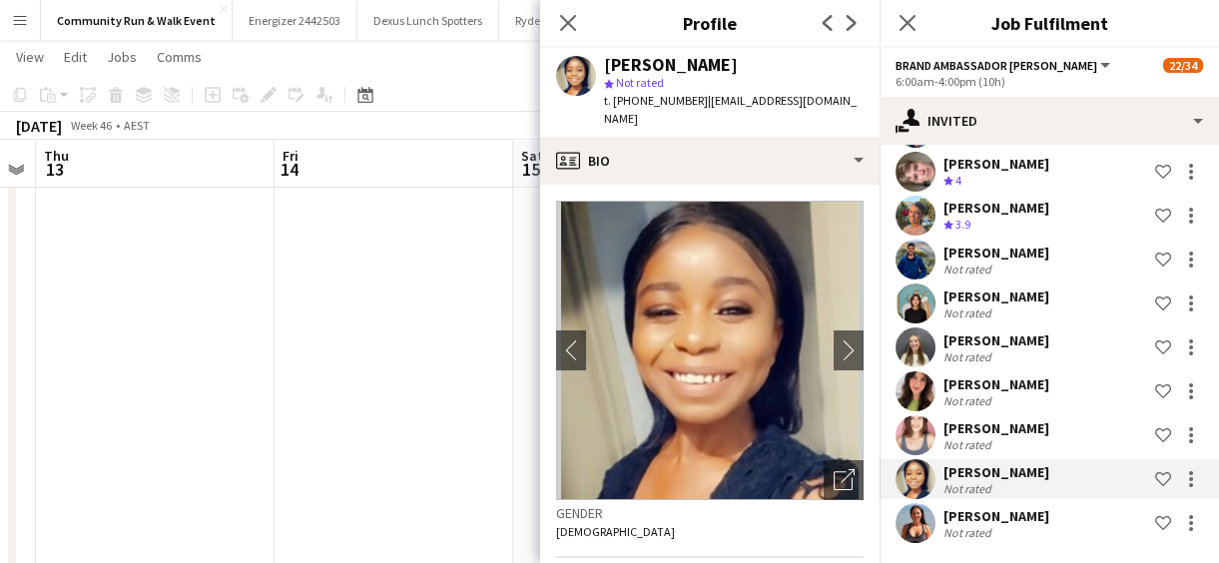
click at [918, 486] on app-user-avatar at bounding box center [916, 479] width 40 height 40
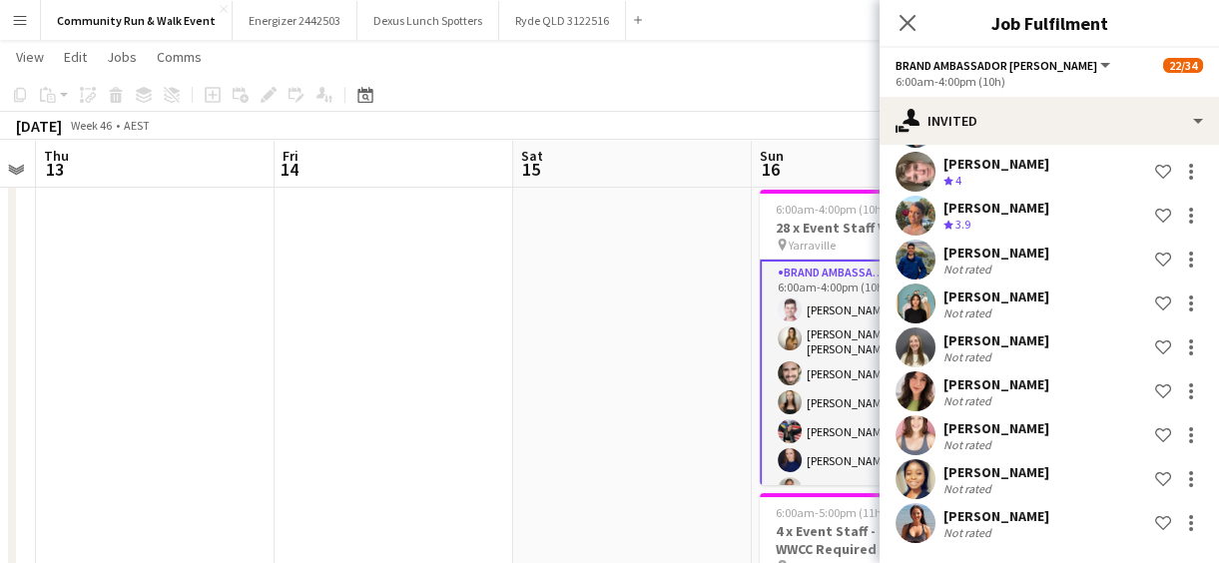
click at [918, 486] on app-user-avatar at bounding box center [916, 479] width 40 height 40
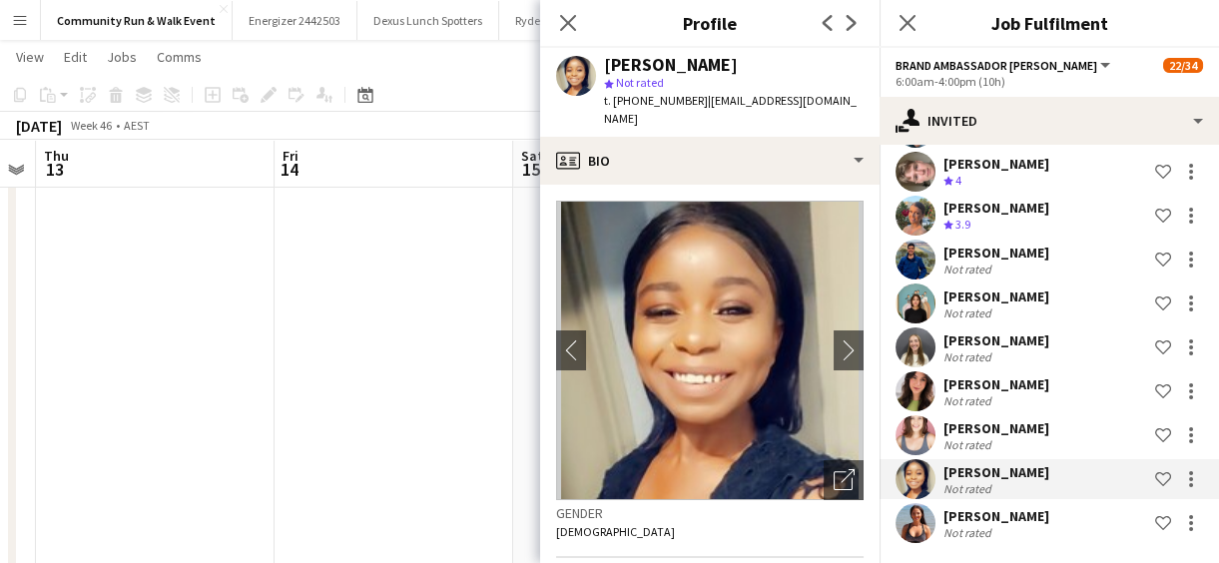
click at [923, 441] on app-user-avatar at bounding box center [916, 435] width 40 height 40
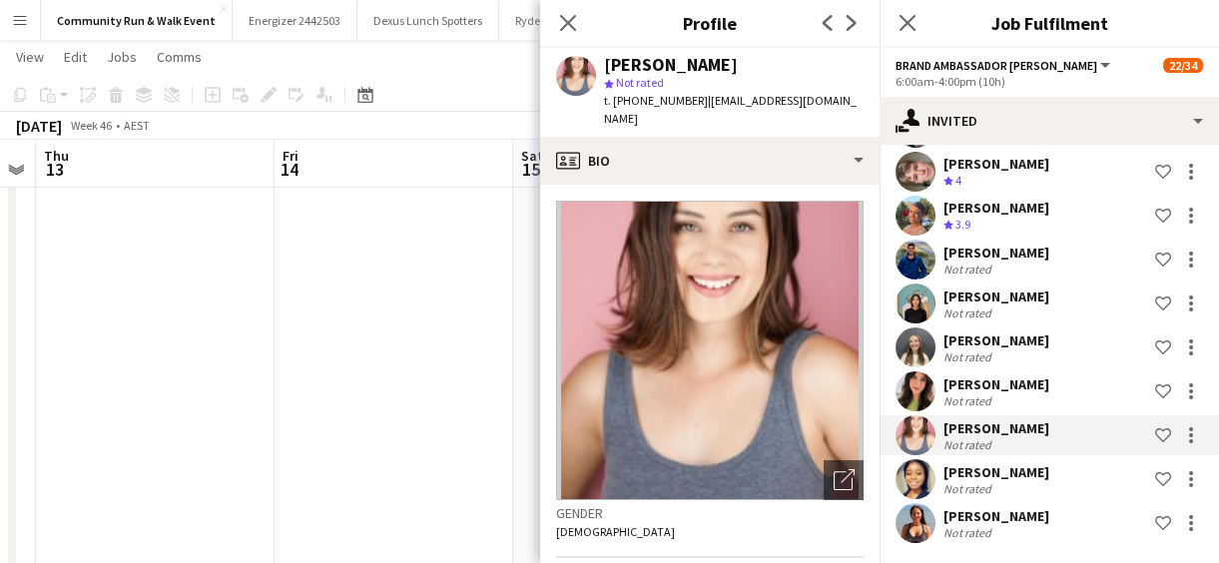
click at [923, 441] on app-user-avatar at bounding box center [916, 435] width 40 height 40
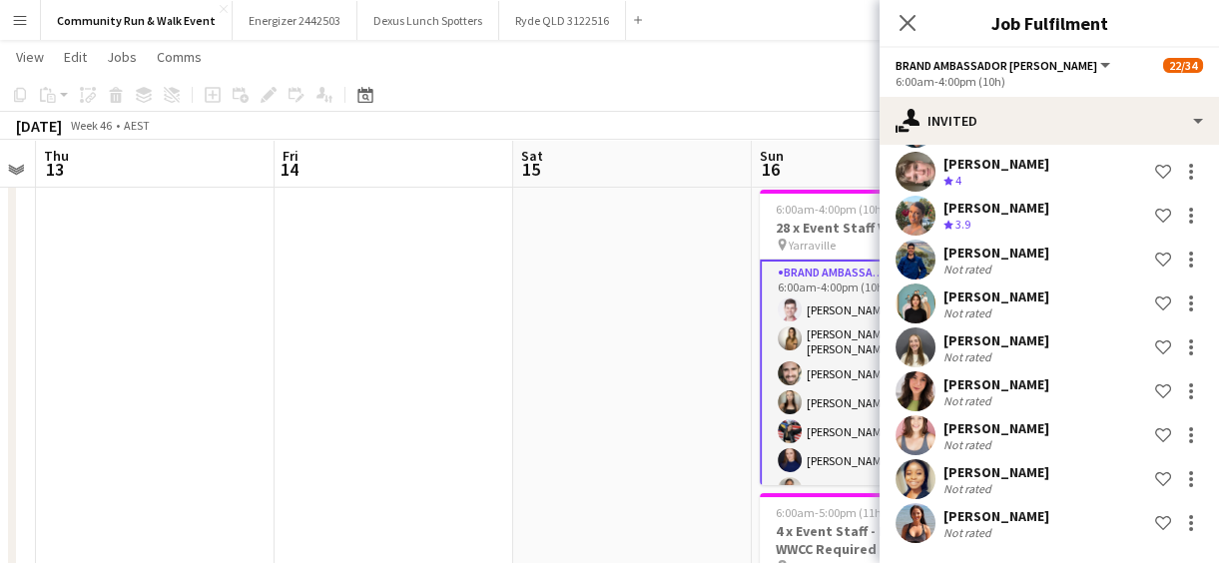
click at [915, 433] on app-user-avatar at bounding box center [916, 435] width 40 height 40
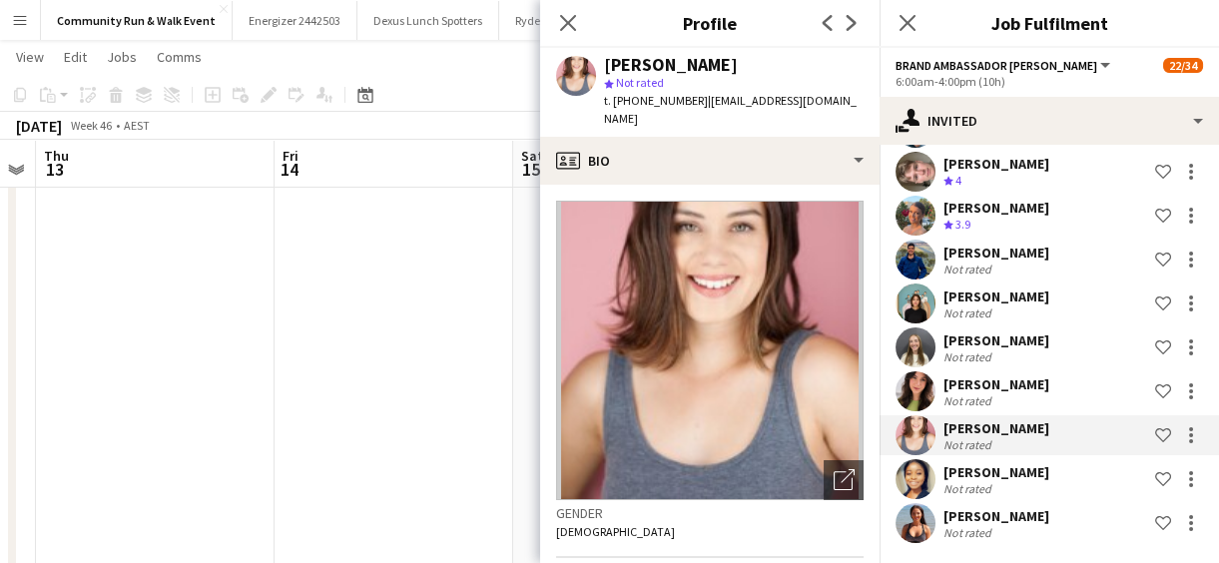
click at [909, 392] on app-user-avatar at bounding box center [916, 391] width 40 height 40
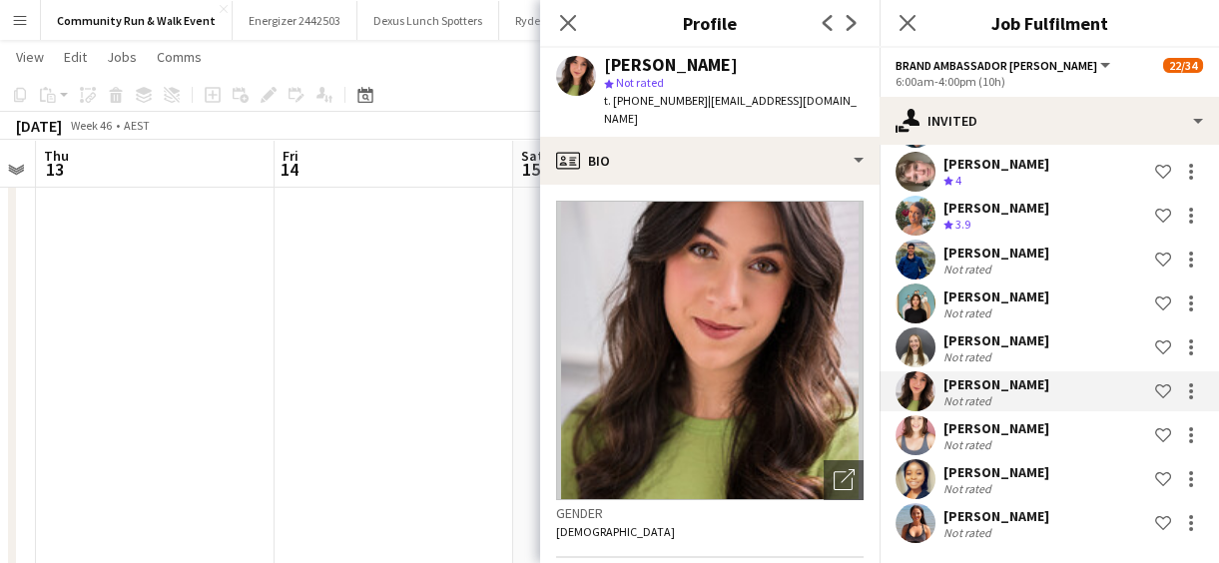
click at [913, 389] on app-user-avatar at bounding box center [916, 391] width 40 height 40
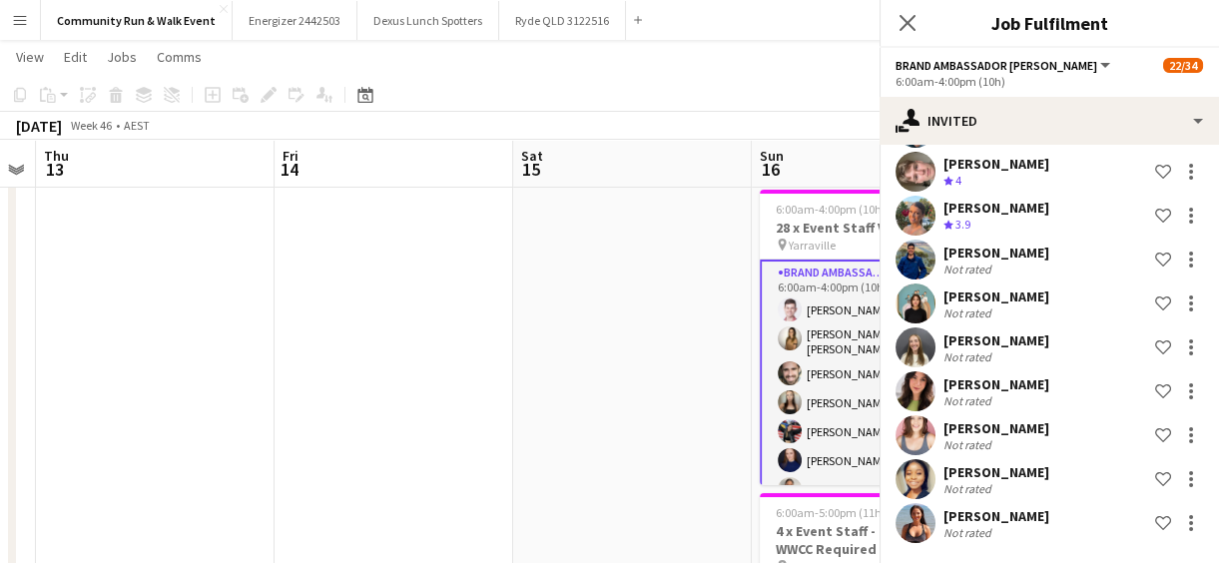
click at [913, 389] on app-user-avatar at bounding box center [916, 391] width 40 height 40
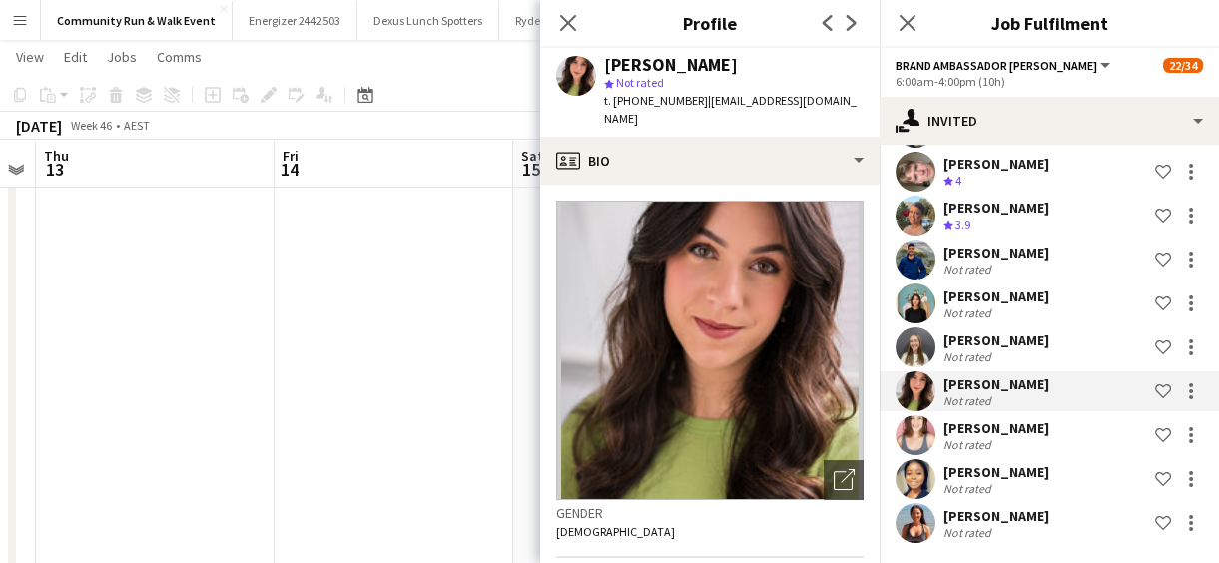
click at [915, 349] on app-user-avatar at bounding box center [916, 348] width 40 height 40
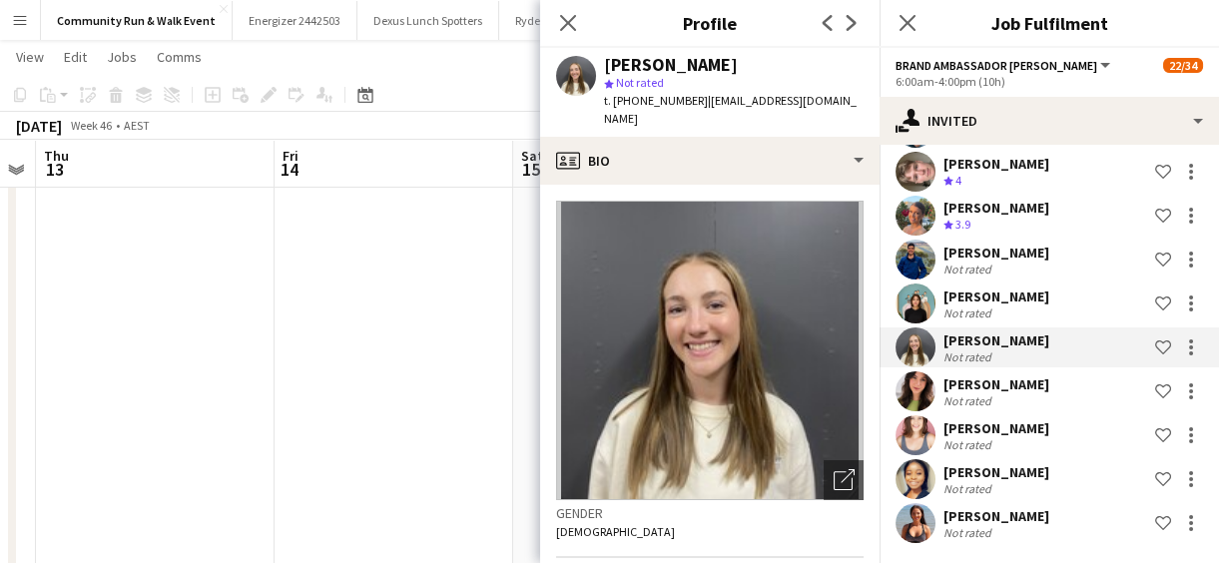
click at [923, 300] on app-user-avatar at bounding box center [916, 304] width 40 height 40
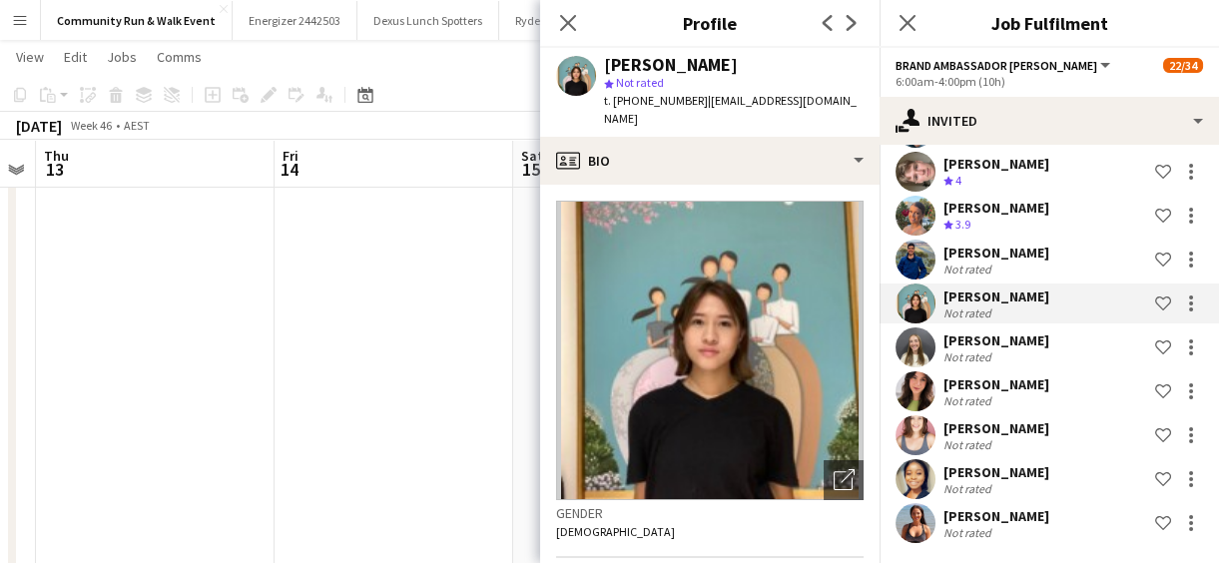
click at [908, 261] on app-user-avatar at bounding box center [916, 260] width 40 height 40
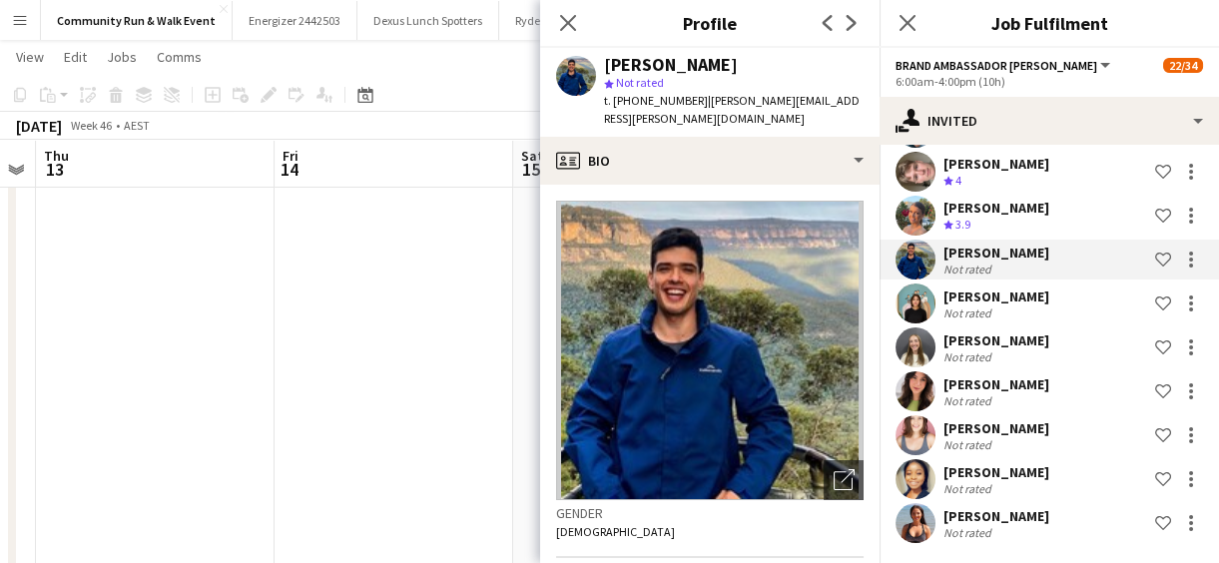
click at [906, 230] on app-user-avatar at bounding box center [916, 216] width 40 height 40
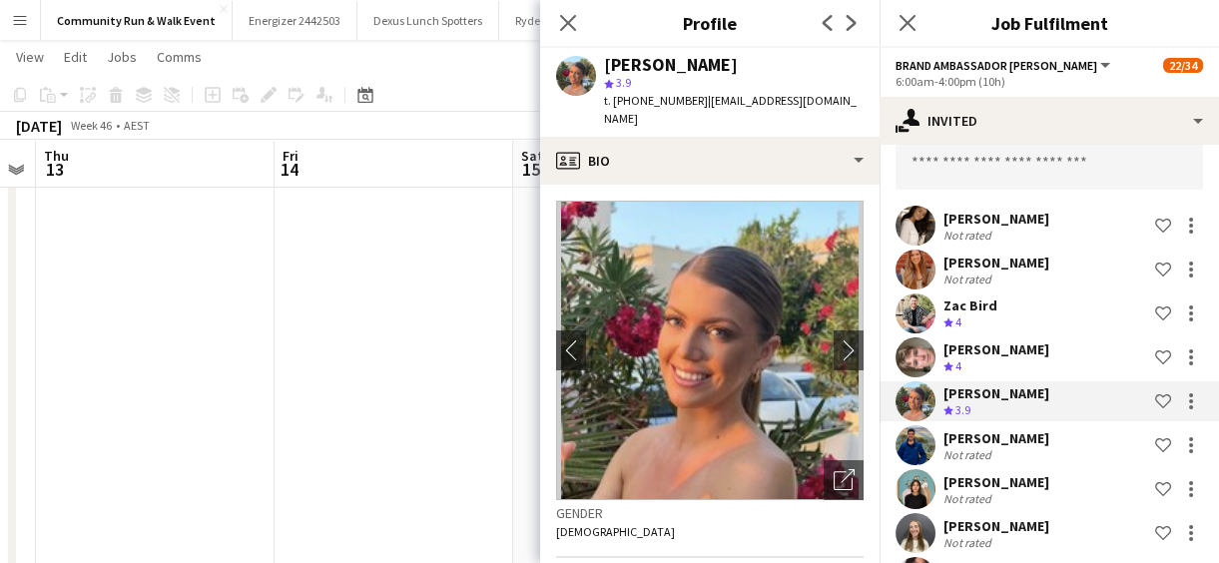
scroll to position [80, 0]
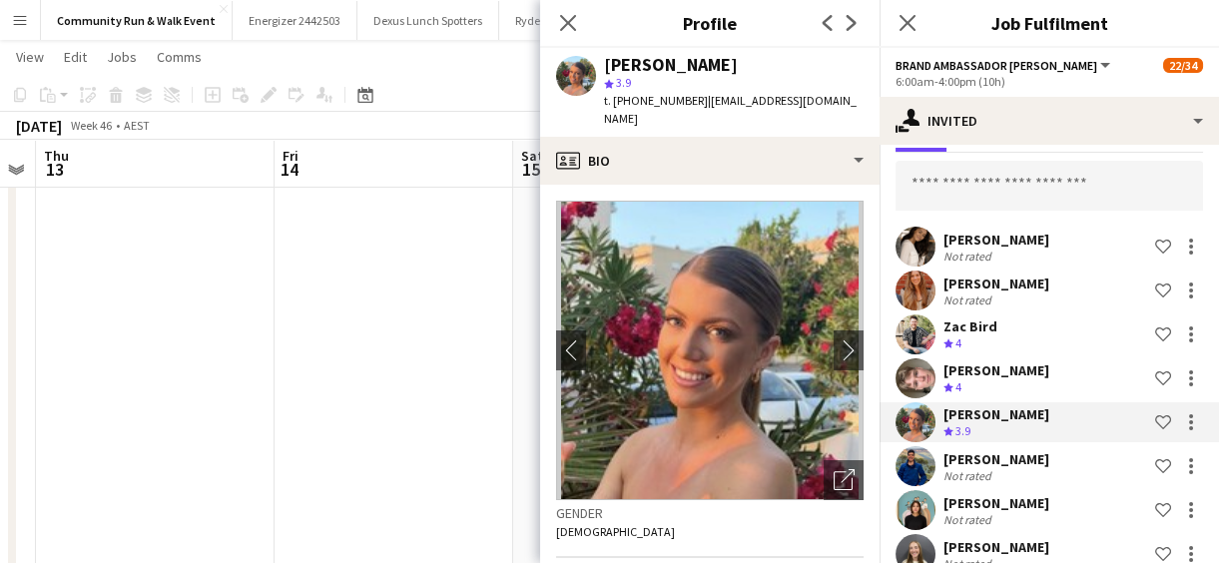
click at [928, 330] on app-user-avatar at bounding box center [916, 335] width 40 height 40
